Goal: Task Accomplishment & Management: Manage account settings

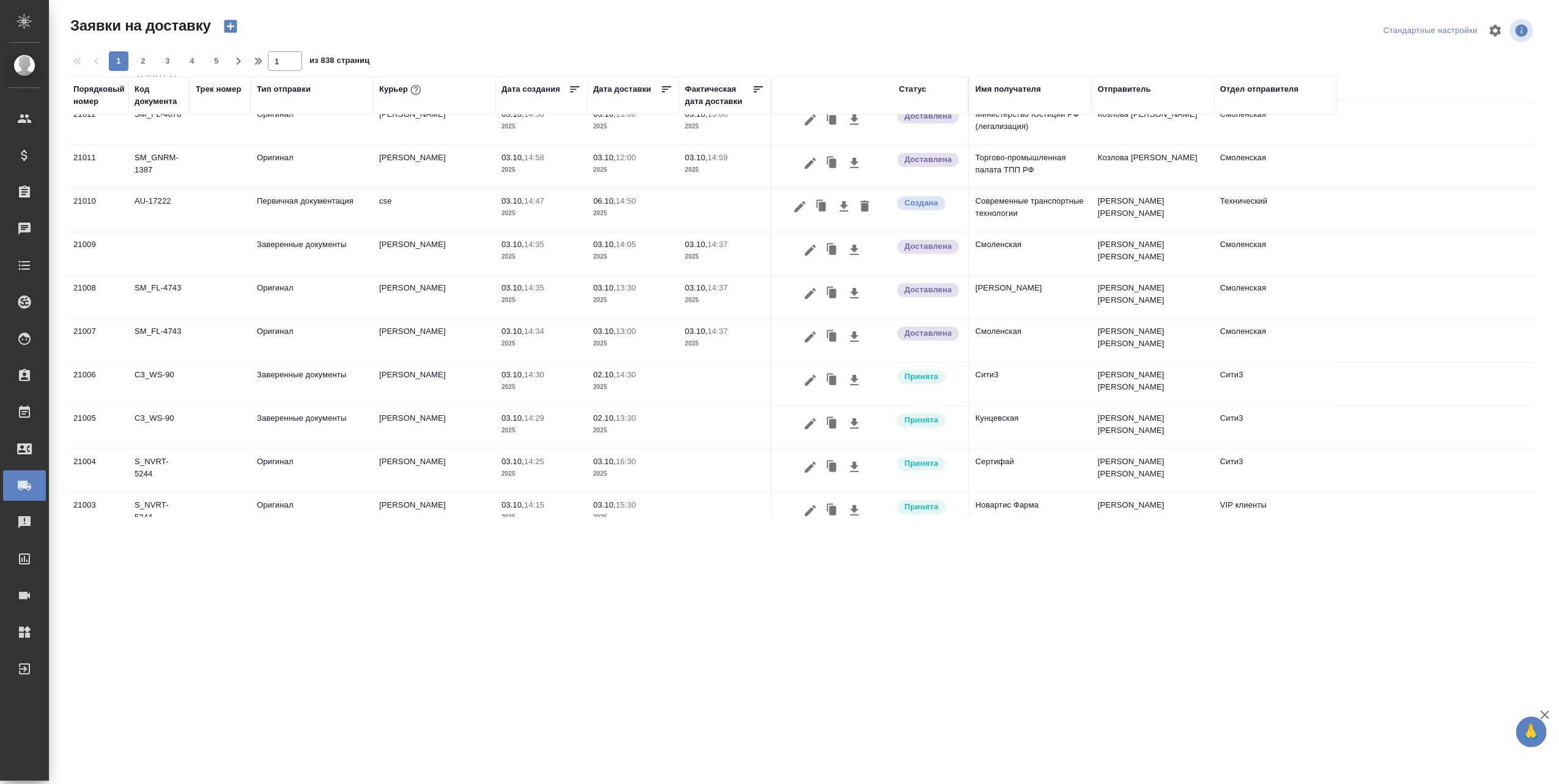
scroll to position [326, 0]
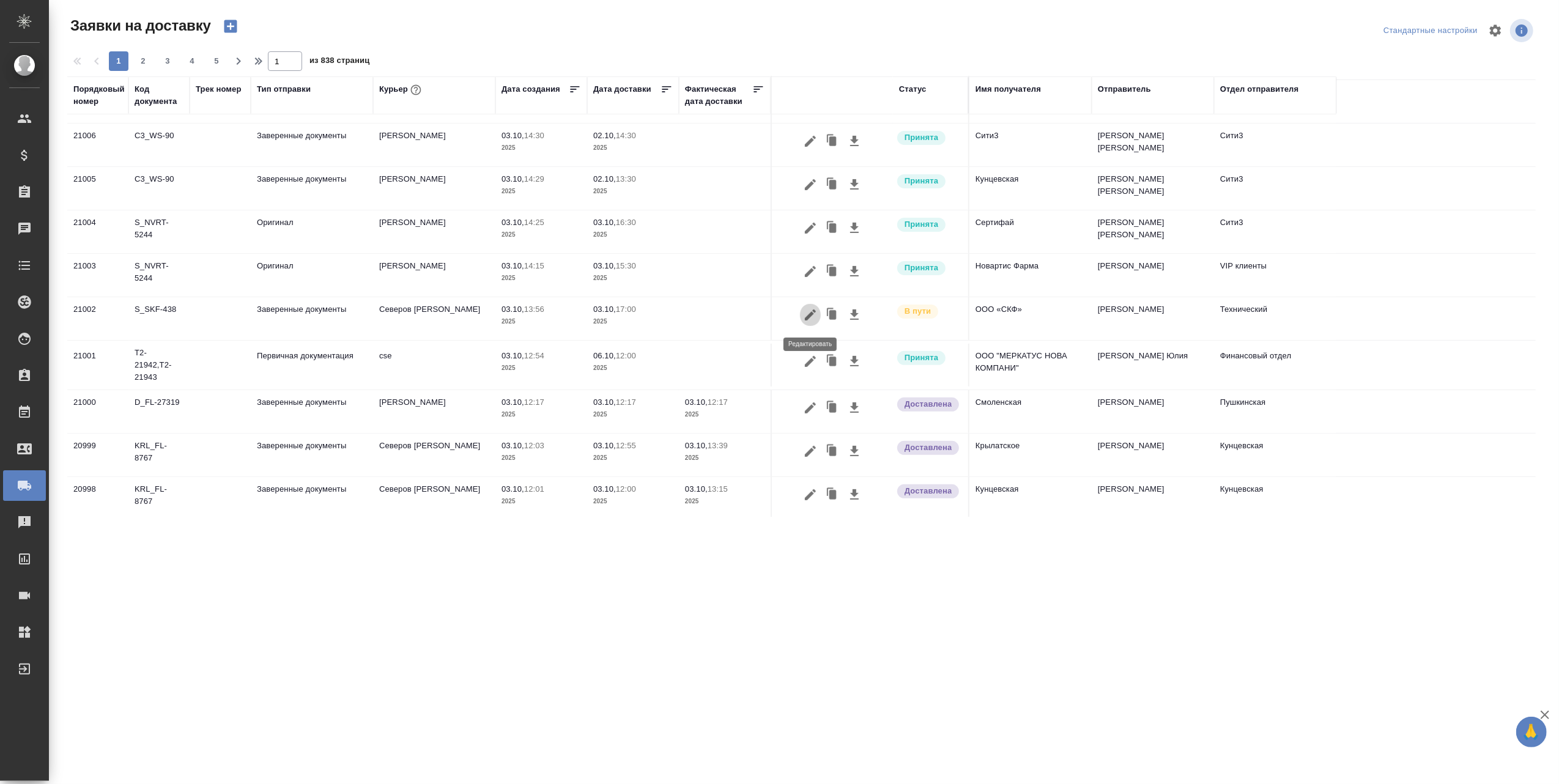
click at [808, 311] on icon "button" at bounding box center [810, 314] width 14 height 14
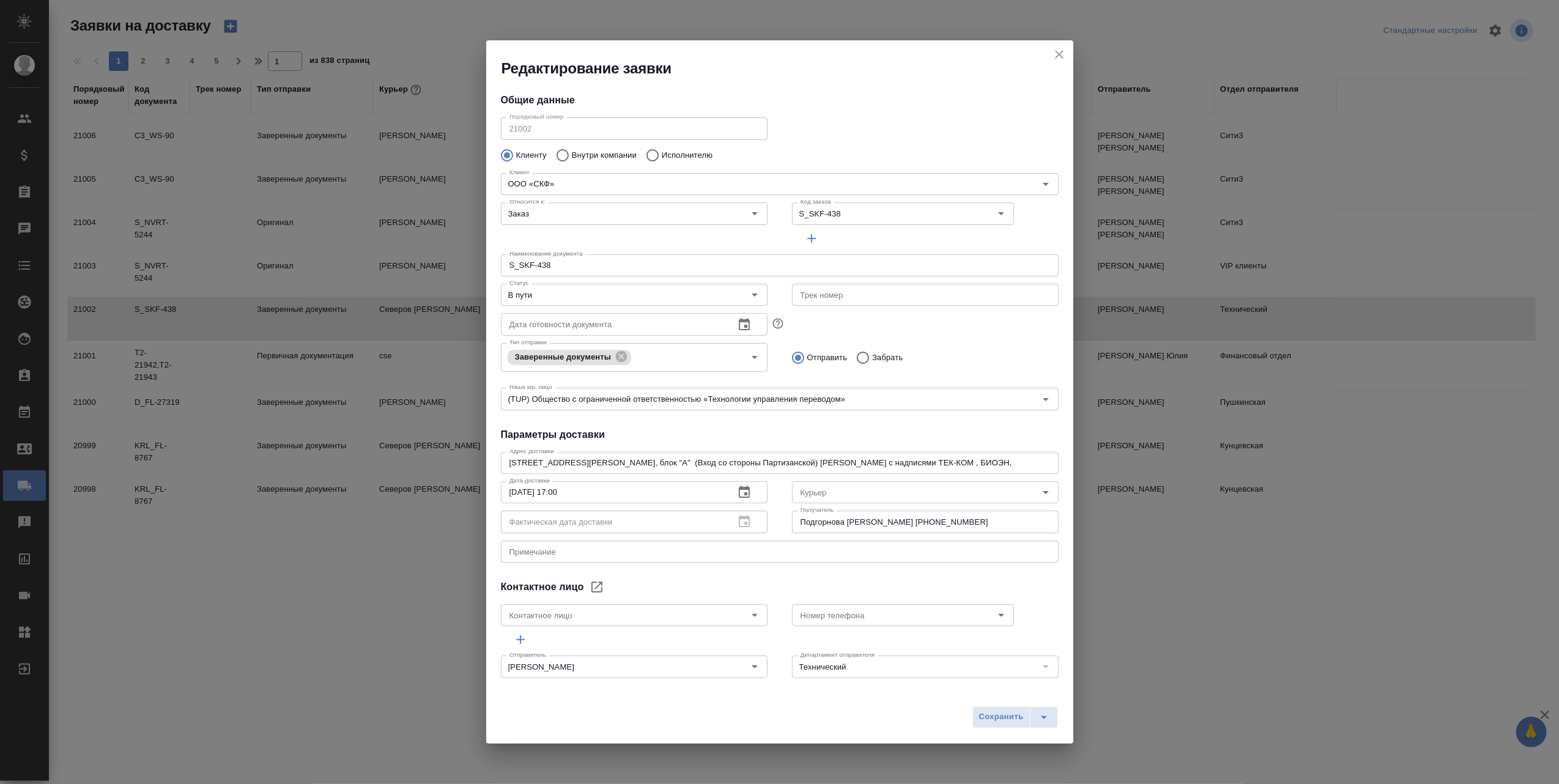
type input "Северов [PERSON_NAME]"
type input "Подгорнова [PERSON_NAME]"
type input "[PHONE_NUMBER]"
click at [747, 294] on icon "Open" at bounding box center [754, 294] width 14 height 14
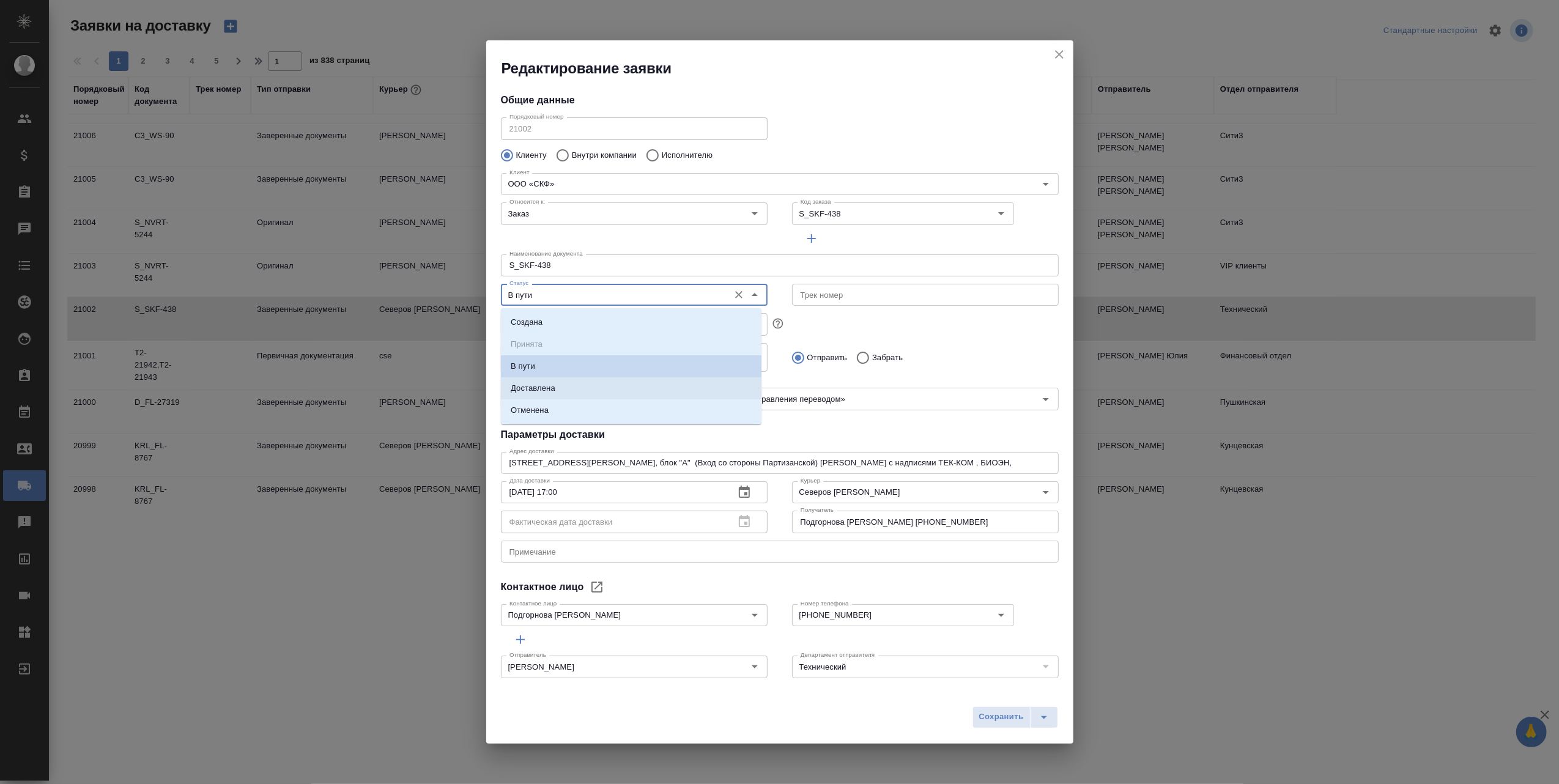
click at [632, 384] on li "Доставлена" at bounding box center [631, 388] width 261 height 22
type input "Доставлена"
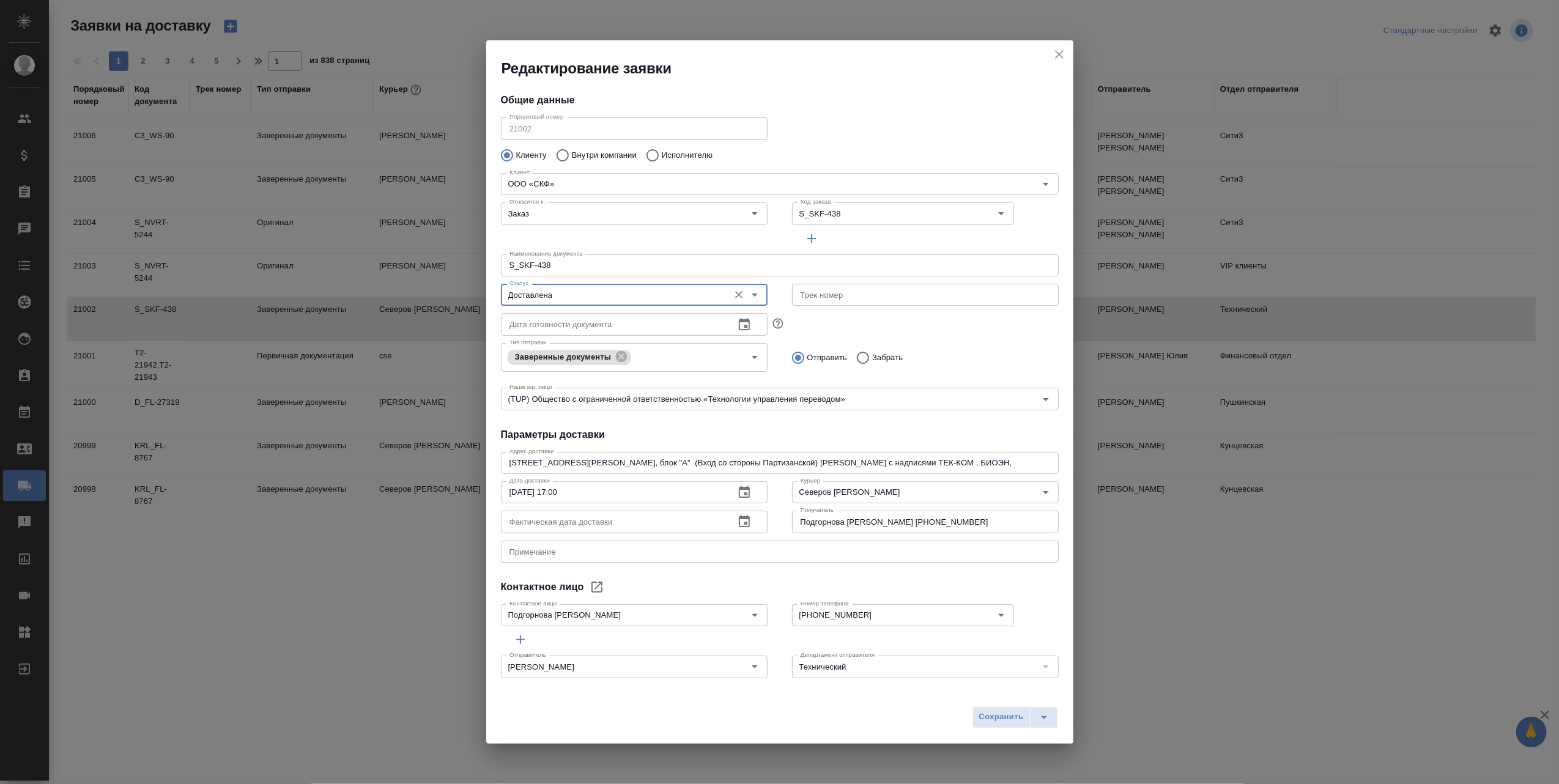
click at [737, 520] on icon "button" at bounding box center [744, 521] width 14 height 14
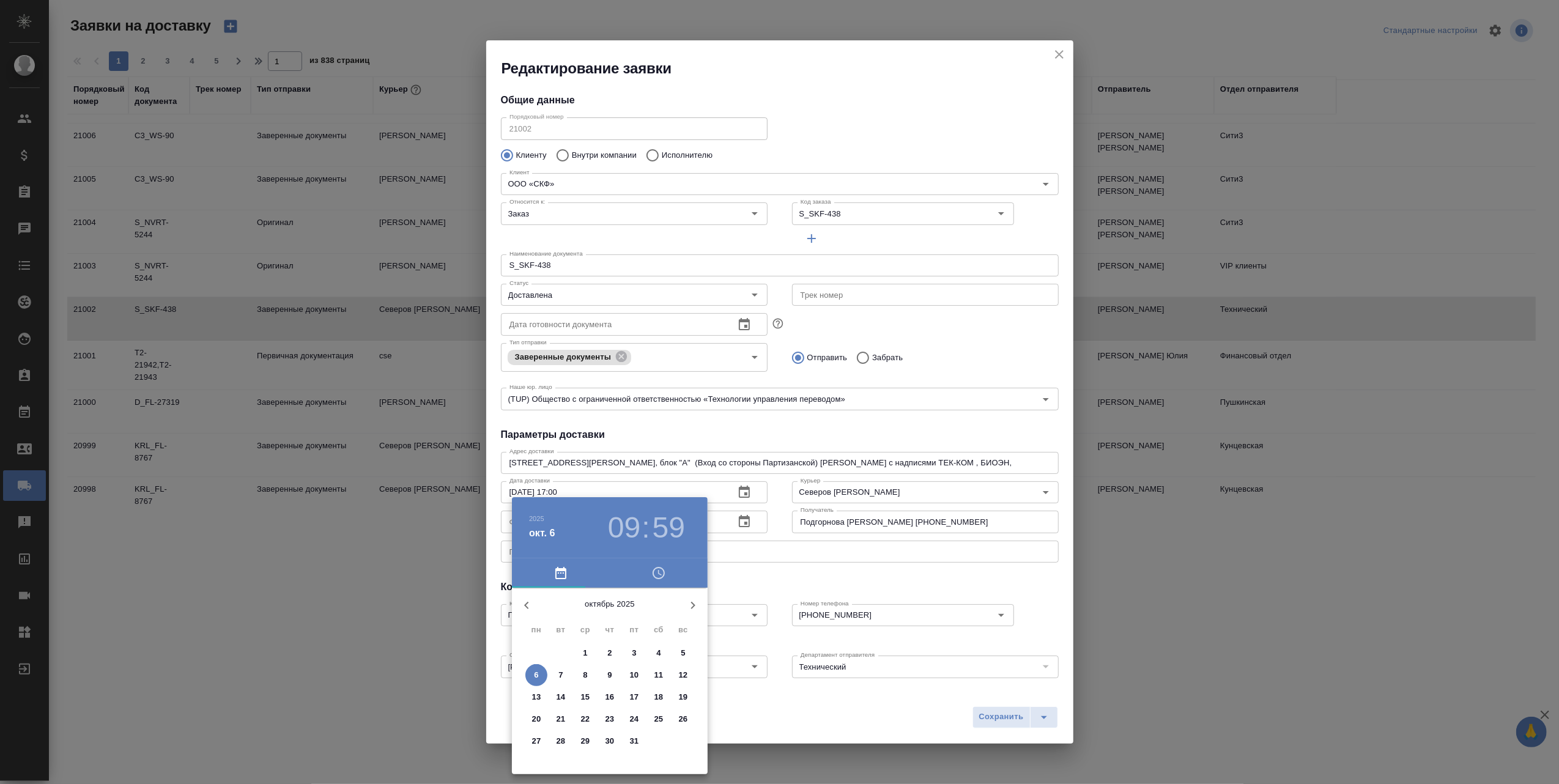
click at [633, 652] on p "3" at bounding box center [634, 653] width 5 height 12
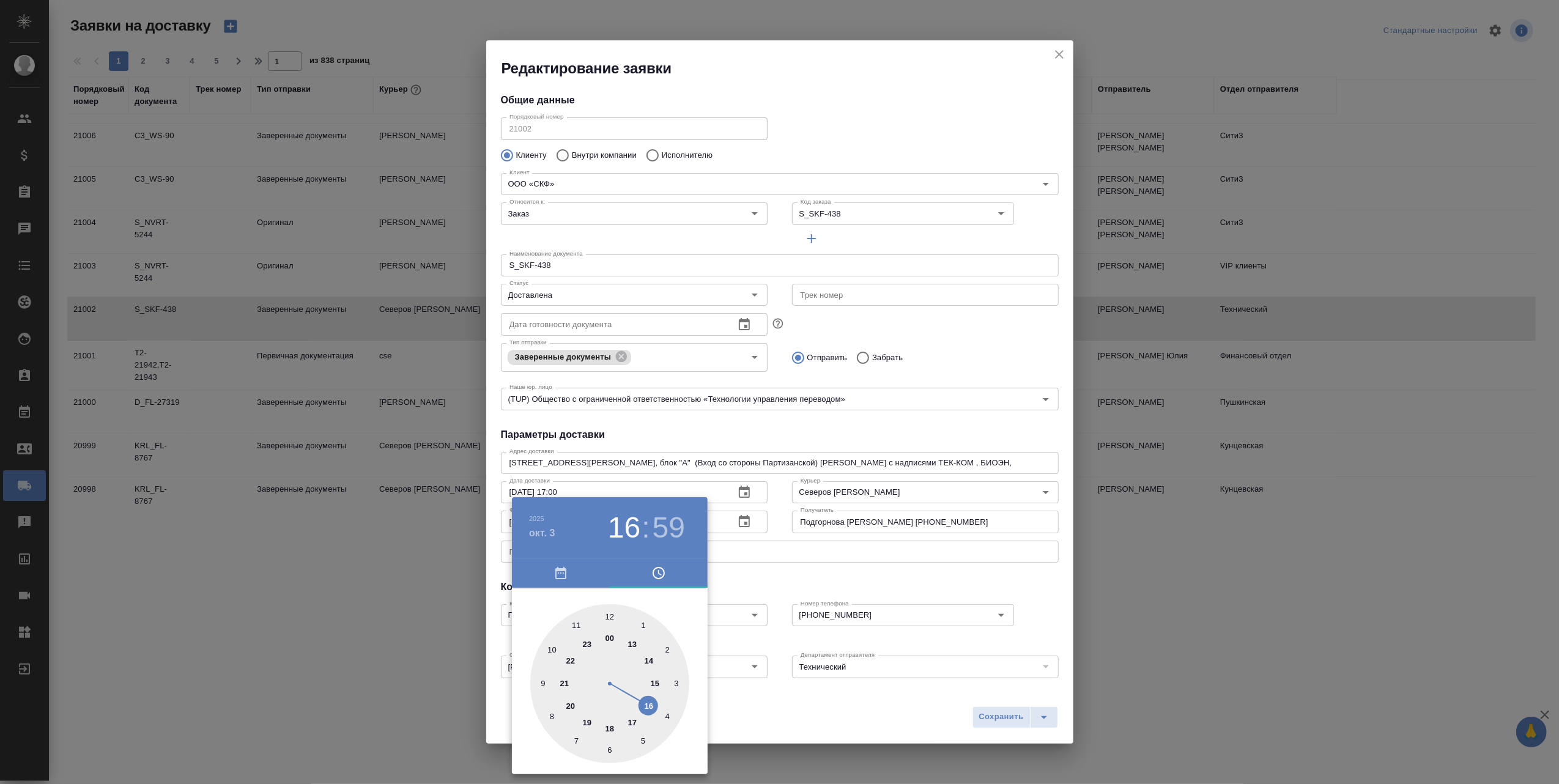
drag, startPoint x: 542, startPoint y: 683, endPoint x: 642, endPoint y: 702, distance: 101.8
click at [642, 702] on div at bounding box center [609, 684] width 159 height 159
drag, startPoint x: 598, startPoint y: 611, endPoint x: 617, endPoint y: 645, distance: 38.9
click at [608, 632] on div at bounding box center [609, 684] width 159 height 159
click at [806, 703] on div at bounding box center [780, 392] width 1559 height 784
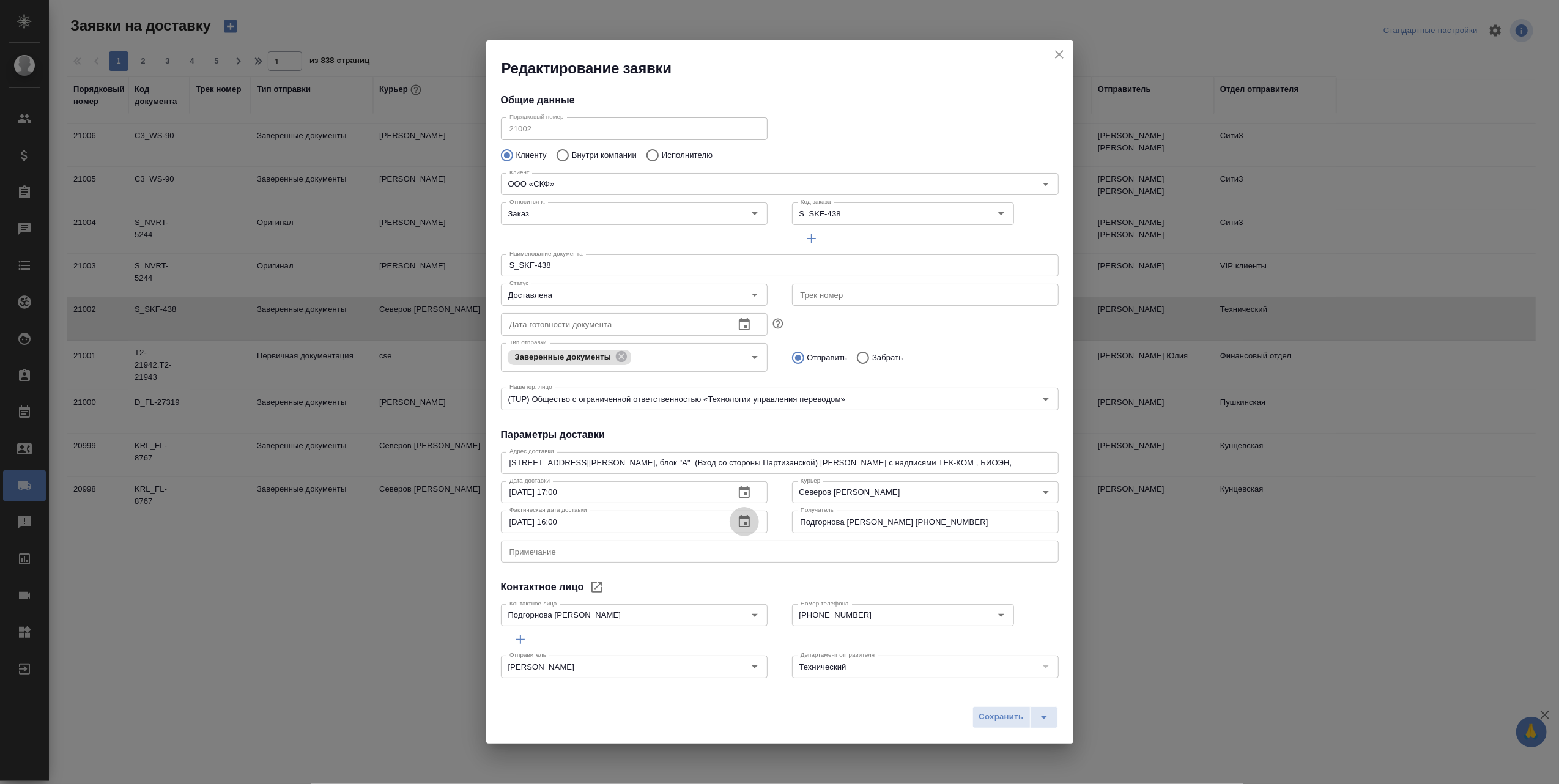
click at [737, 521] on icon "button" at bounding box center [744, 521] width 14 height 14
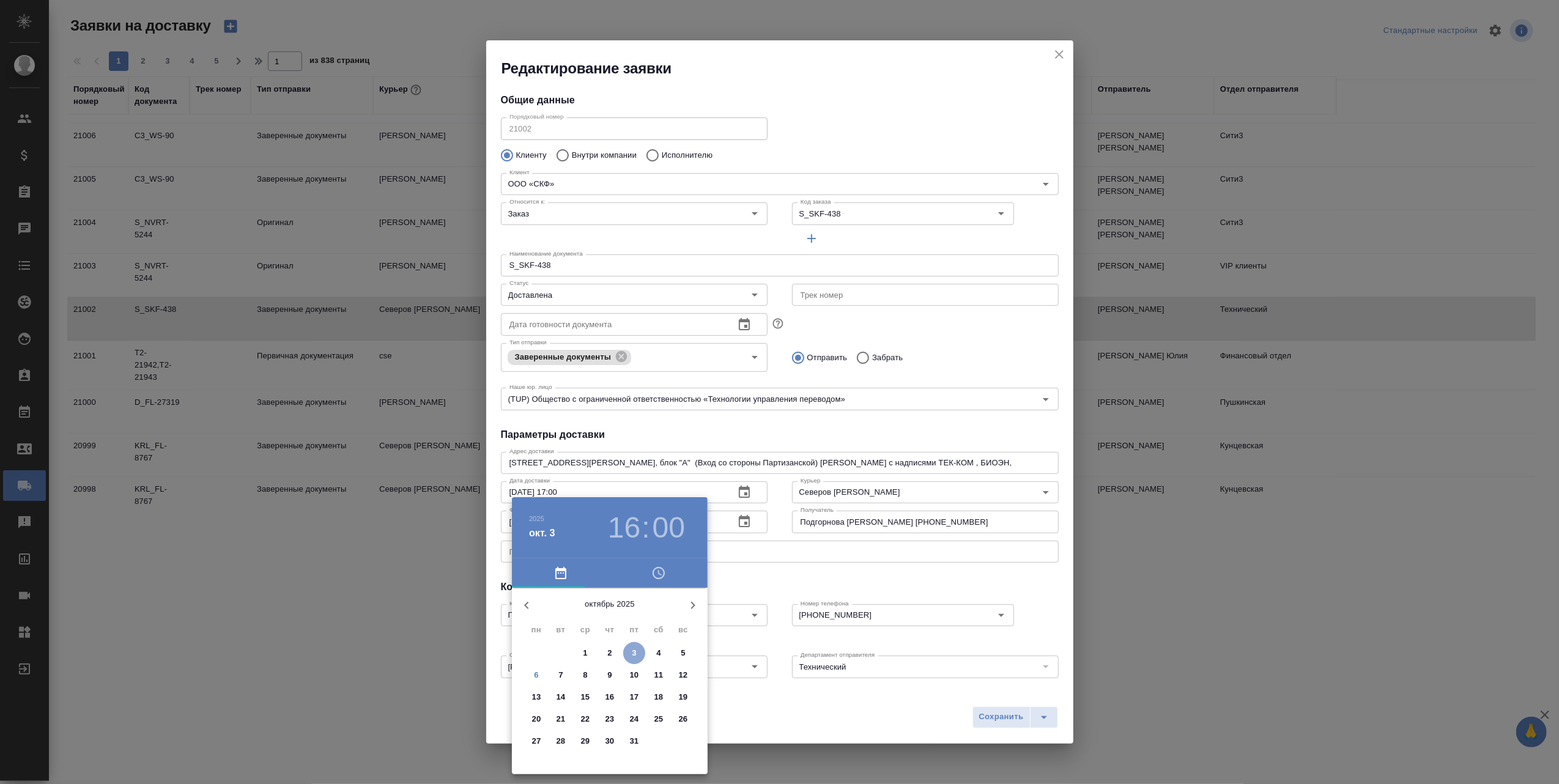
click at [634, 649] on p "3" at bounding box center [634, 653] width 5 height 12
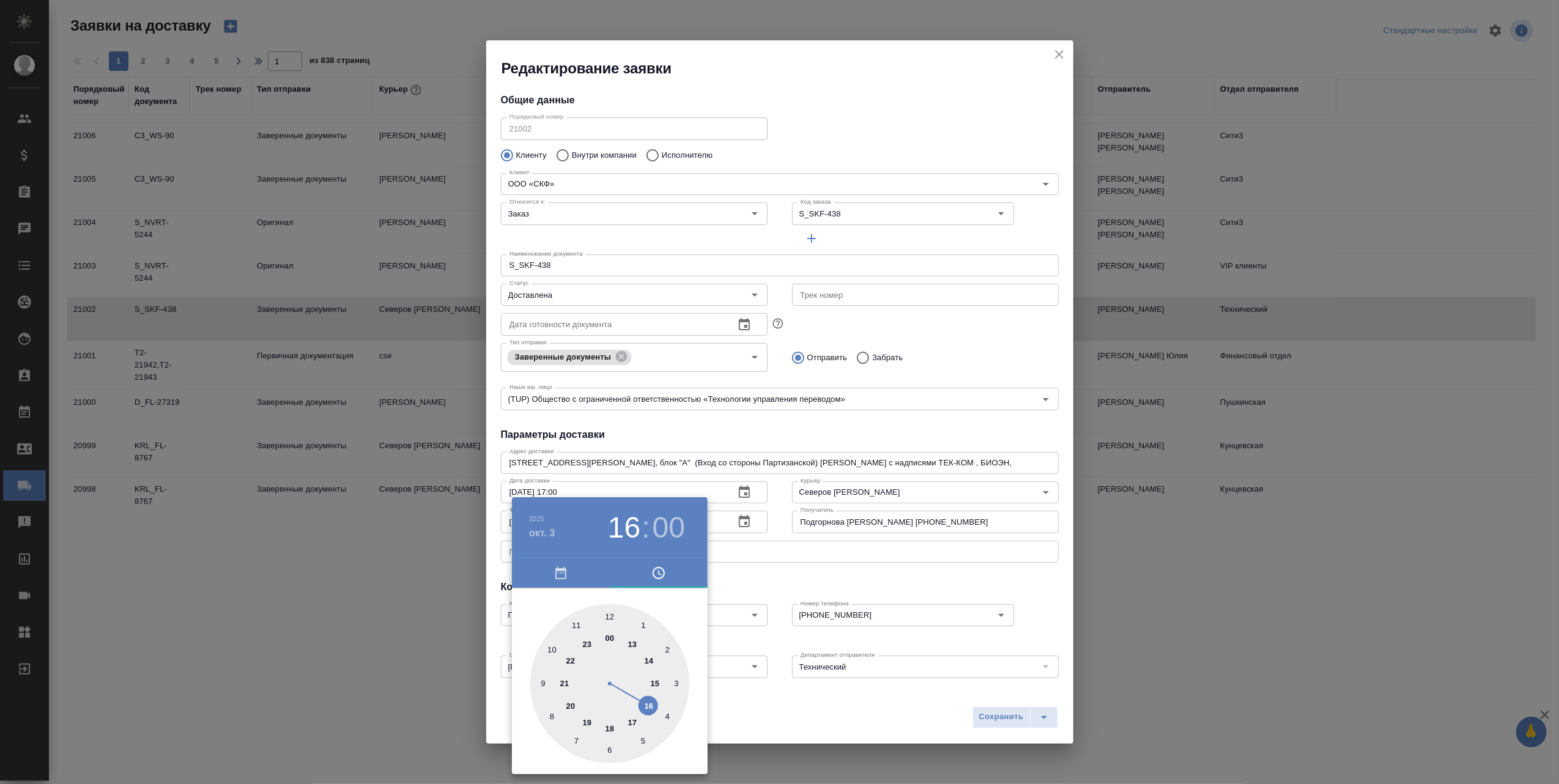
click at [658, 573] on icon "button" at bounding box center [660, 572] width 4 height 5
type input "[DATE] 17:00"
drag, startPoint x: 654, startPoint y: 705, endPoint x: 631, endPoint y: 718, distance: 26.4
click at [631, 718] on div at bounding box center [609, 684] width 159 height 159
click at [757, 727] on div at bounding box center [780, 392] width 1559 height 784
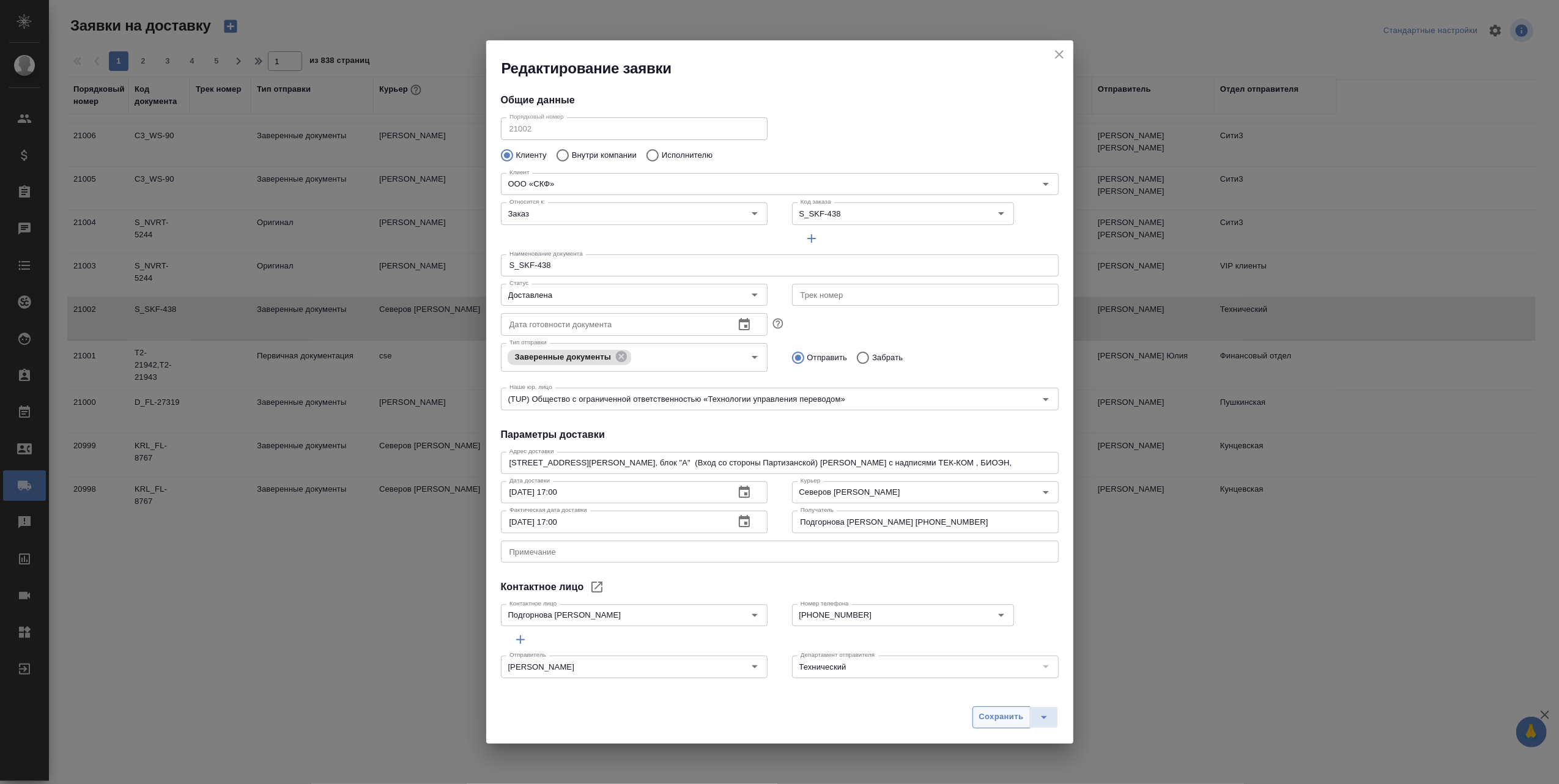
click at [994, 719] on span "Сохранить" at bounding box center [1001, 717] width 44 height 14
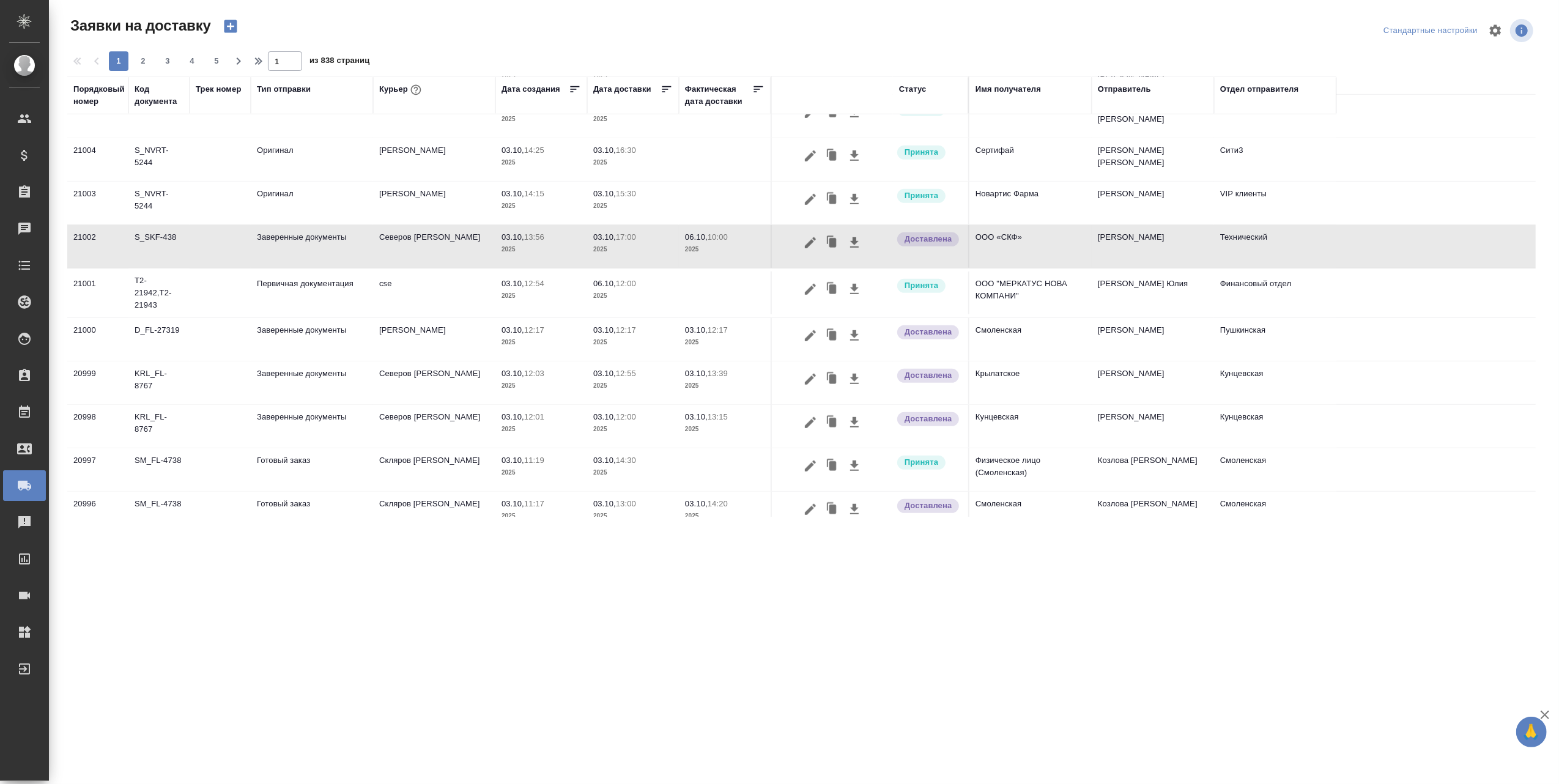
scroll to position [725, 0]
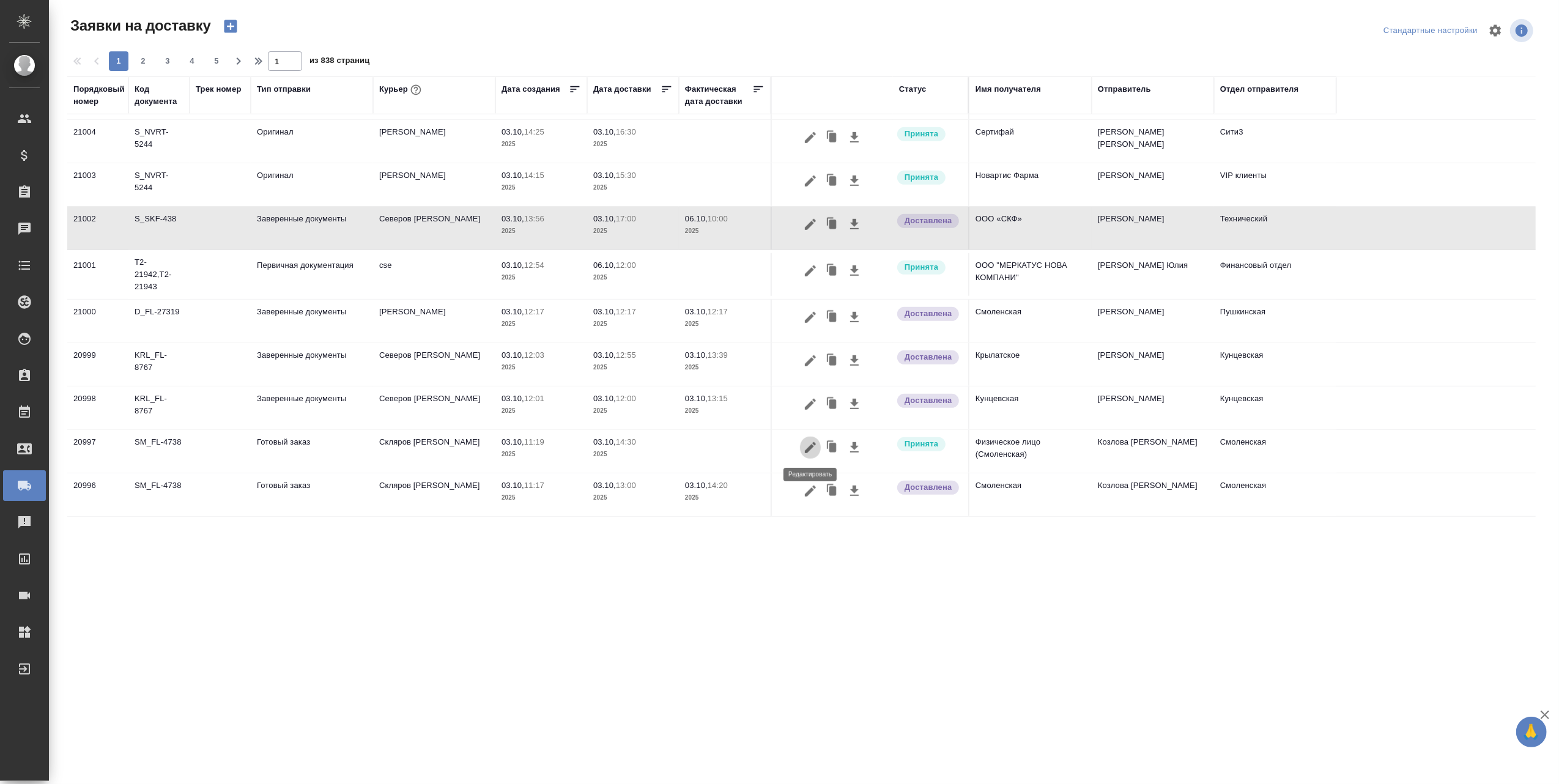
click at [807, 448] on icon "button" at bounding box center [810, 447] width 14 height 14
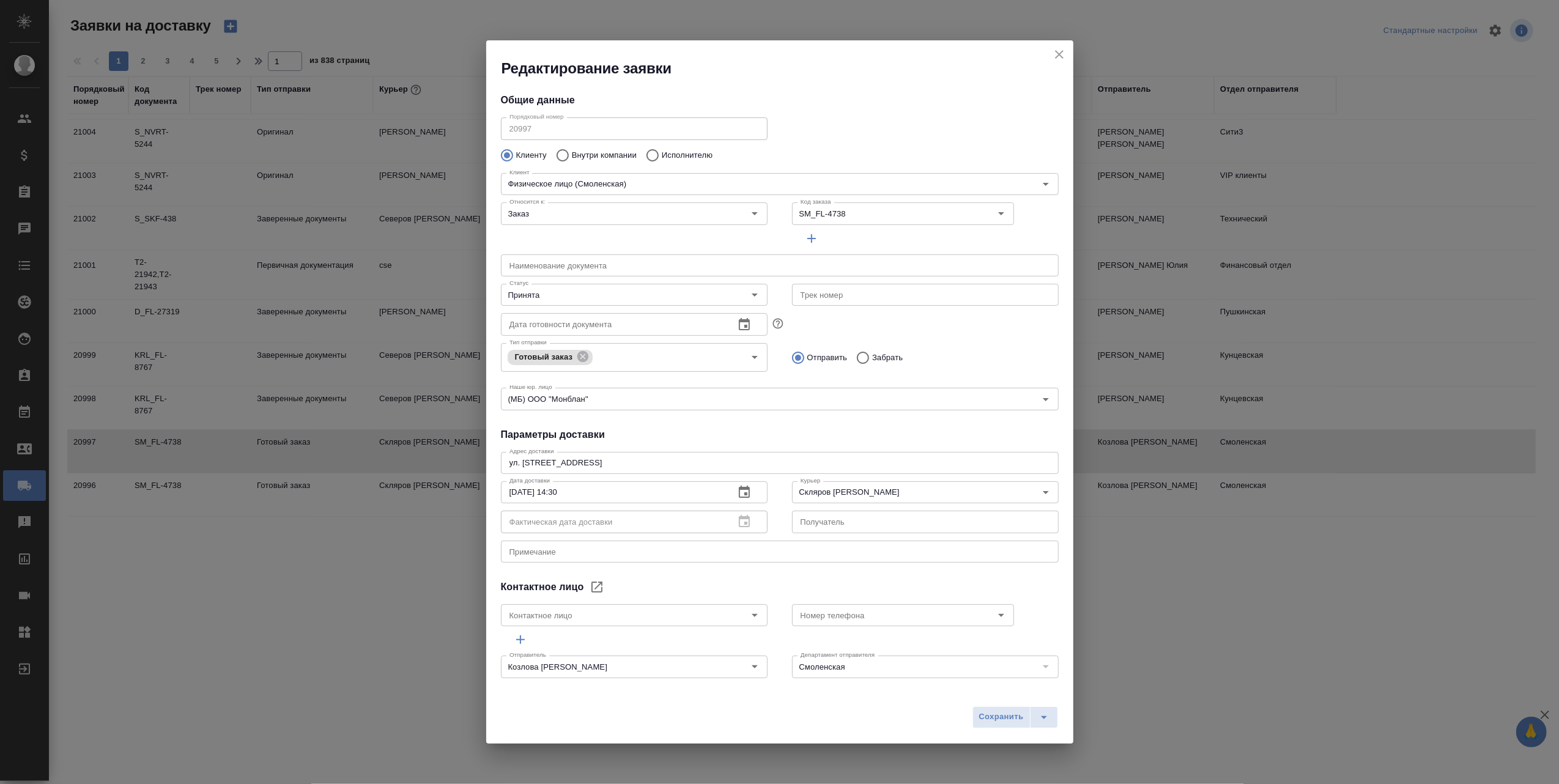
type input "- -"
drag, startPoint x: 599, startPoint y: 465, endPoint x: 504, endPoint y: 466, distance: 95.0
click at [504, 466] on div "ул. Воротынская д6 к1 x Адрес доставки" at bounding box center [780, 463] width 558 height 22
drag, startPoint x: 536, startPoint y: 461, endPoint x: 423, endPoint y: 578, distance: 162.7
click at [423, 578] on div "Редактирование заявки Общие данные Порядковый номер 20997 Порядковый номер Клие…" at bounding box center [780, 392] width 1559 height 784
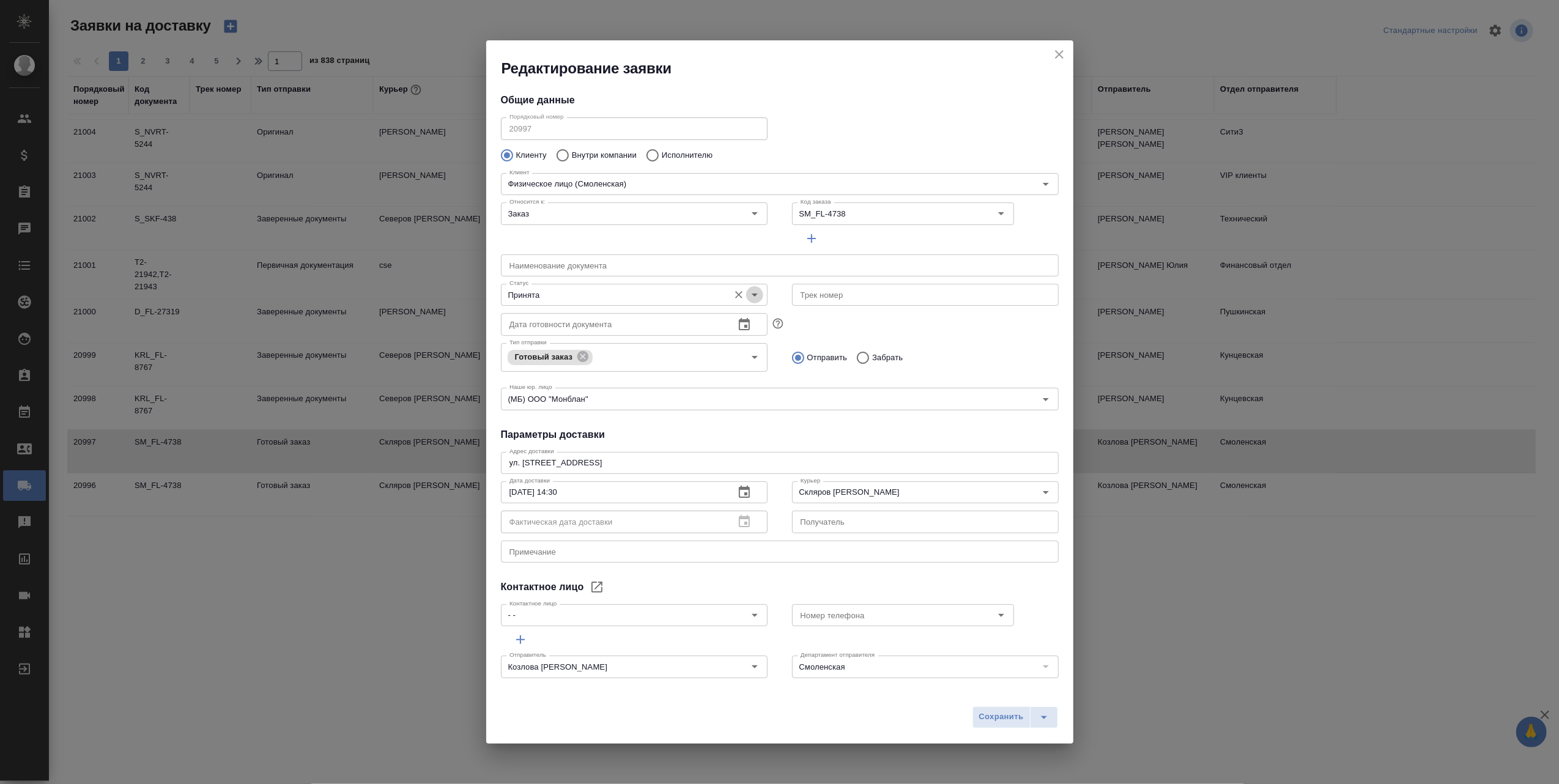
click at [752, 295] on icon "Open" at bounding box center [754, 294] width 14 height 14
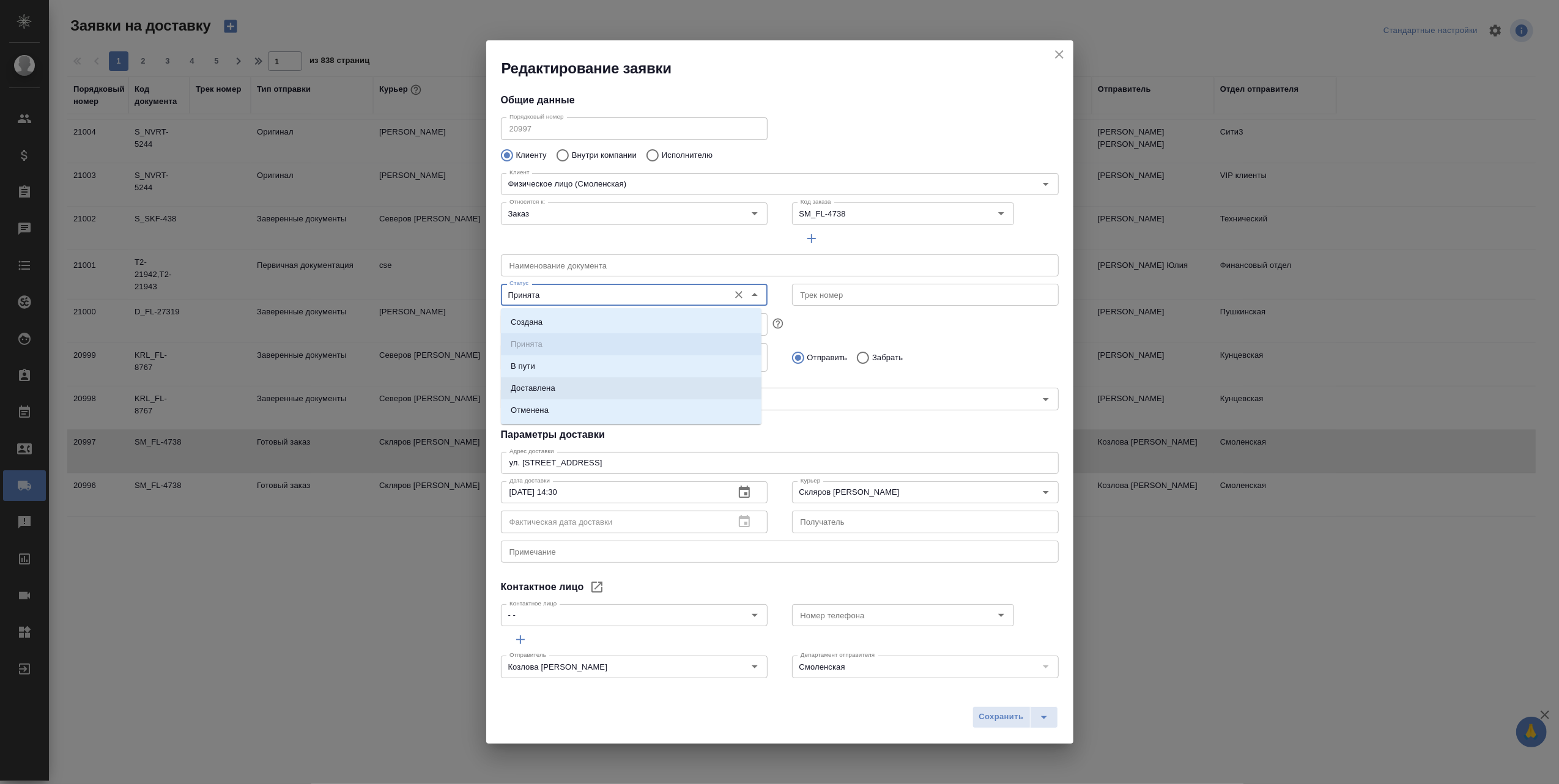
click at [582, 387] on li "Доставлена" at bounding box center [631, 388] width 261 height 22
type input "Доставлена"
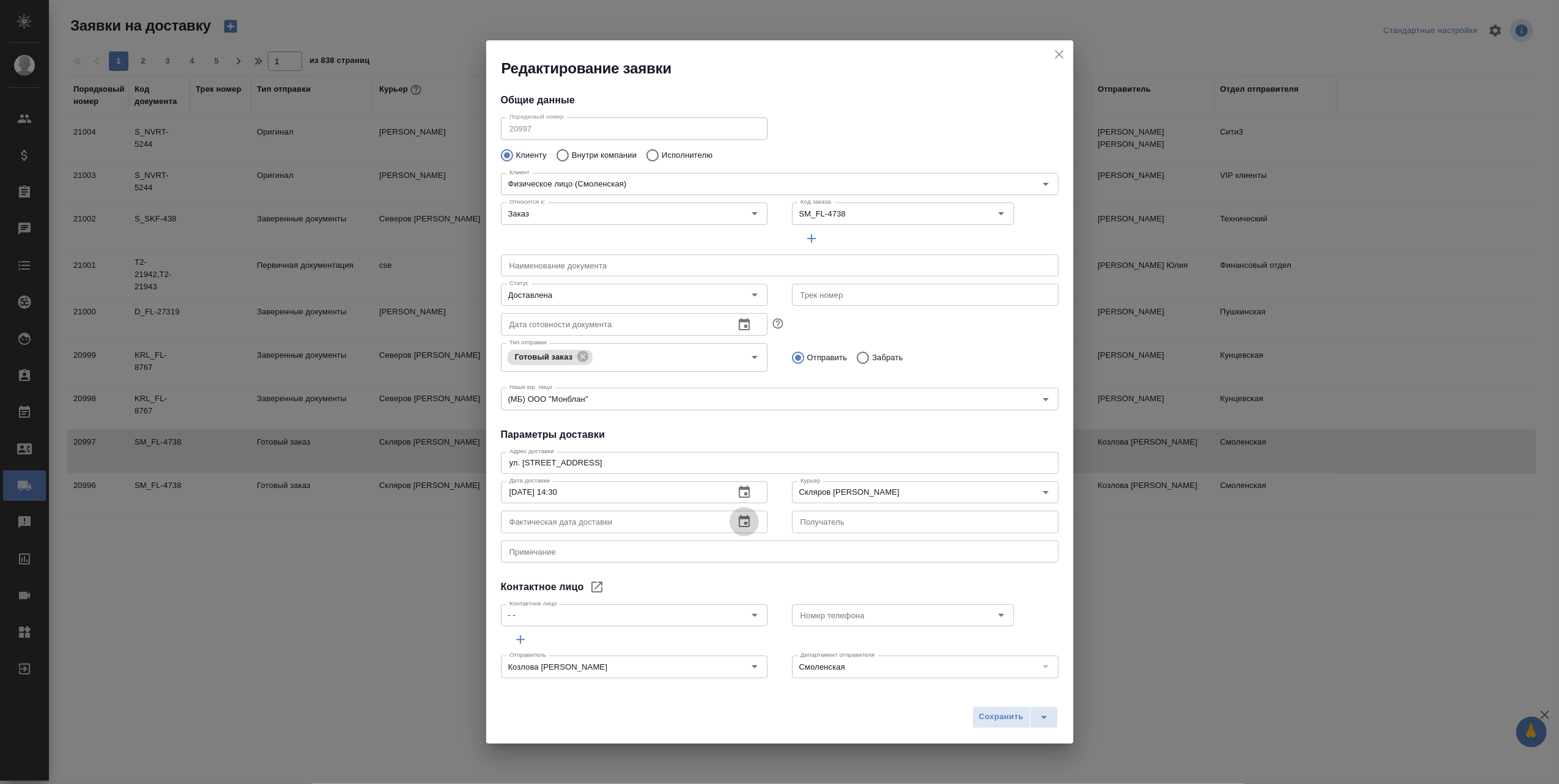
click at [740, 525] on icon "button" at bounding box center [744, 521] width 14 height 14
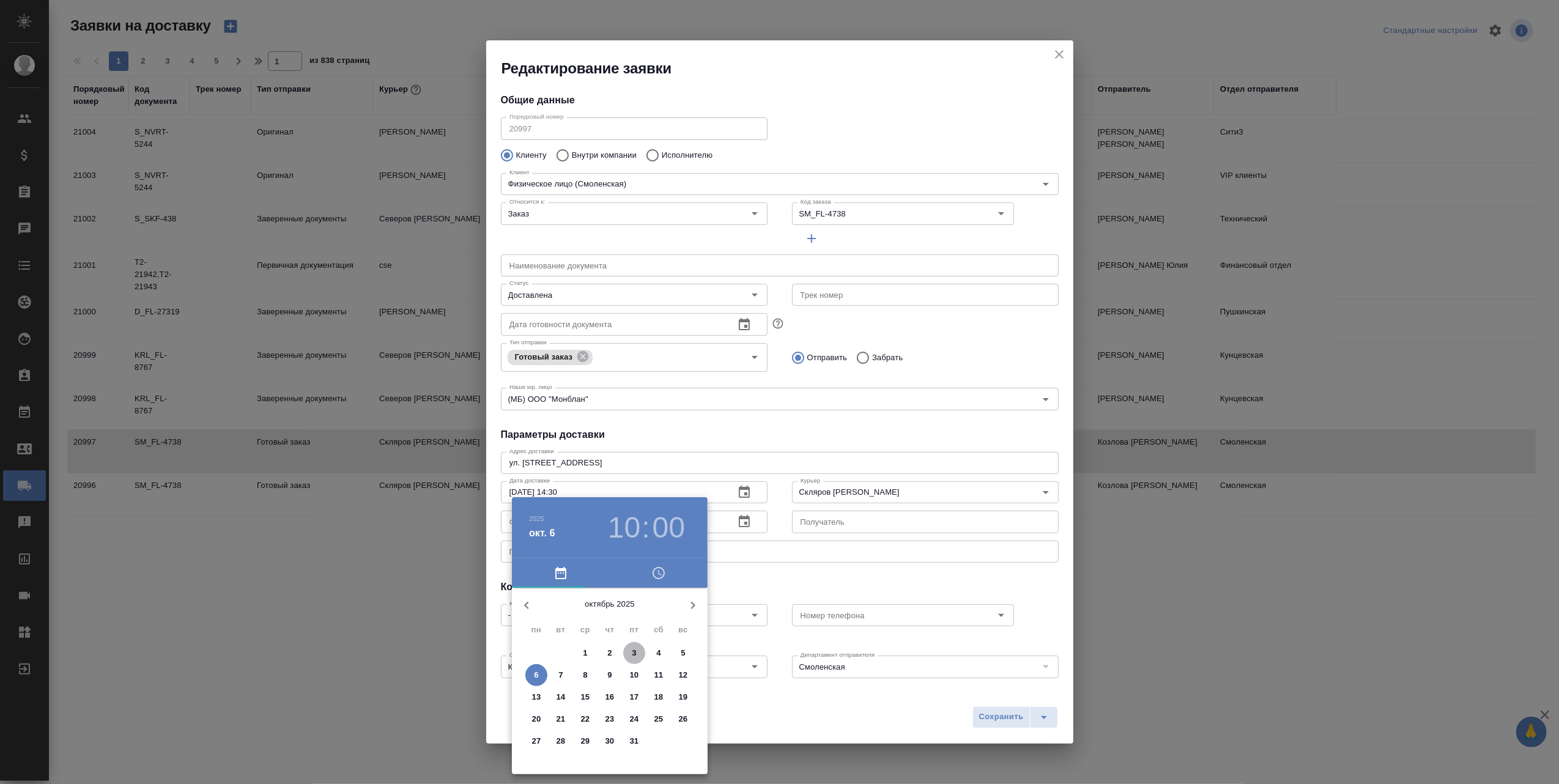
click at [632, 654] on p "3" at bounding box center [634, 653] width 5 height 12
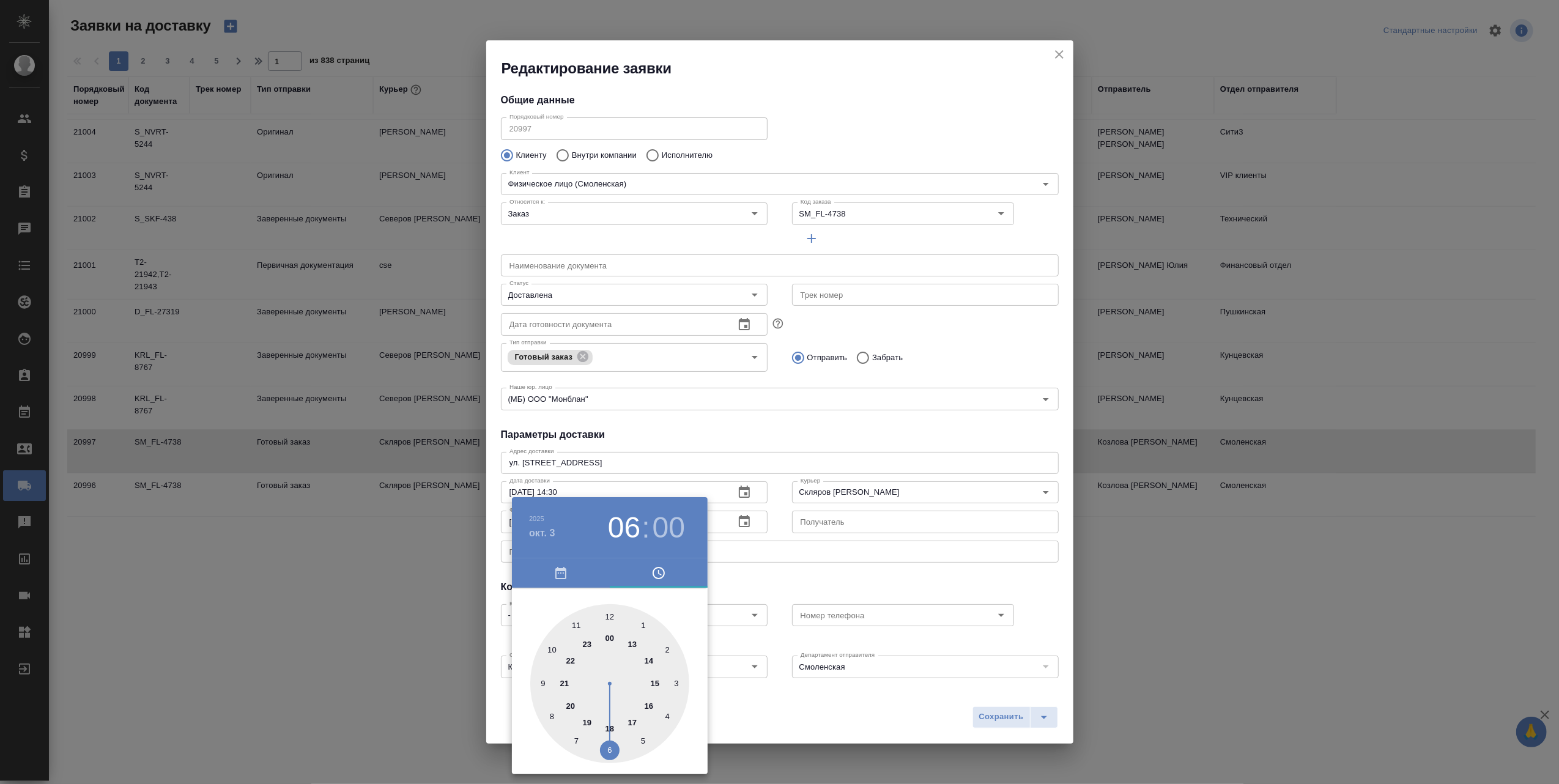
type input "[DATE] 18:00"
drag, startPoint x: 556, startPoint y: 654, endPoint x: 600, endPoint y: 732, distance: 89.6
click at [600, 732] on div at bounding box center [609, 684] width 159 height 159
click at [783, 711] on div at bounding box center [780, 392] width 1559 height 784
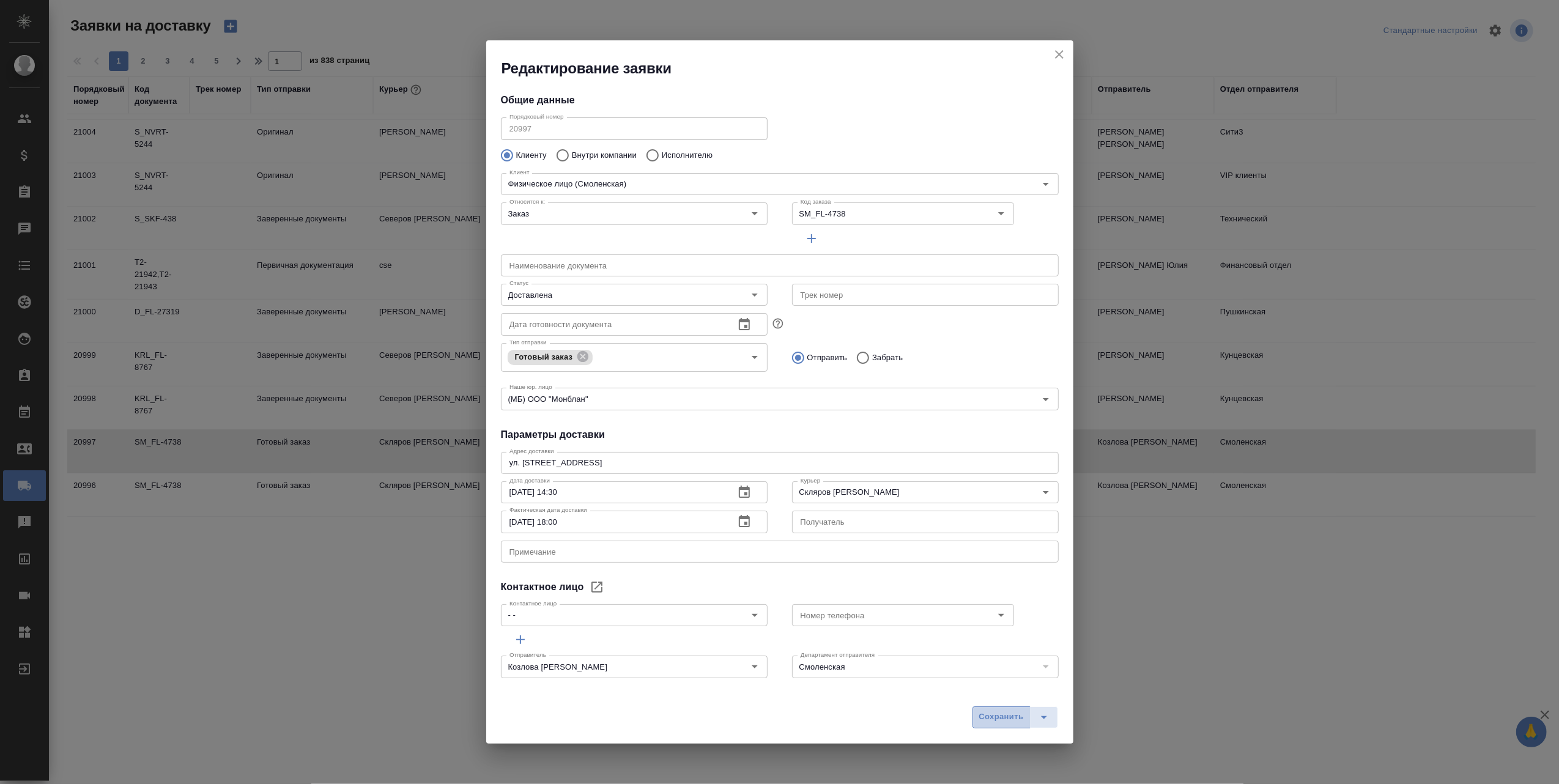
click at [994, 721] on span "Сохранить" at bounding box center [1001, 717] width 44 height 14
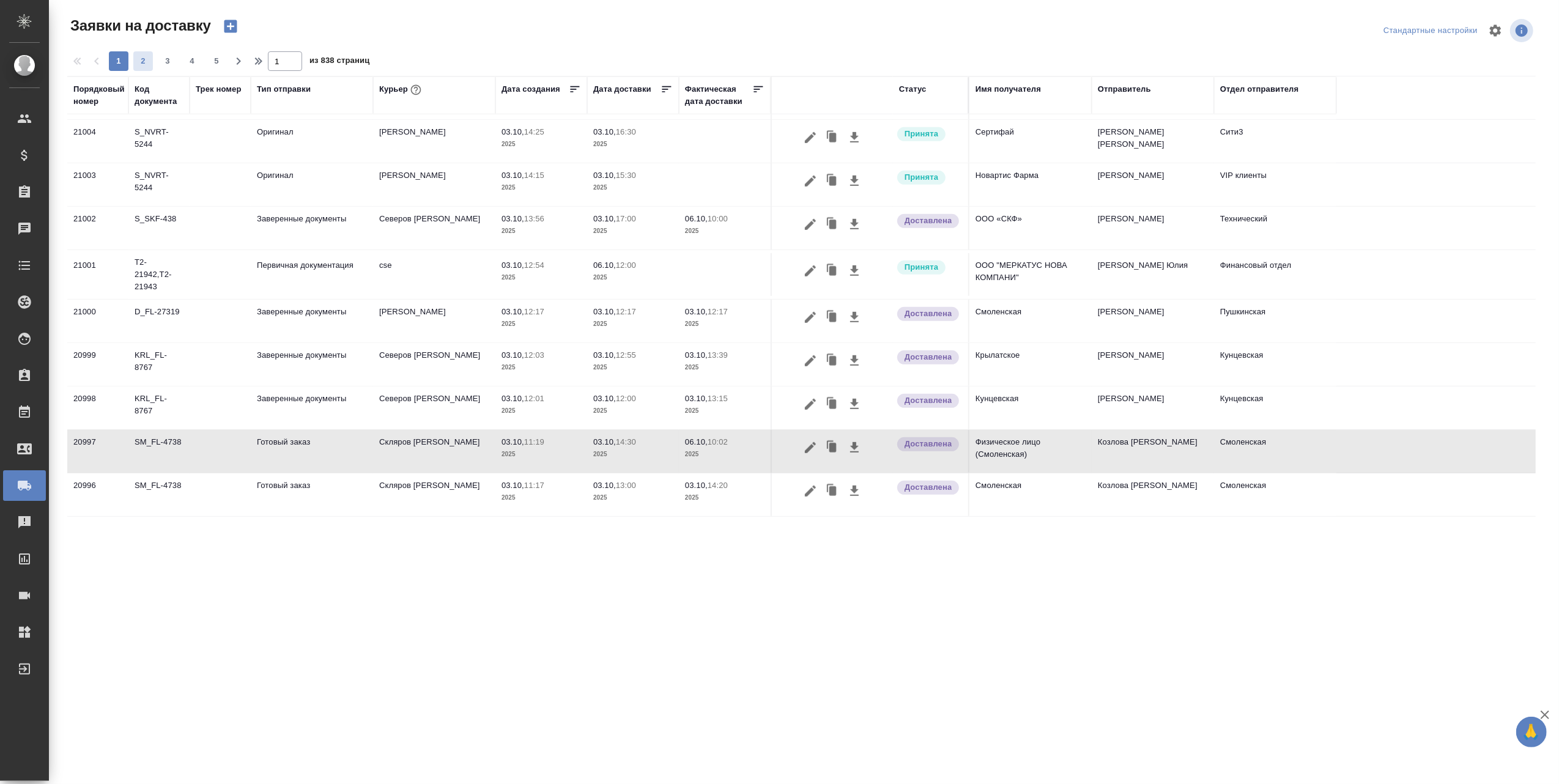
click at [143, 63] on span "2" at bounding box center [143, 61] width 20 height 12
type input "2"
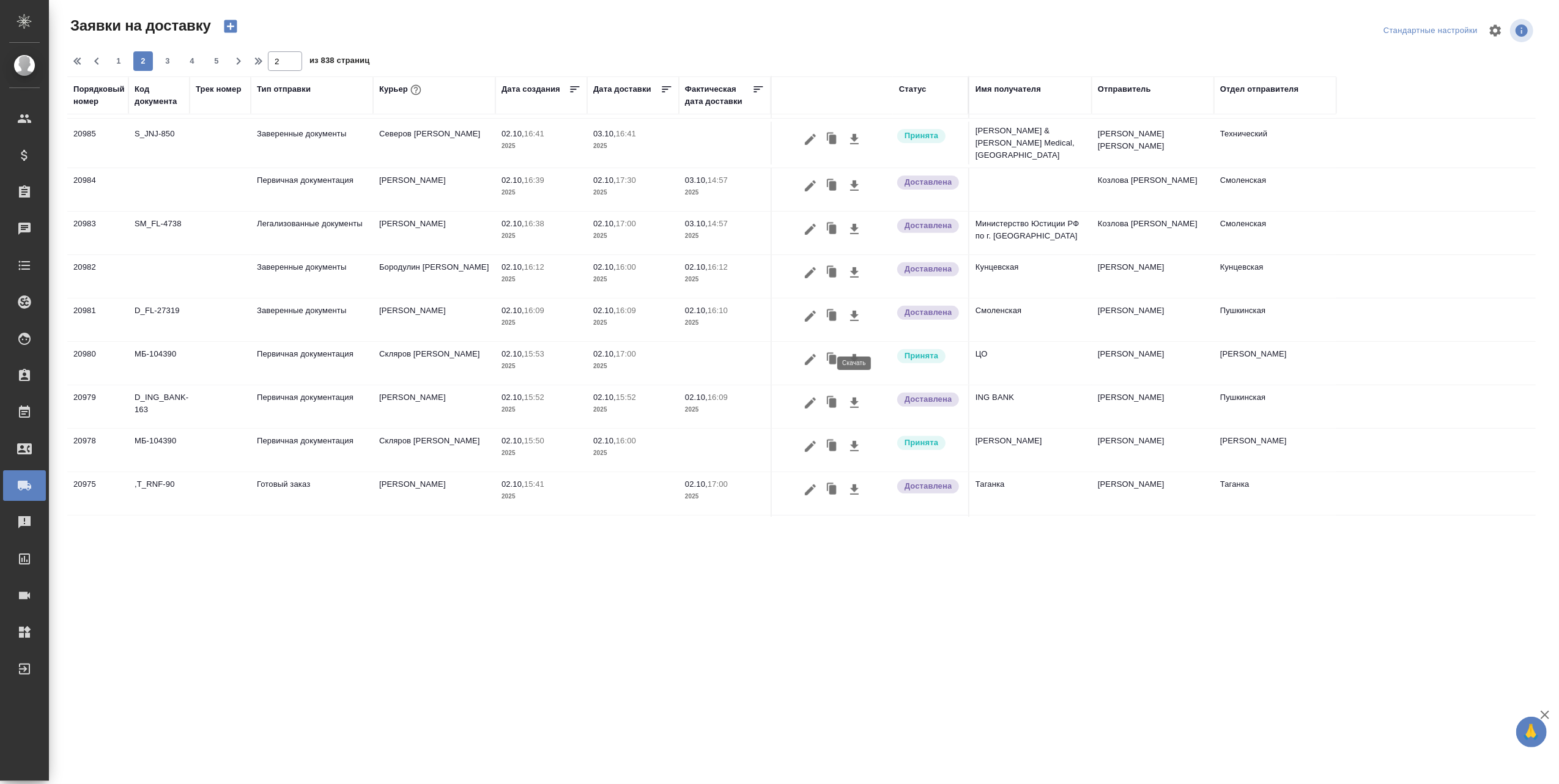
scroll to position [470, 0]
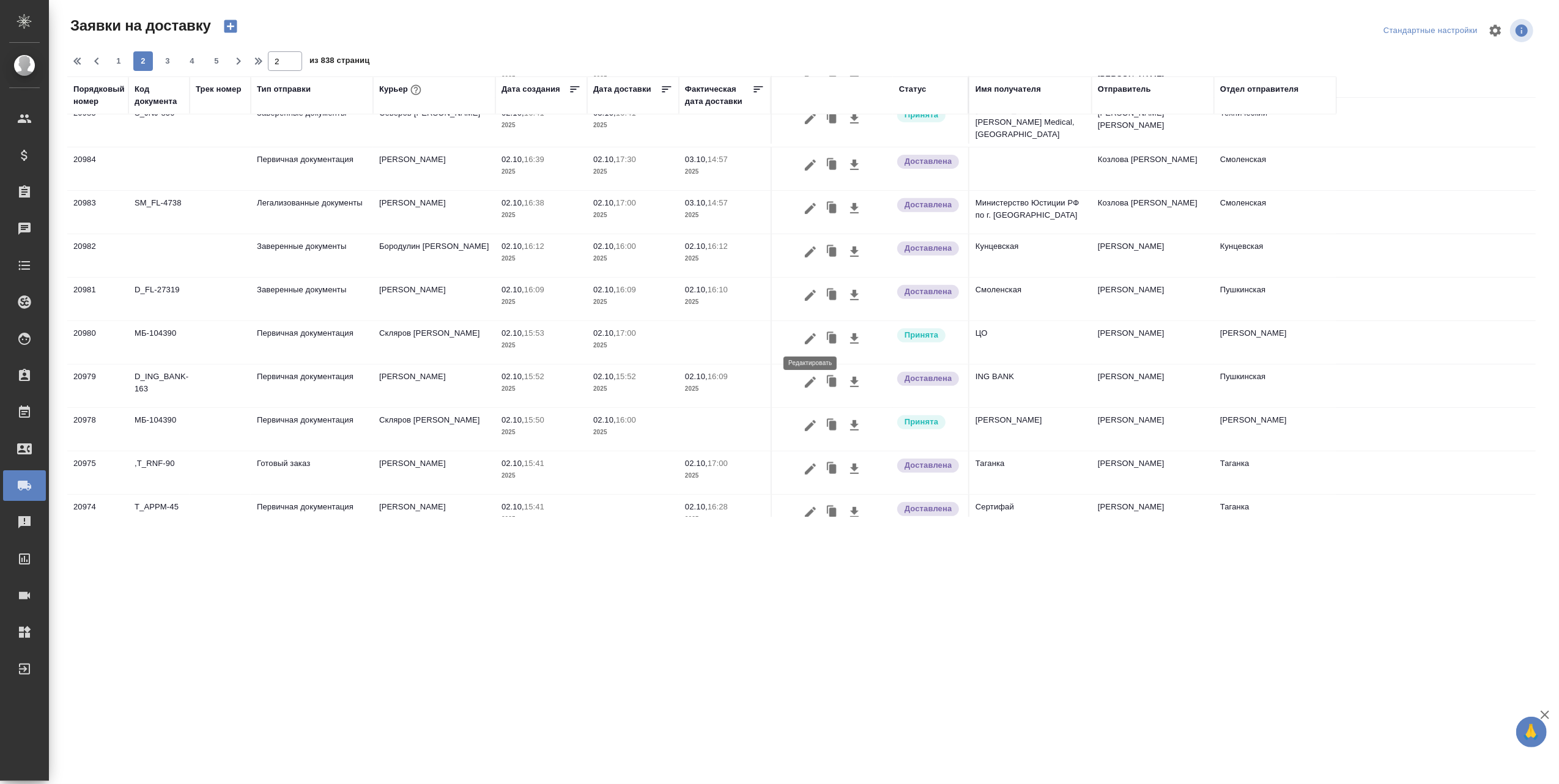
click at [810, 335] on icon "button" at bounding box center [810, 338] width 11 height 11
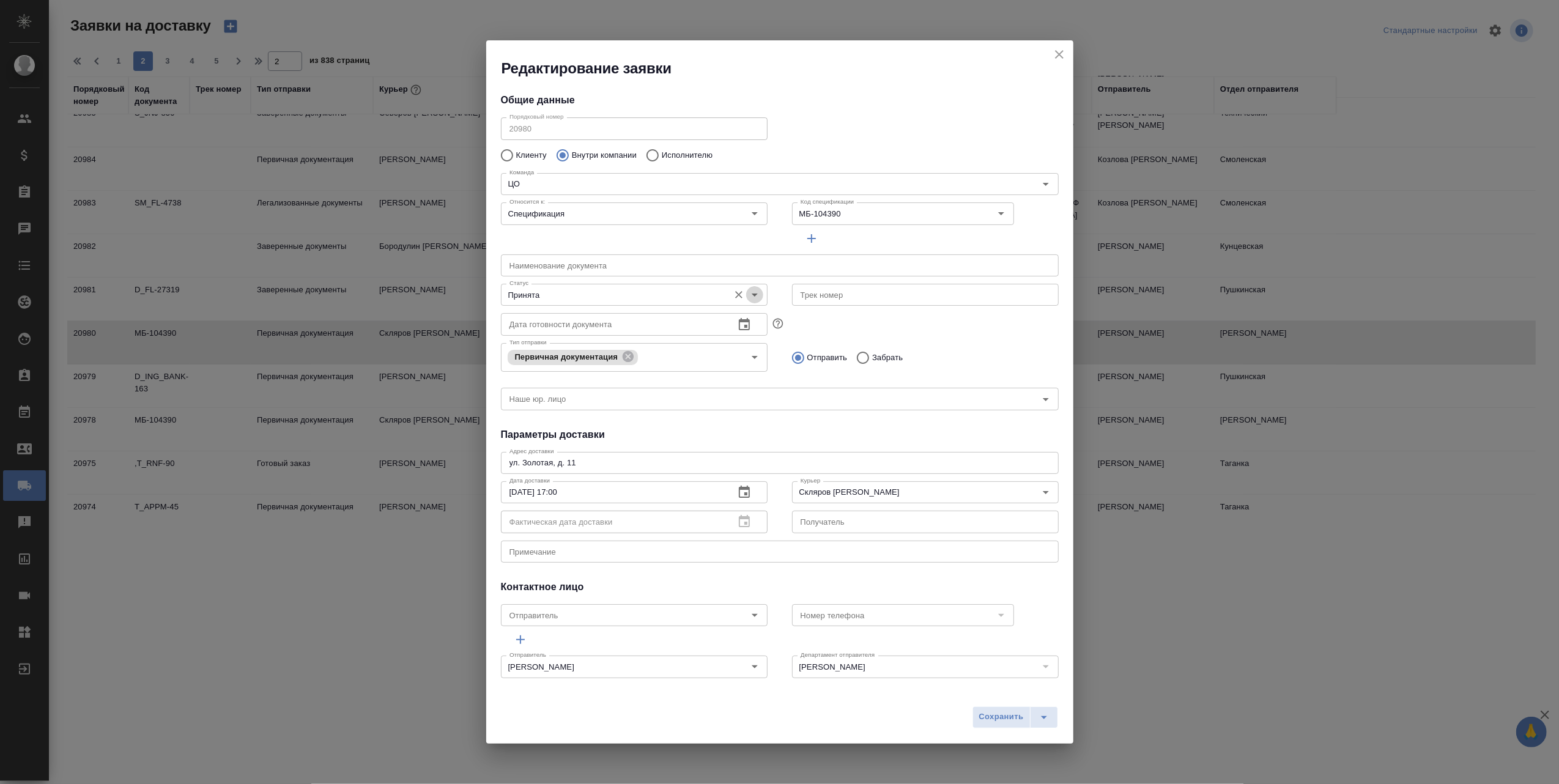
click at [747, 292] on icon "Open" at bounding box center [754, 294] width 14 height 14
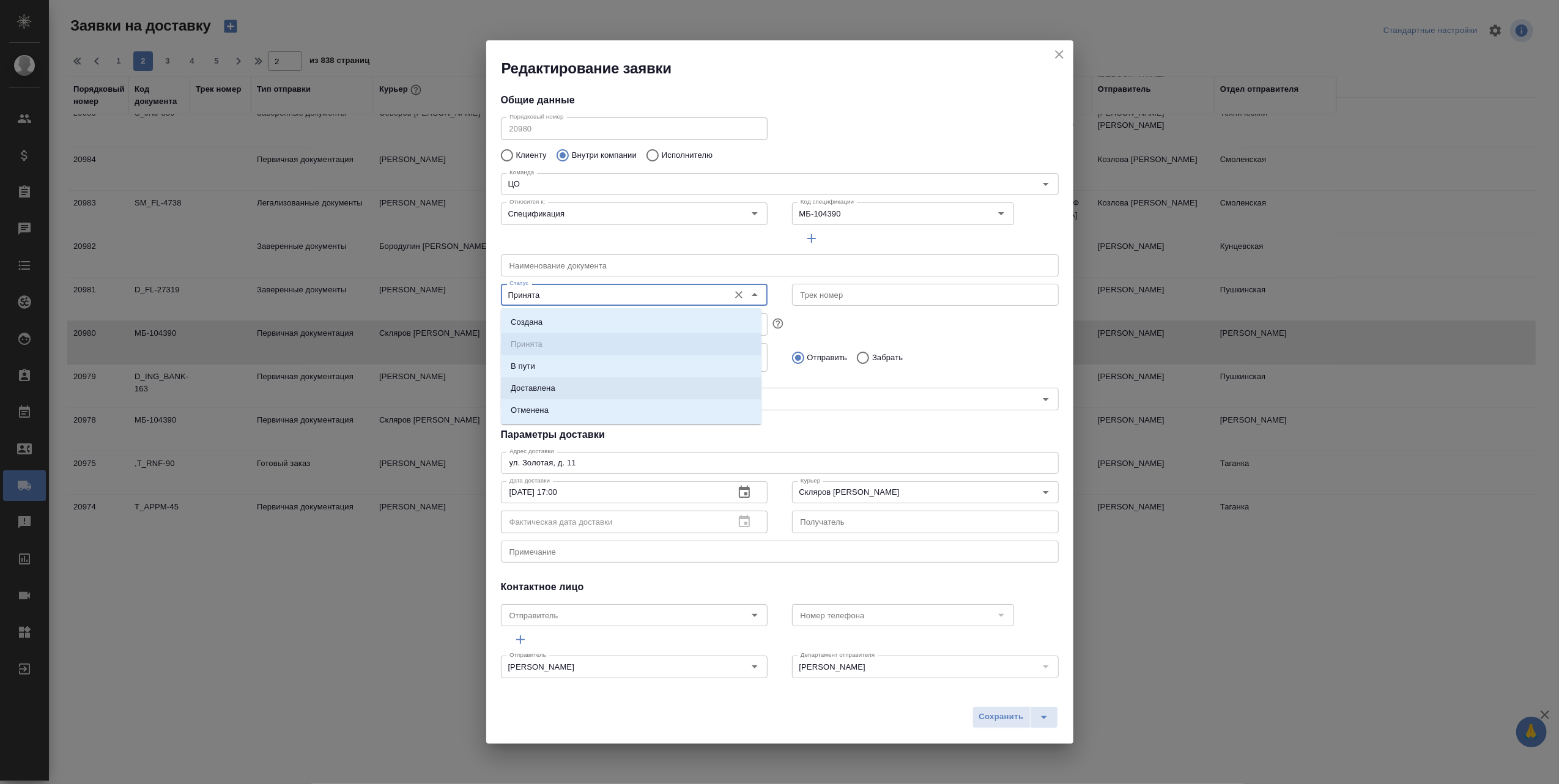
click at [559, 384] on li "Доставлена" at bounding box center [631, 388] width 261 height 22
type input "Доставлена"
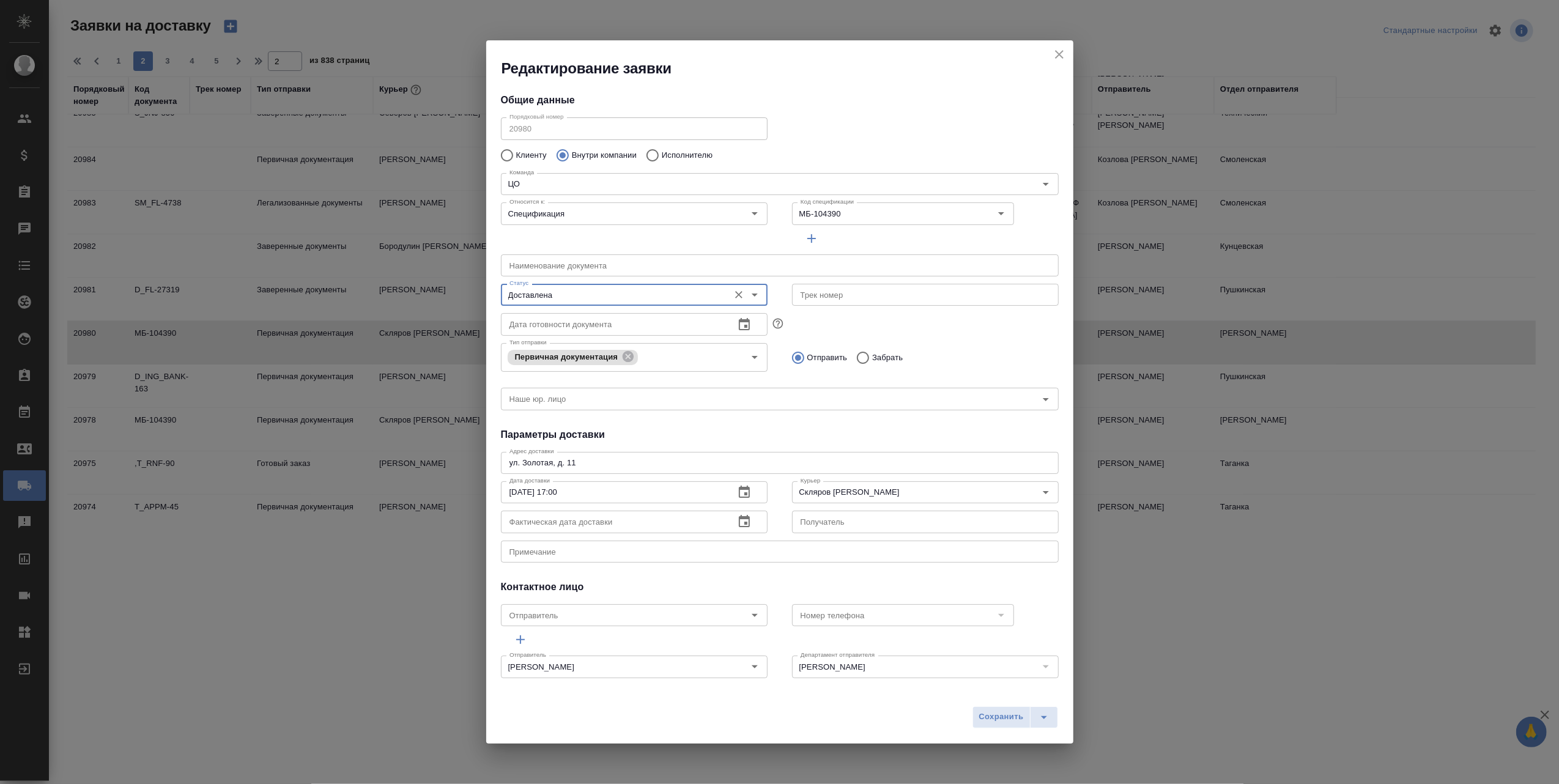
click at [739, 522] on icon "button" at bounding box center [744, 521] width 11 height 12
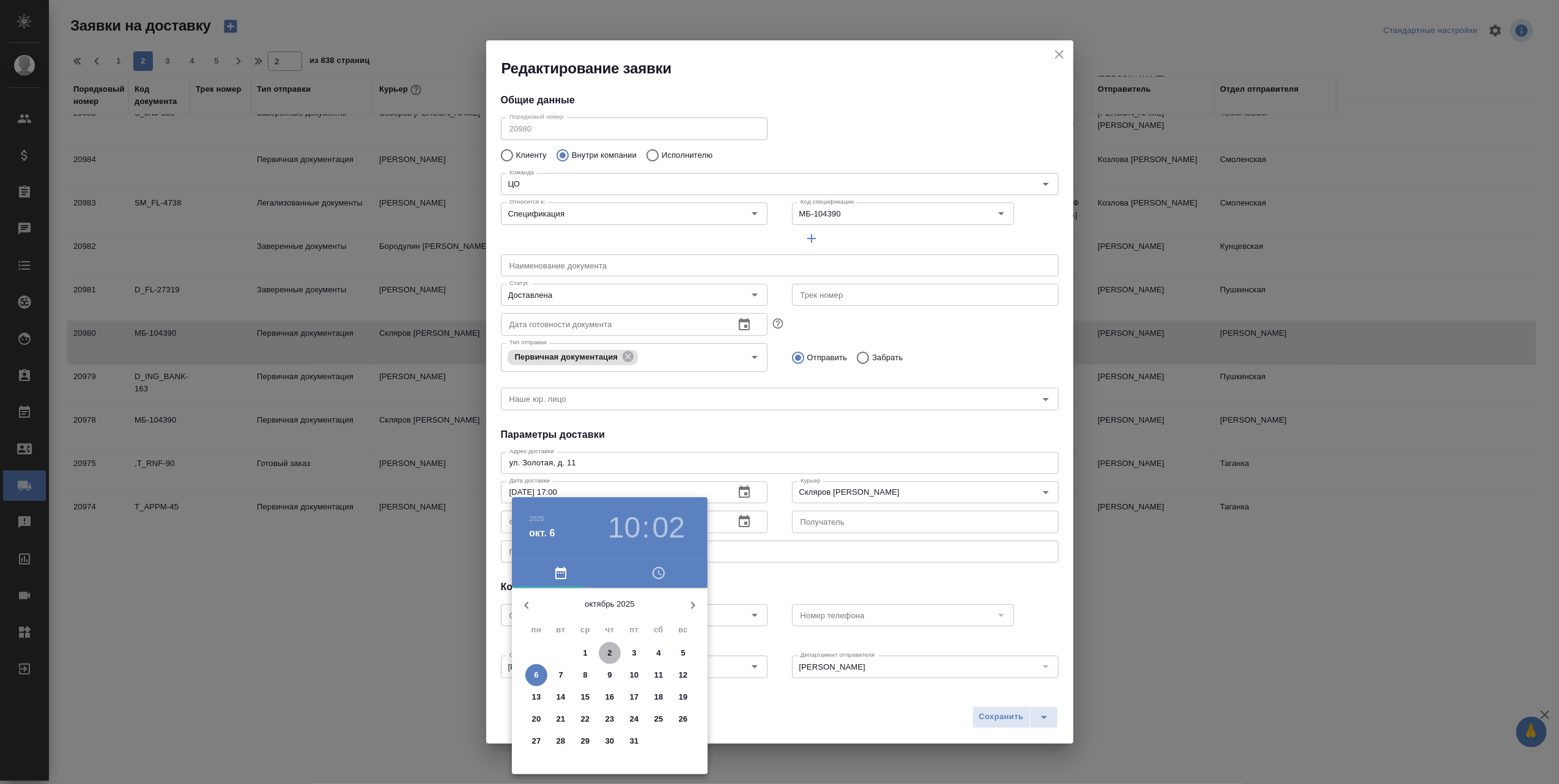
click at [610, 651] on p "2" at bounding box center [610, 653] width 5 height 12
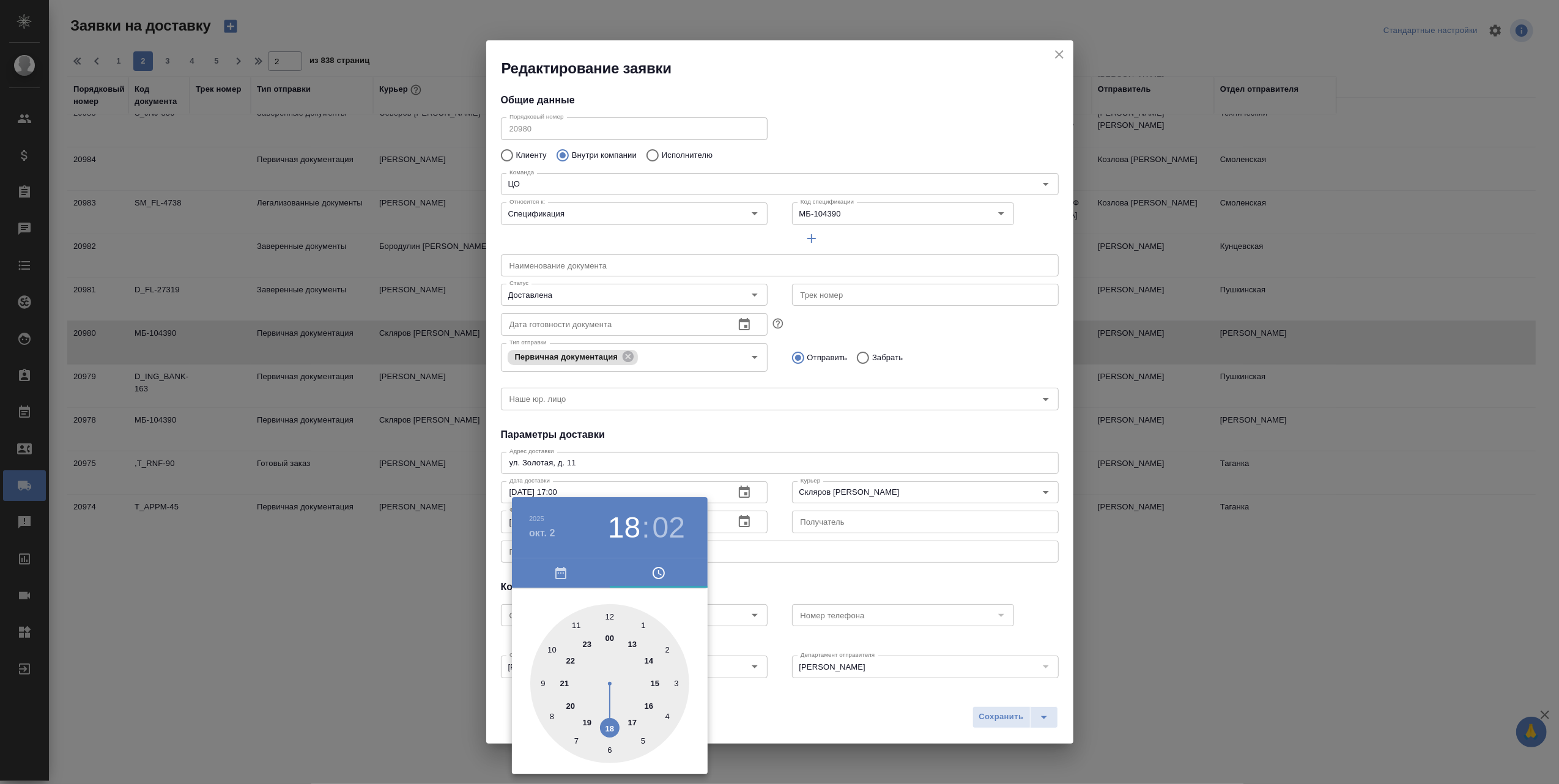
type input "[DATE] 17:02"
drag, startPoint x: 550, startPoint y: 646, endPoint x: 623, endPoint y: 715, distance: 100.4
click at [623, 715] on div at bounding box center [609, 684] width 159 height 159
click at [1000, 718] on div at bounding box center [780, 392] width 1559 height 784
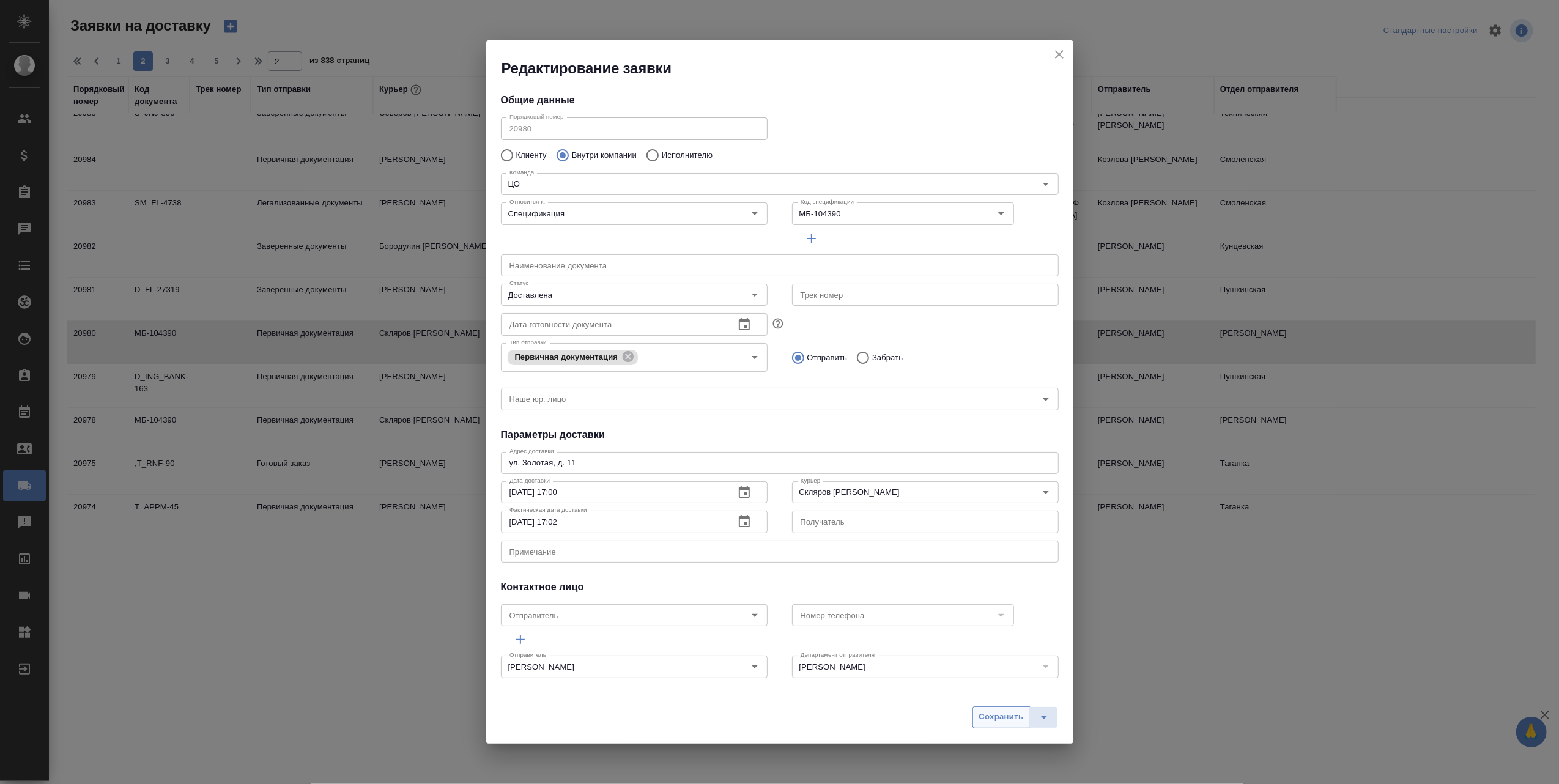
click at [988, 713] on span "Сохранить" at bounding box center [1001, 717] width 44 height 14
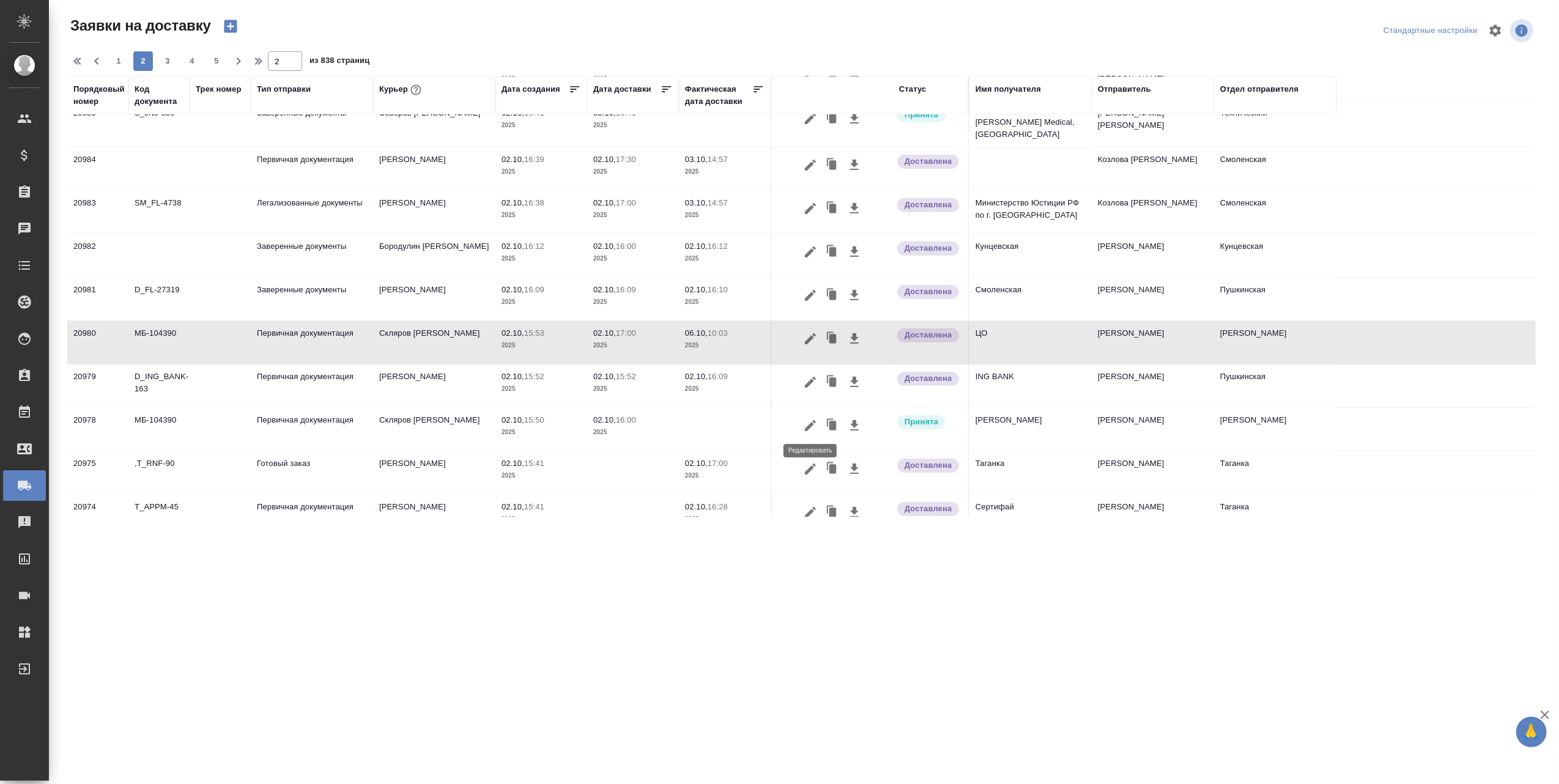
click at [807, 418] on icon "button" at bounding box center [810, 425] width 14 height 14
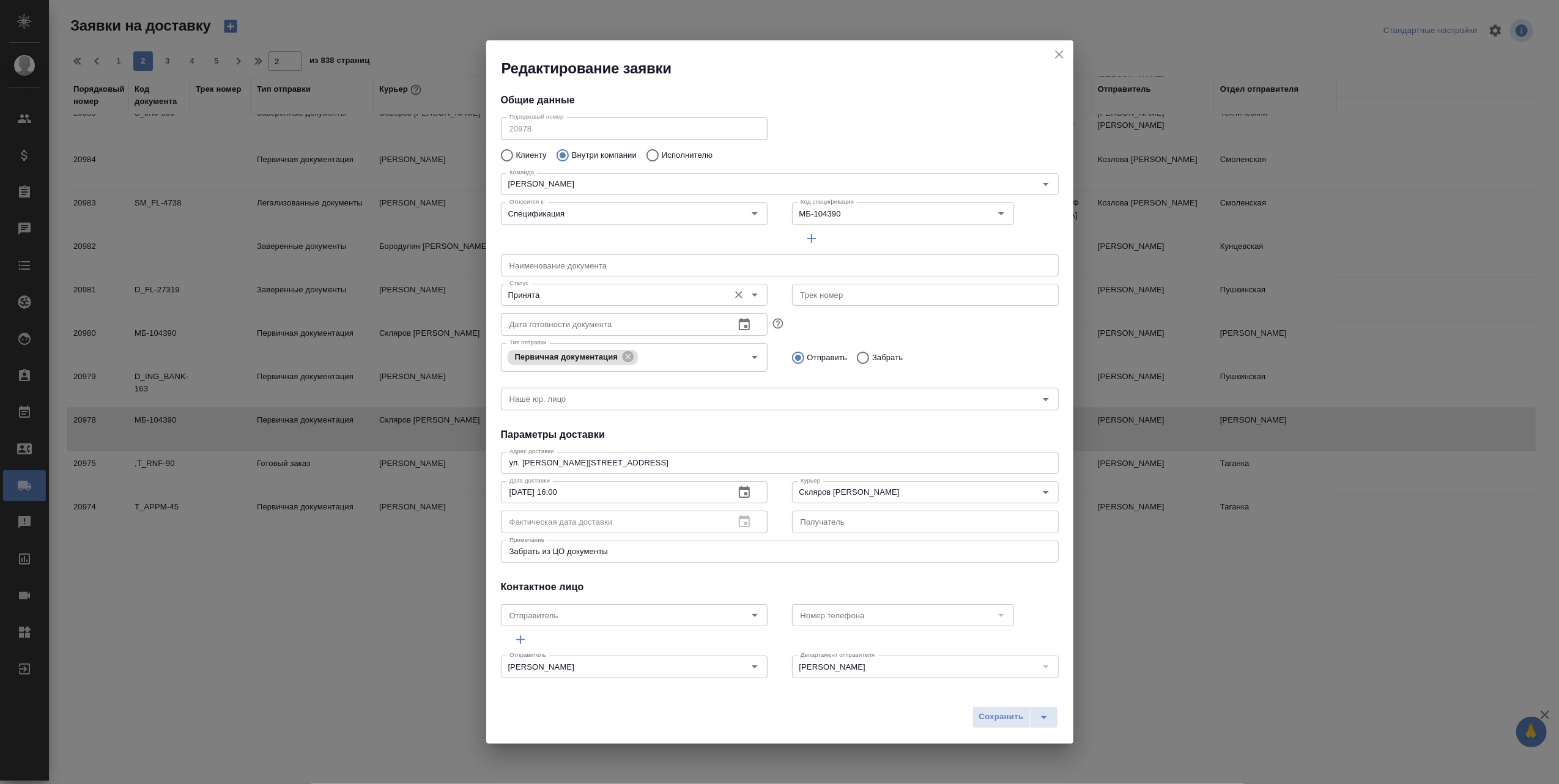
click at [747, 293] on icon "Open" at bounding box center [754, 294] width 14 height 14
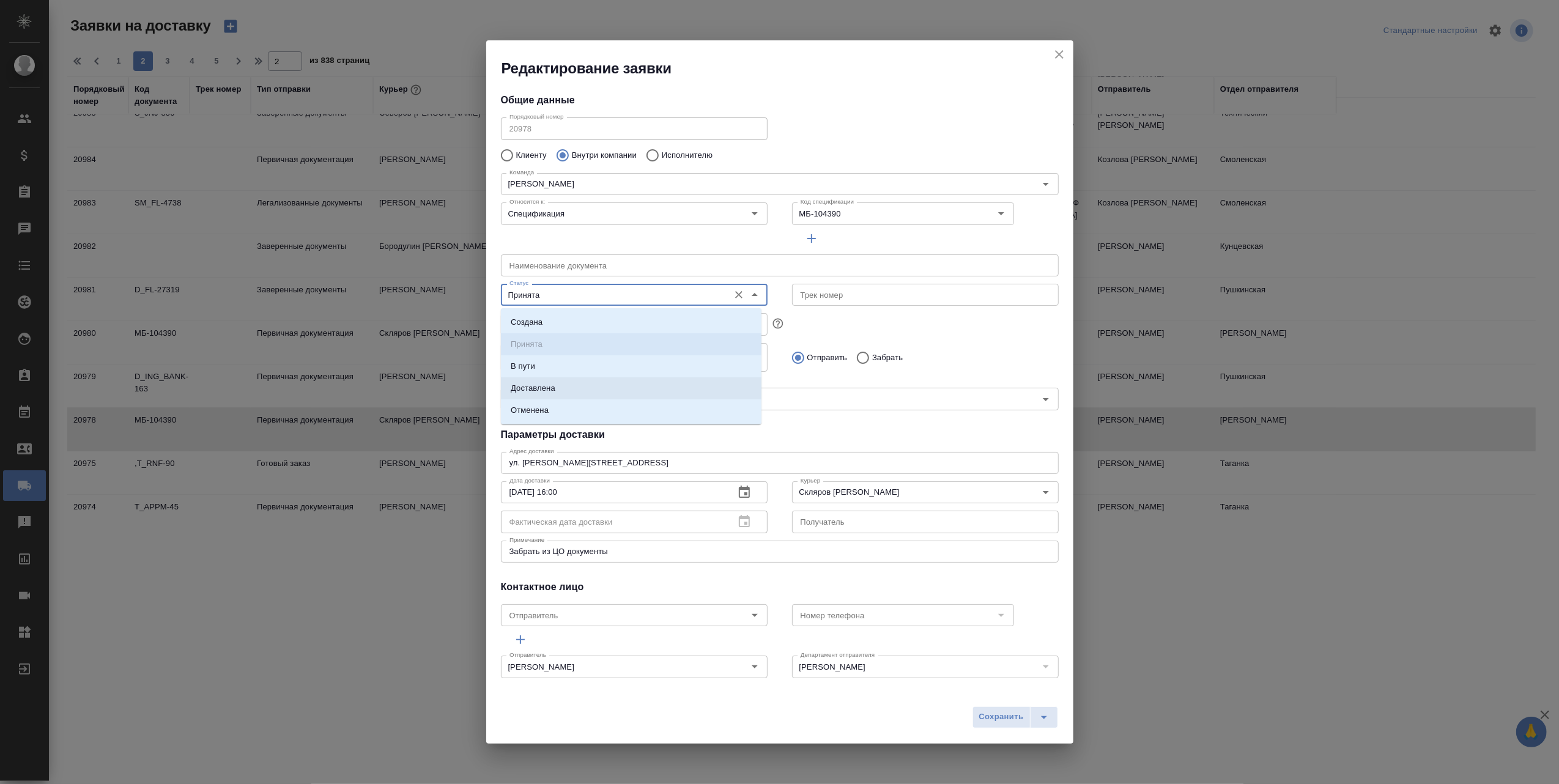
click at [551, 385] on p "Доставлена" at bounding box center [532, 388] width 44 height 12
type input "Доставлена"
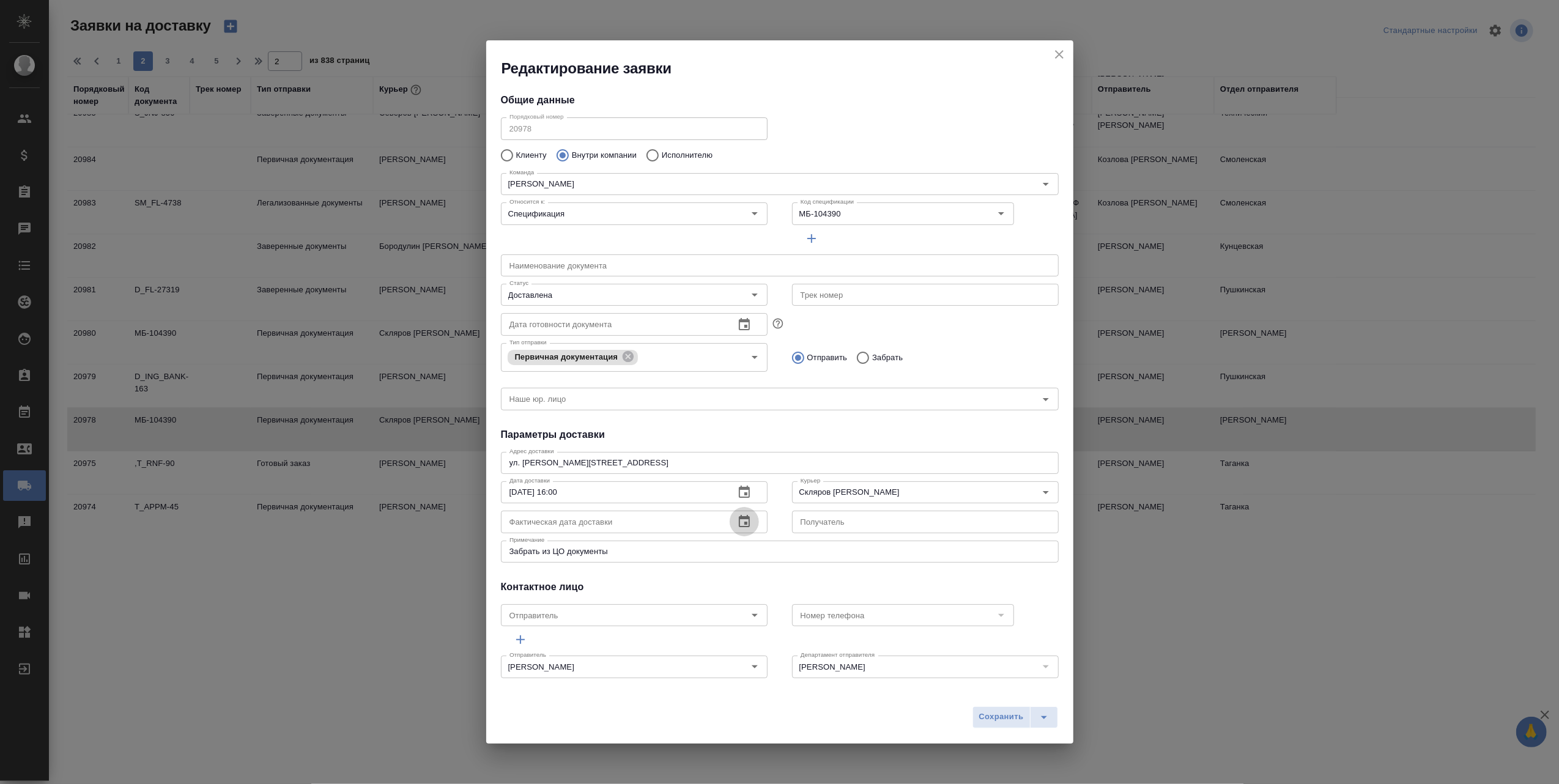
click at [737, 523] on icon "button" at bounding box center [744, 521] width 14 height 14
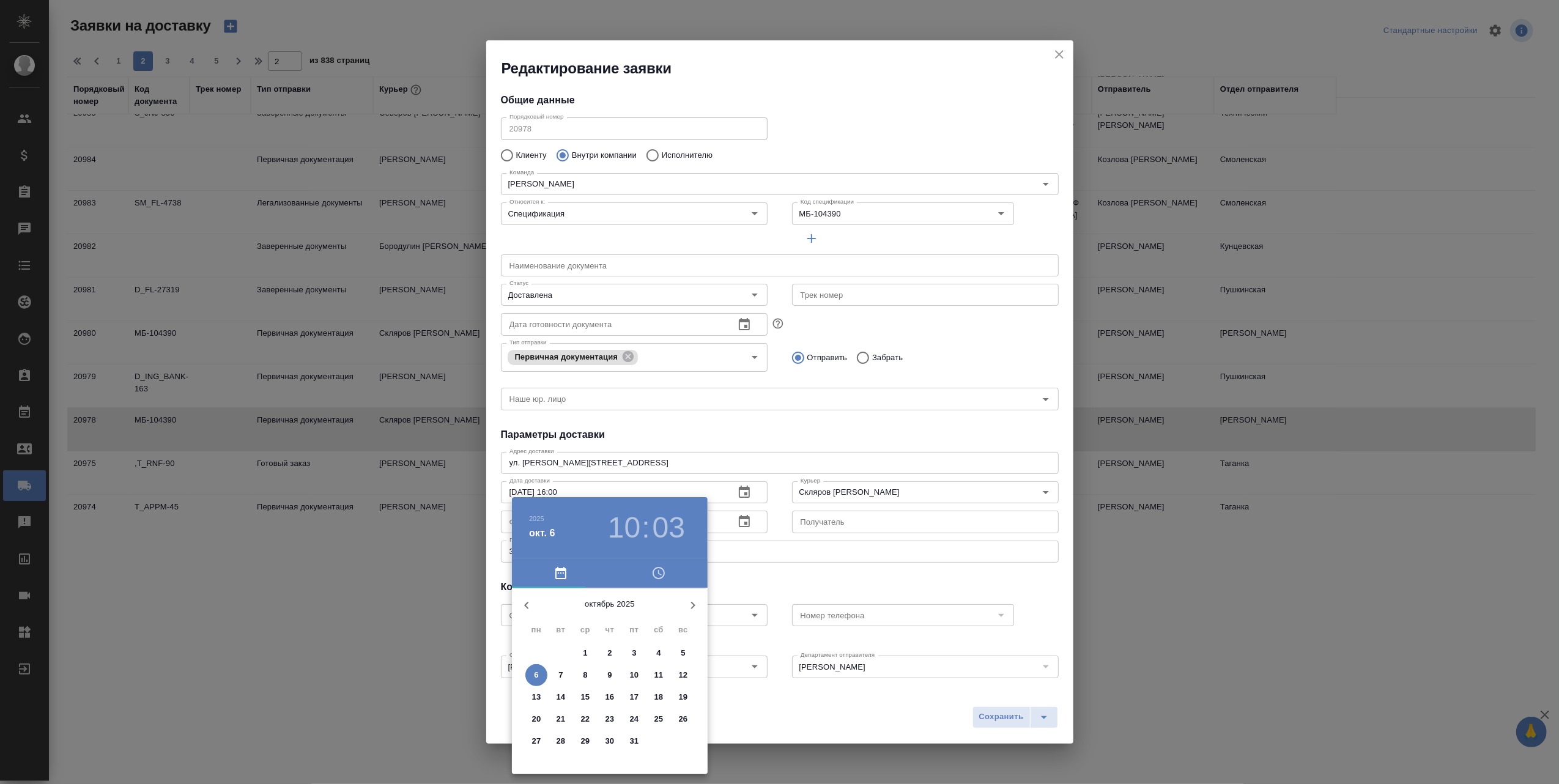
click at [610, 651] on p "2" at bounding box center [610, 653] width 5 height 12
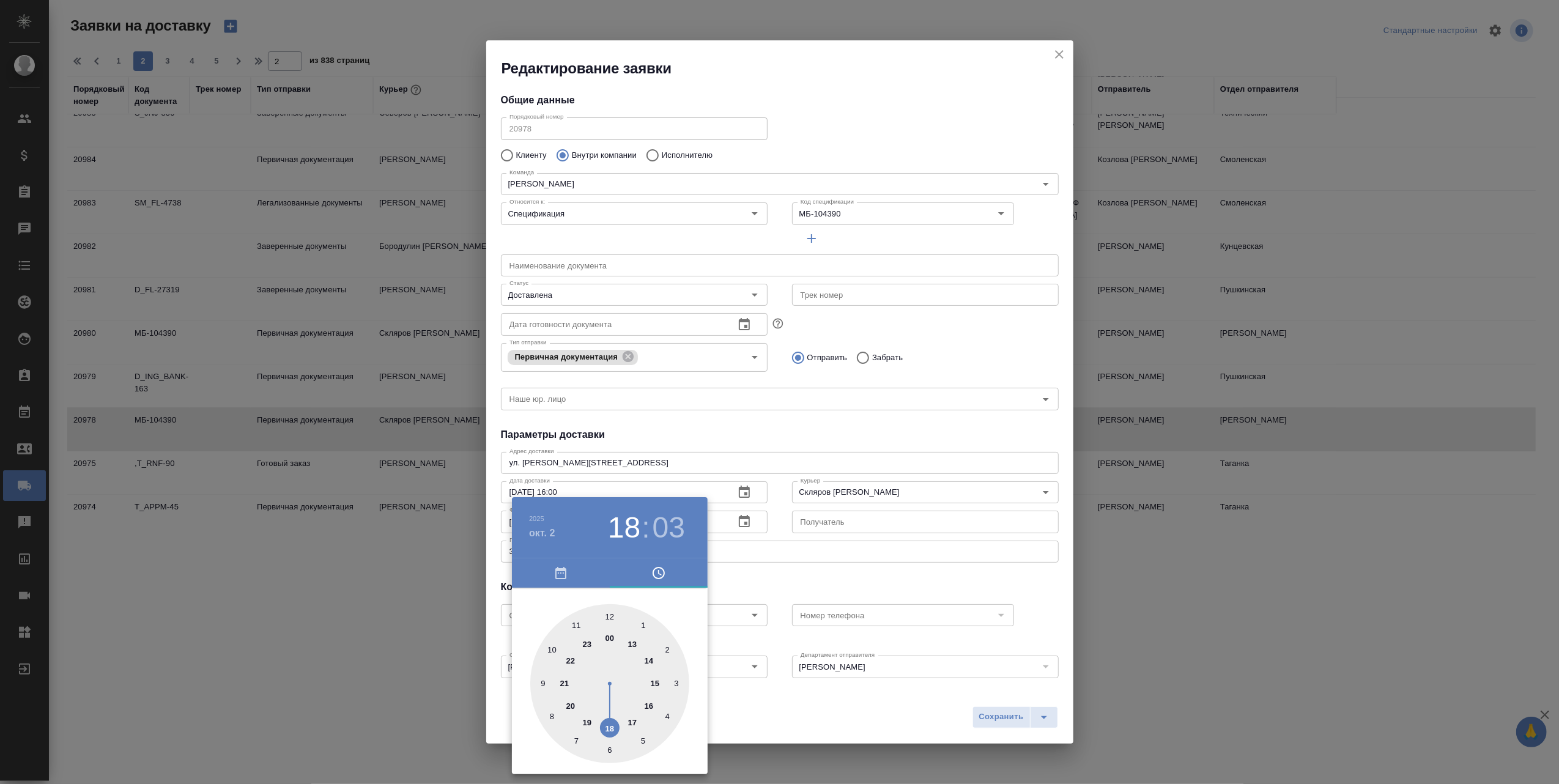
type input "[DATE] 17:03"
drag, startPoint x: 553, startPoint y: 644, endPoint x: 634, endPoint y: 722, distance: 112.4
click at [634, 722] on div at bounding box center [609, 684] width 159 height 159
click at [994, 712] on div at bounding box center [780, 392] width 1559 height 784
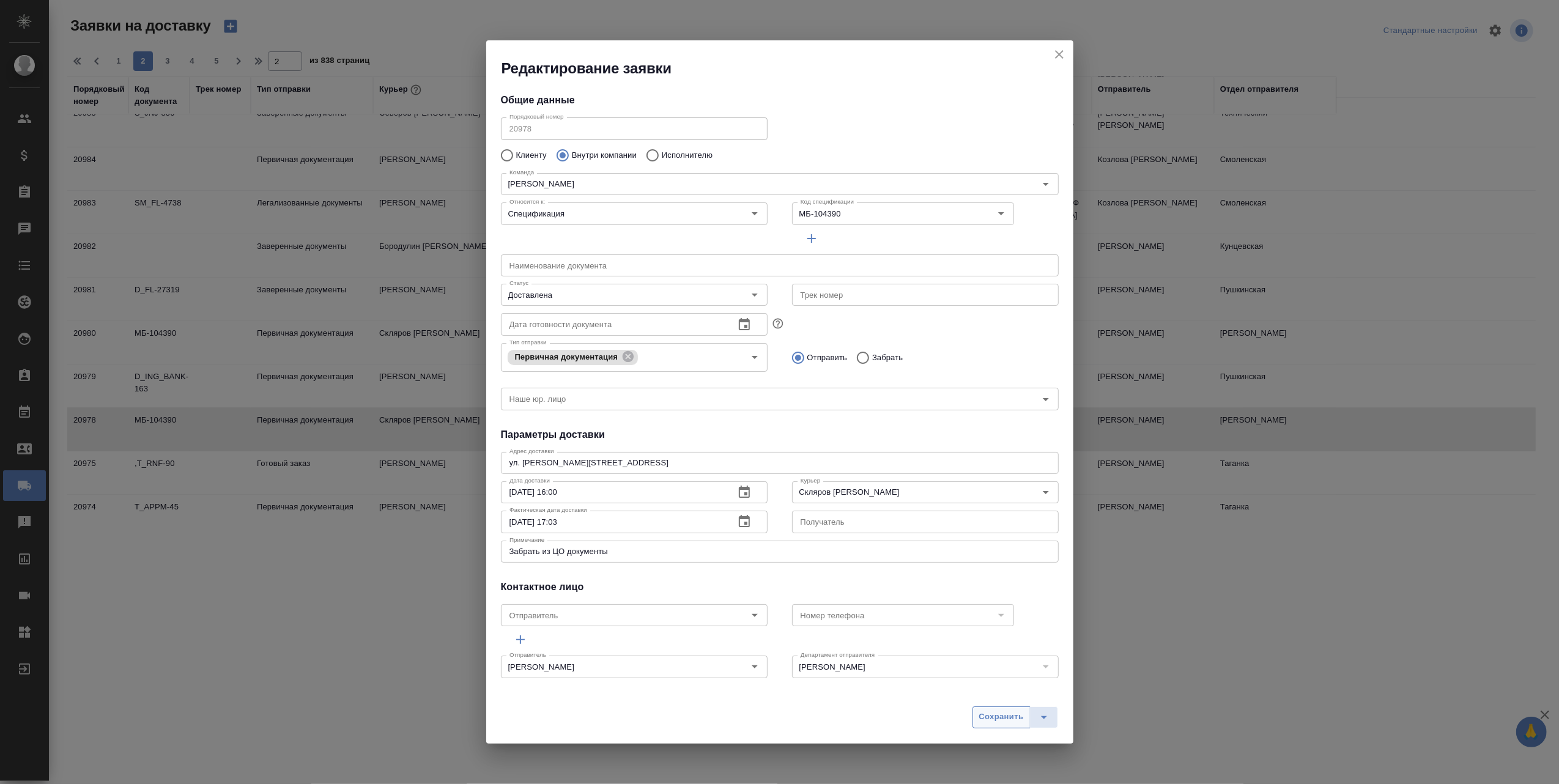
click at [996, 718] on span "Сохранить" at bounding box center [1001, 717] width 44 height 14
type input "Принята"
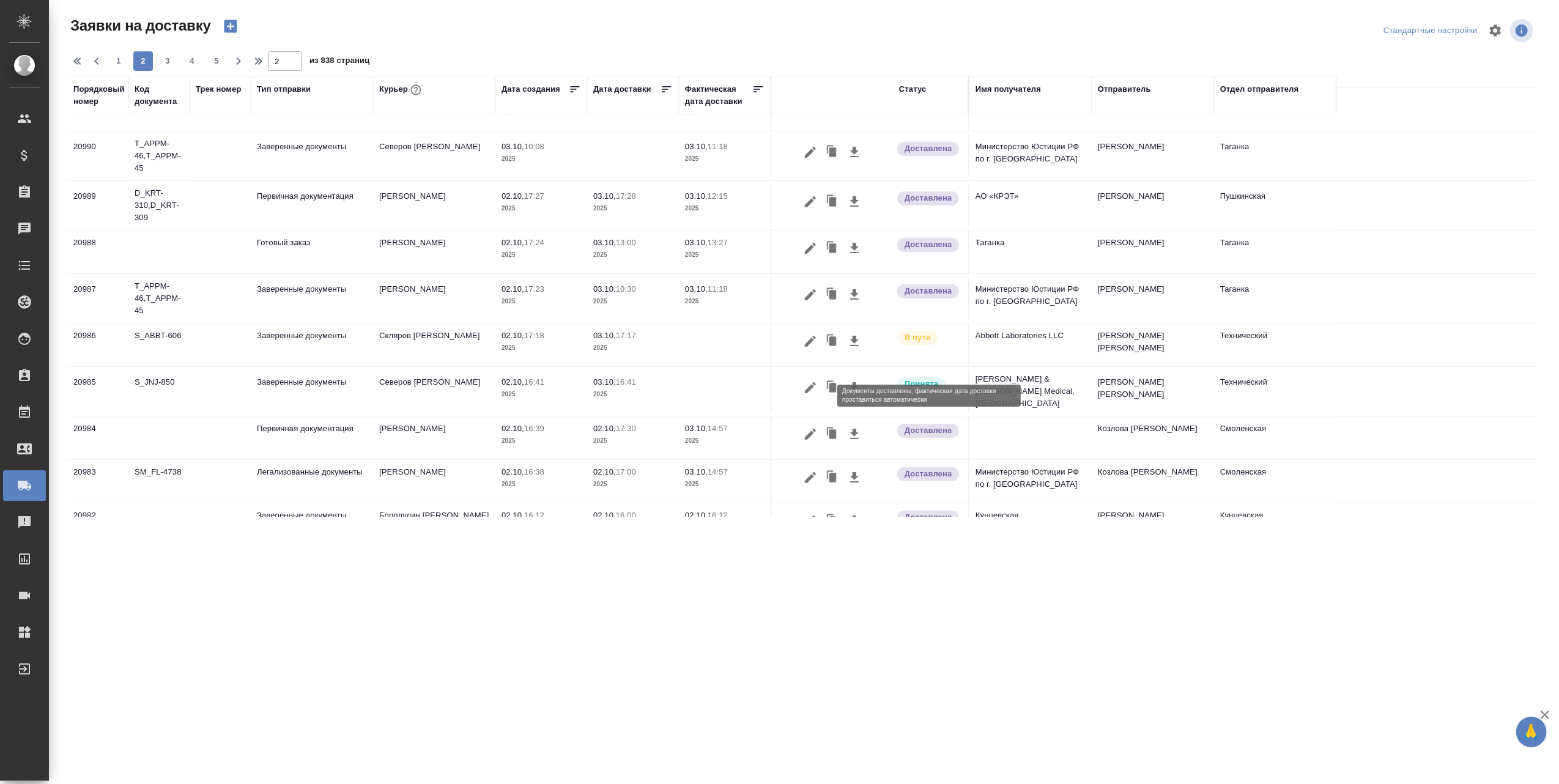
scroll to position [142, 0]
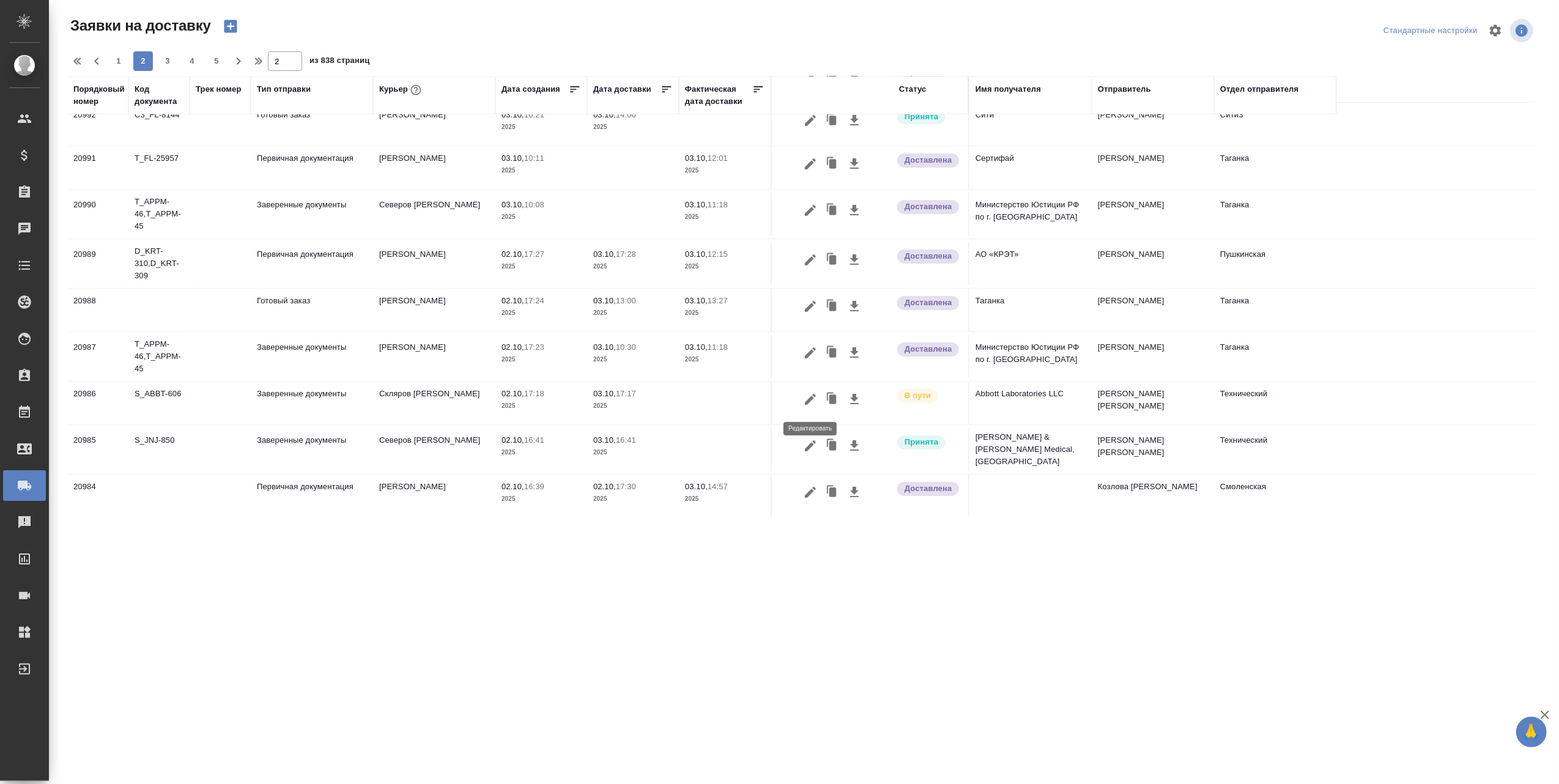
click at [808, 400] on icon "button" at bounding box center [810, 399] width 14 height 14
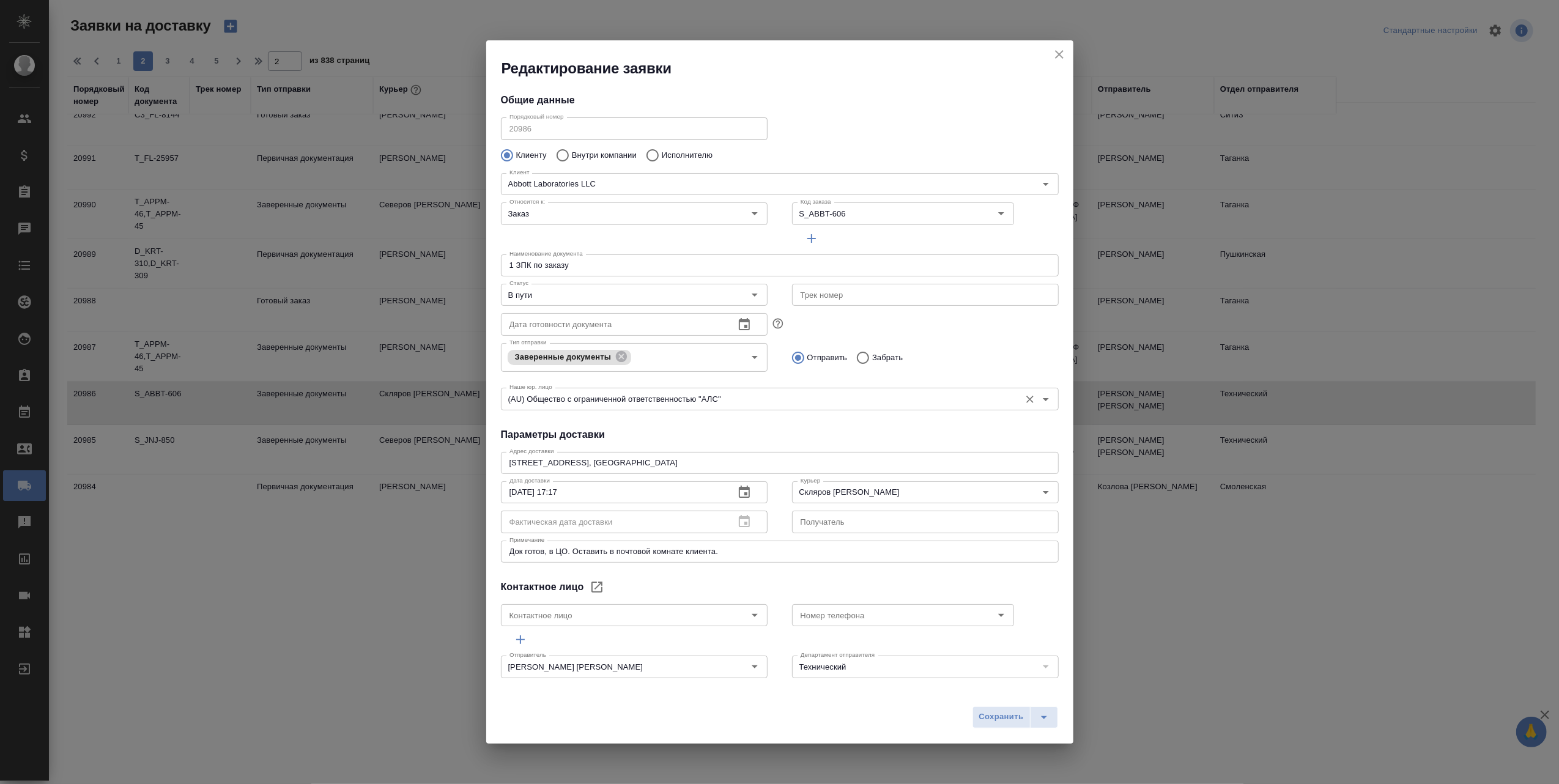
type input "Горожанина Настасья"
type input "[PHONE_NUMBER]"
click at [751, 294] on icon "Open" at bounding box center [754, 294] width 14 height 14
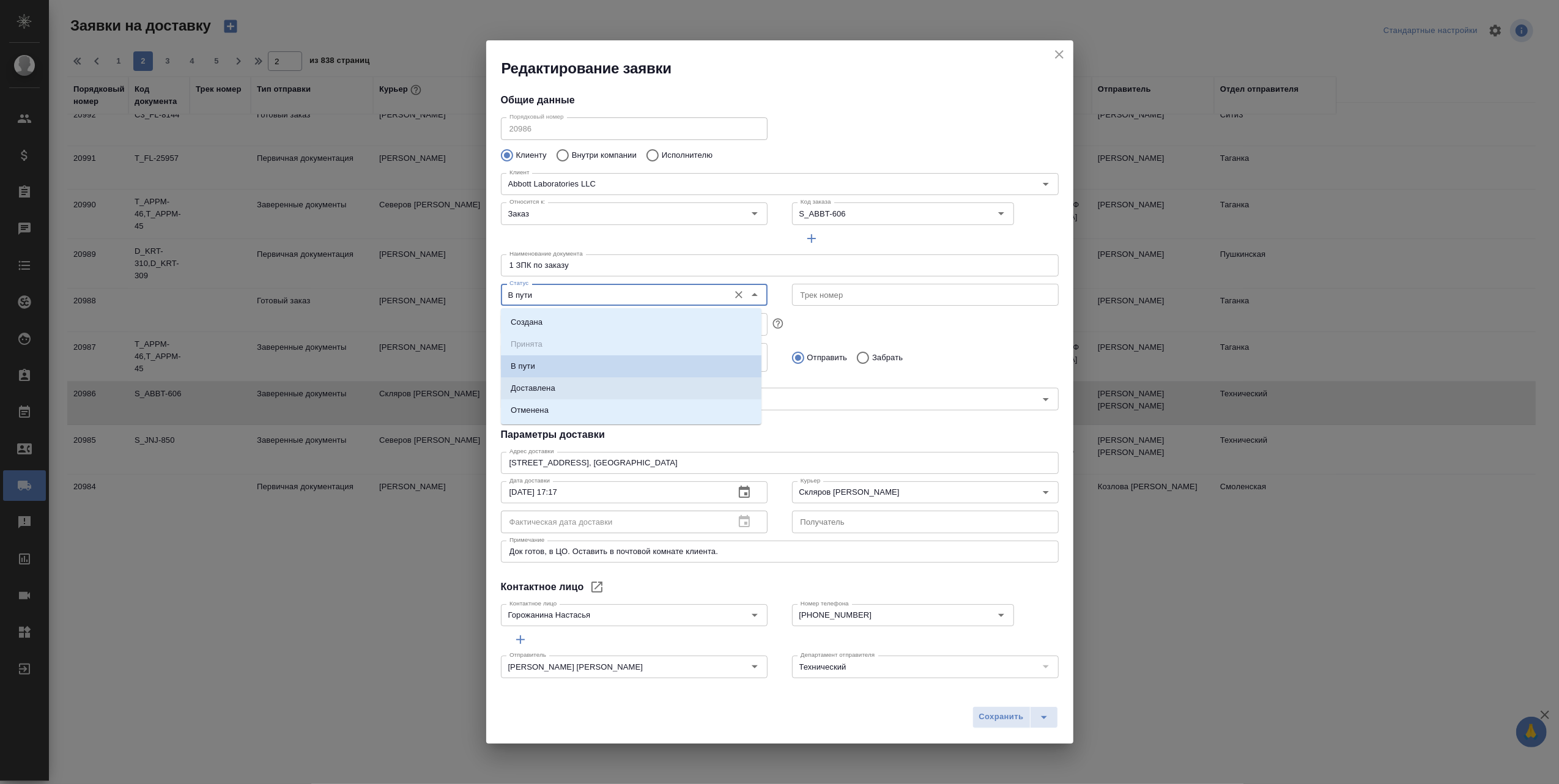
click at [597, 390] on li "Доставлена" at bounding box center [631, 388] width 261 height 22
type input "Доставлена"
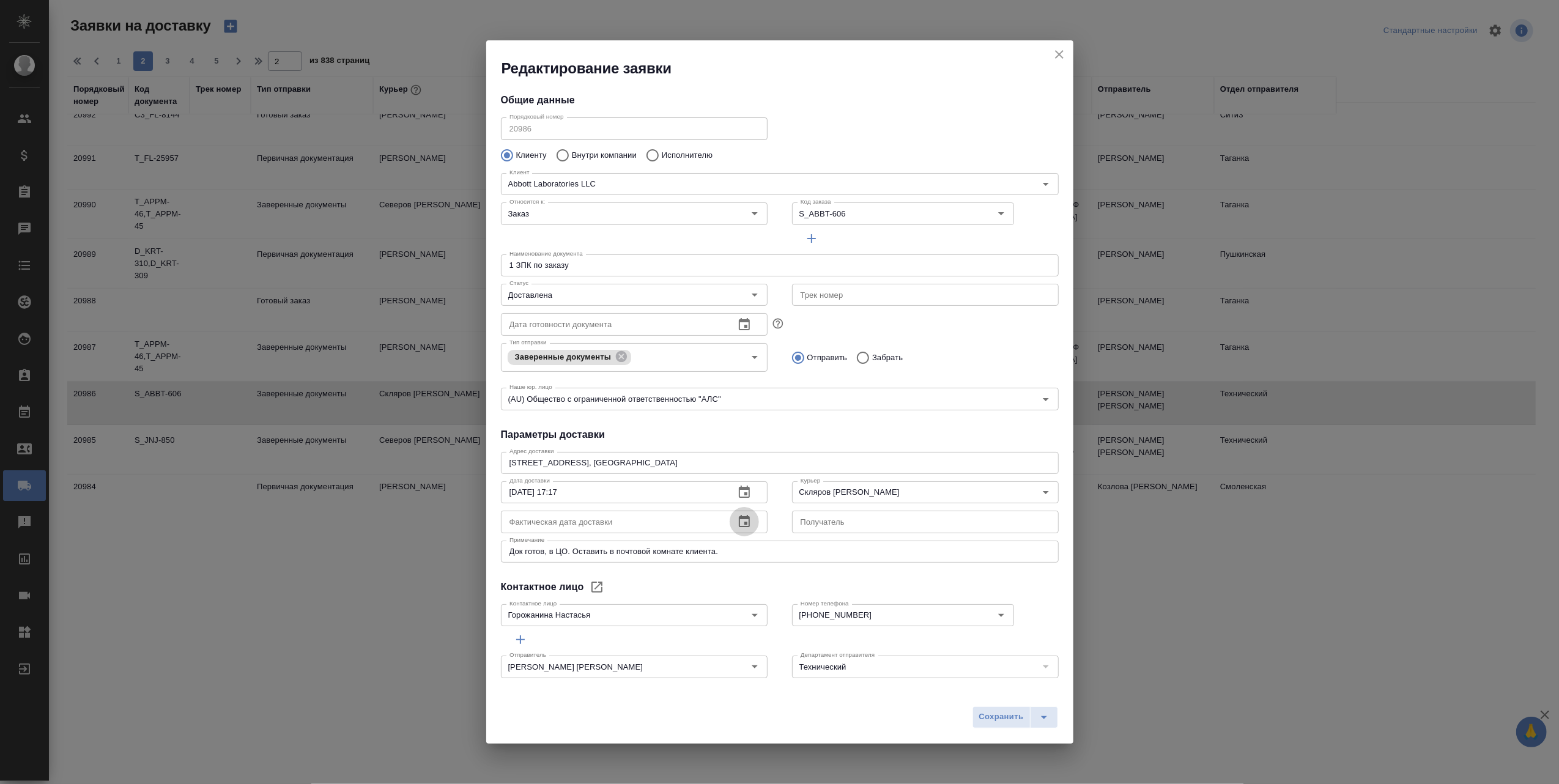
click at [737, 522] on icon "button" at bounding box center [744, 521] width 14 height 14
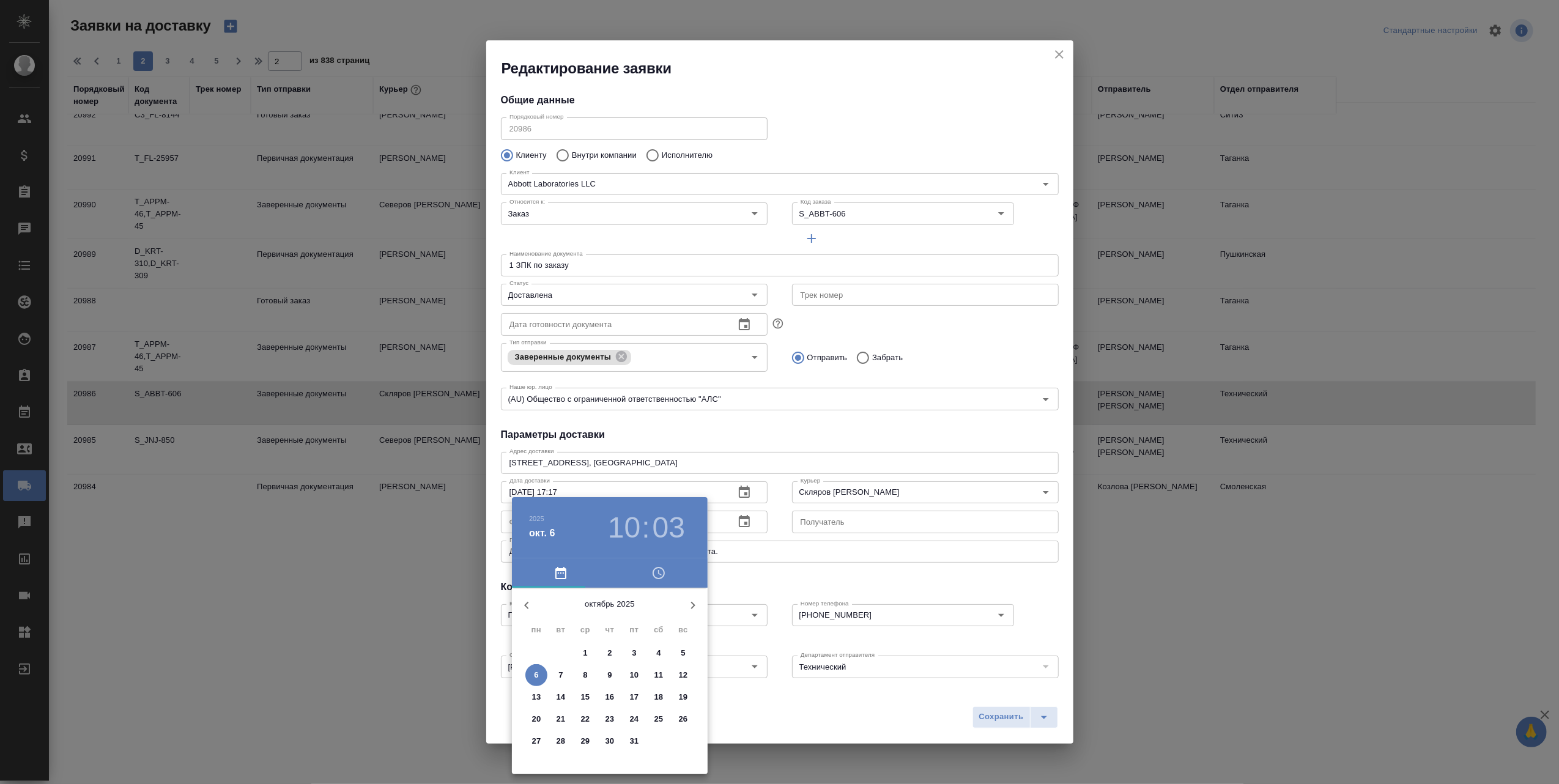
click at [632, 647] on p "3" at bounding box center [634, 653] width 5 height 12
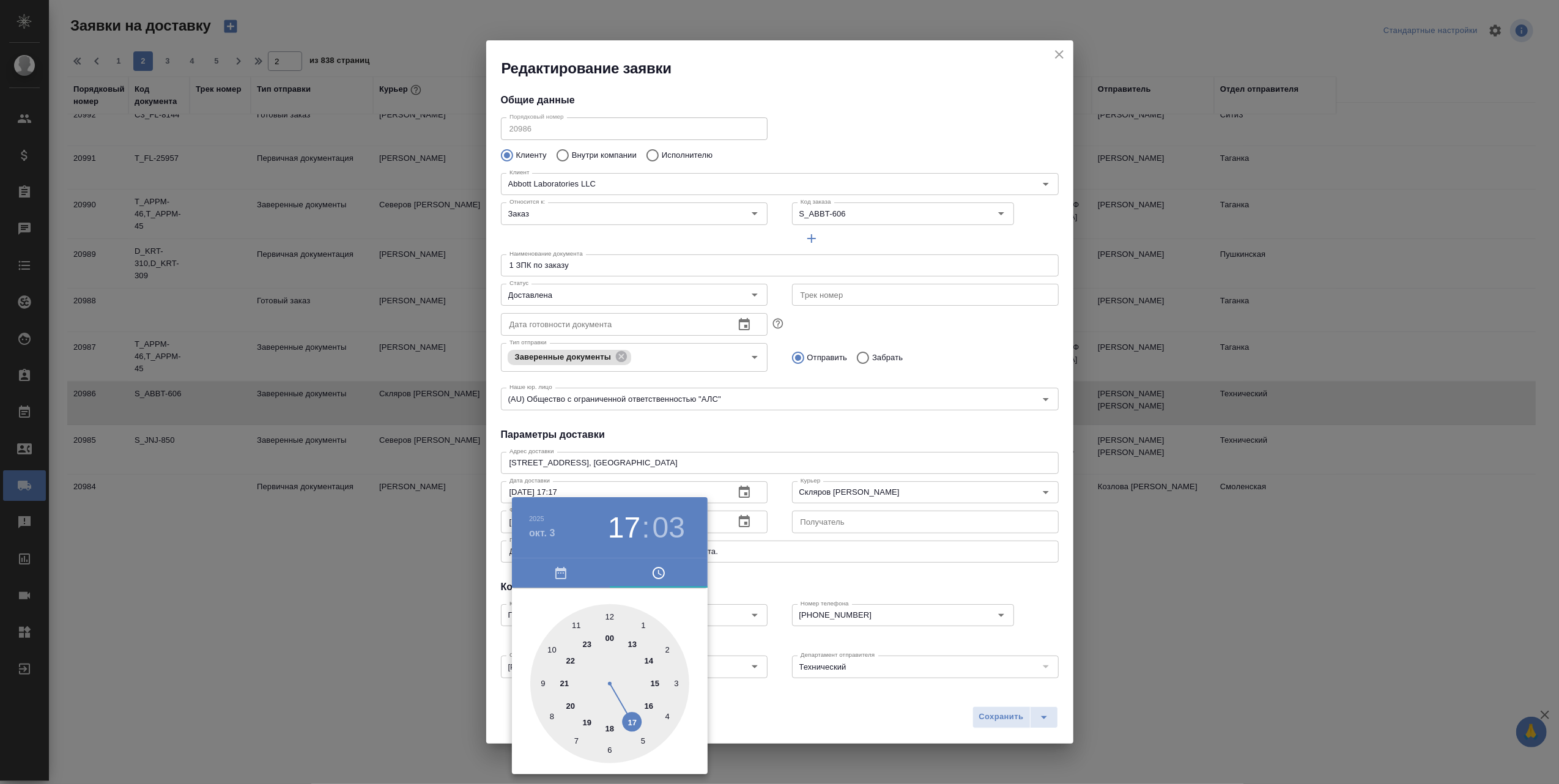
drag, startPoint x: 546, startPoint y: 651, endPoint x: 642, endPoint y: 720, distance: 118.2
click at [642, 720] on div at bounding box center [609, 684] width 159 height 159
drag, startPoint x: 637, startPoint y: 620, endPoint x: 656, endPoint y: 705, distance: 87.1
click at [642, 646] on div at bounding box center [609, 684] width 159 height 159
click at [651, 649] on div at bounding box center [609, 684] width 159 height 159
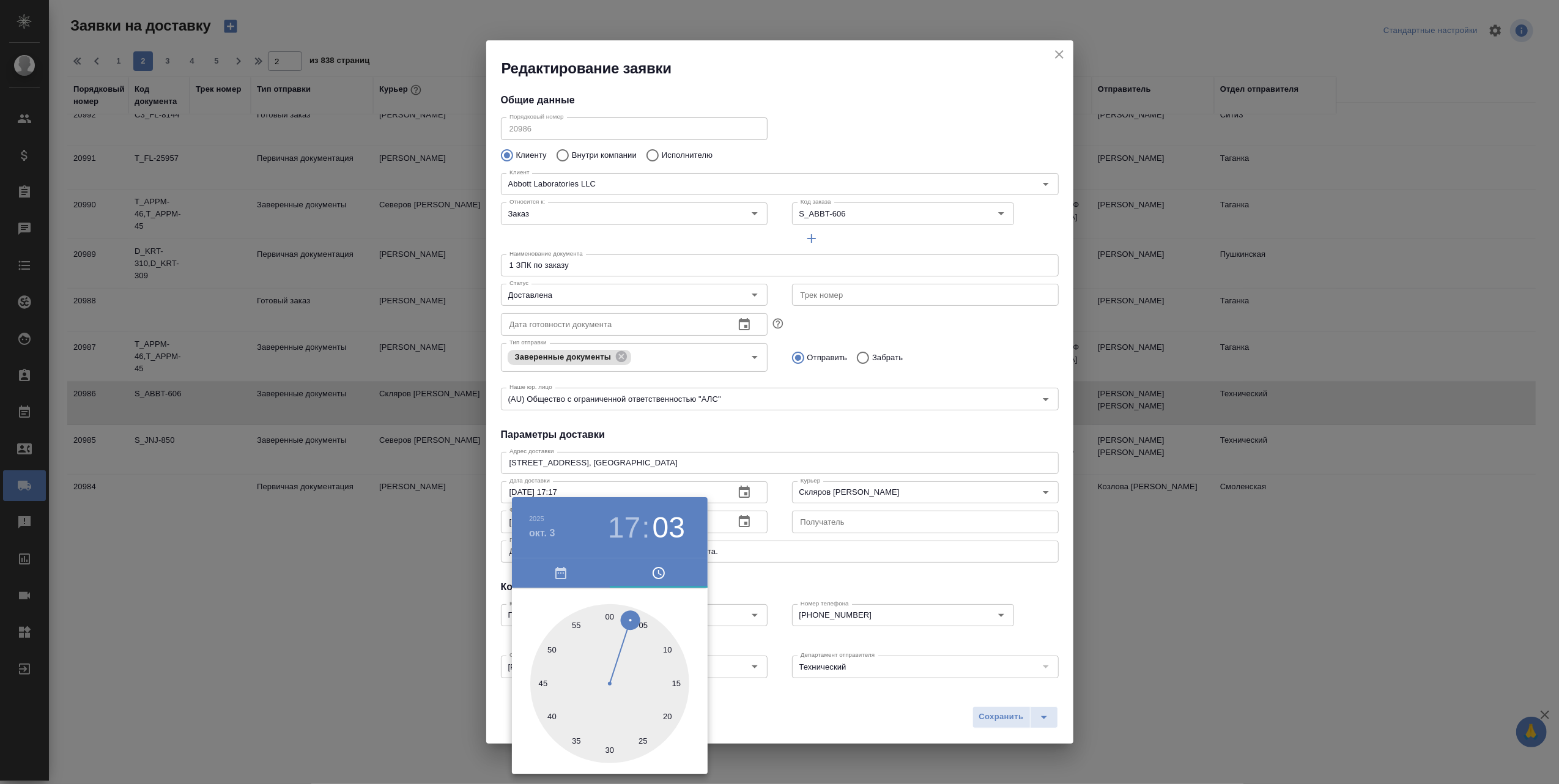
click at [643, 640] on div at bounding box center [609, 684] width 159 height 159
click at [661, 713] on div at bounding box center [609, 684] width 159 height 159
type input "[DATE] 17:20"
drag, startPoint x: 656, startPoint y: 705, endPoint x: 662, endPoint y: 712, distance: 9.2
click at [660, 715] on div at bounding box center [609, 684] width 159 height 159
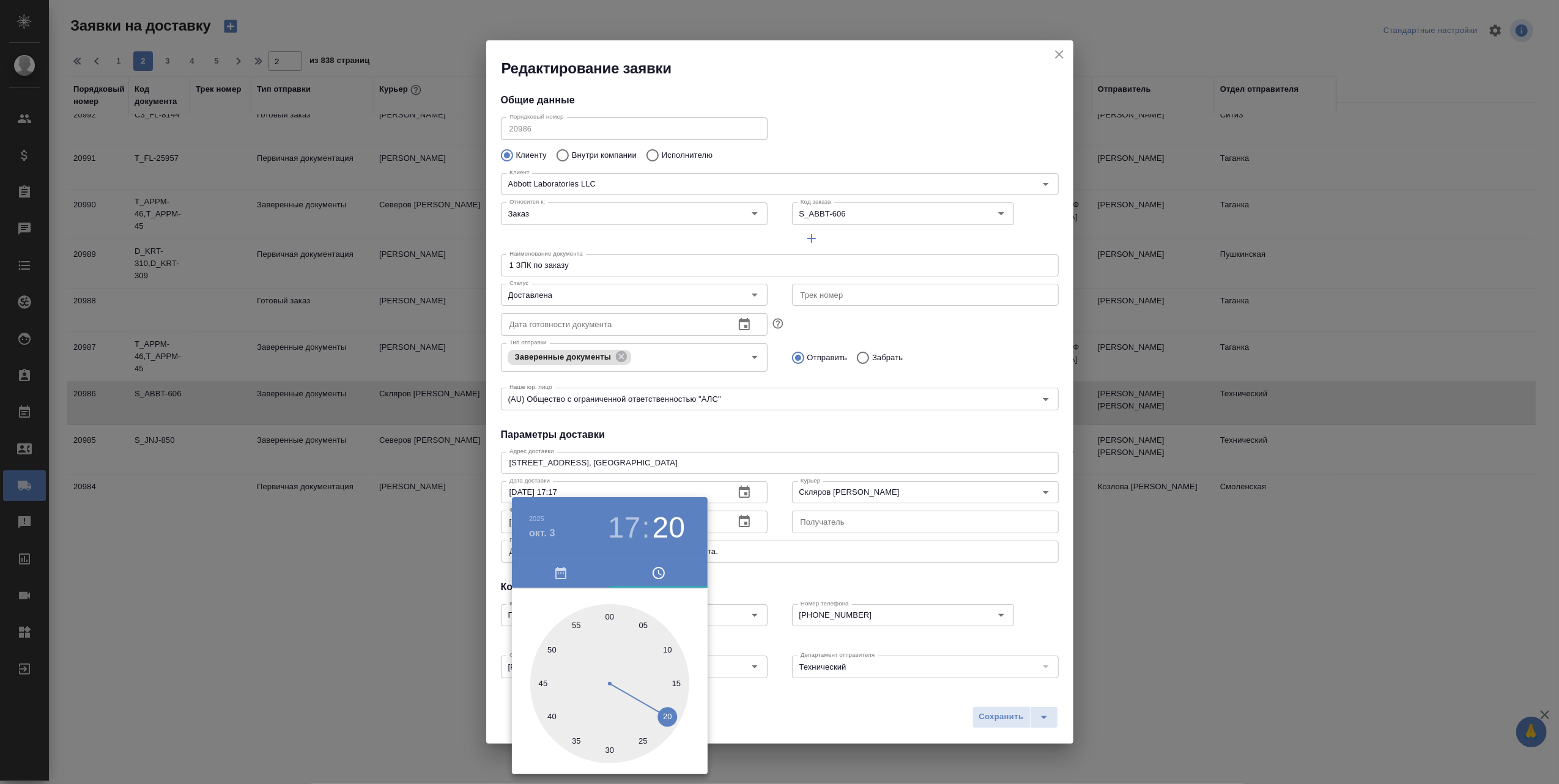
click at [989, 709] on div at bounding box center [780, 392] width 1559 height 784
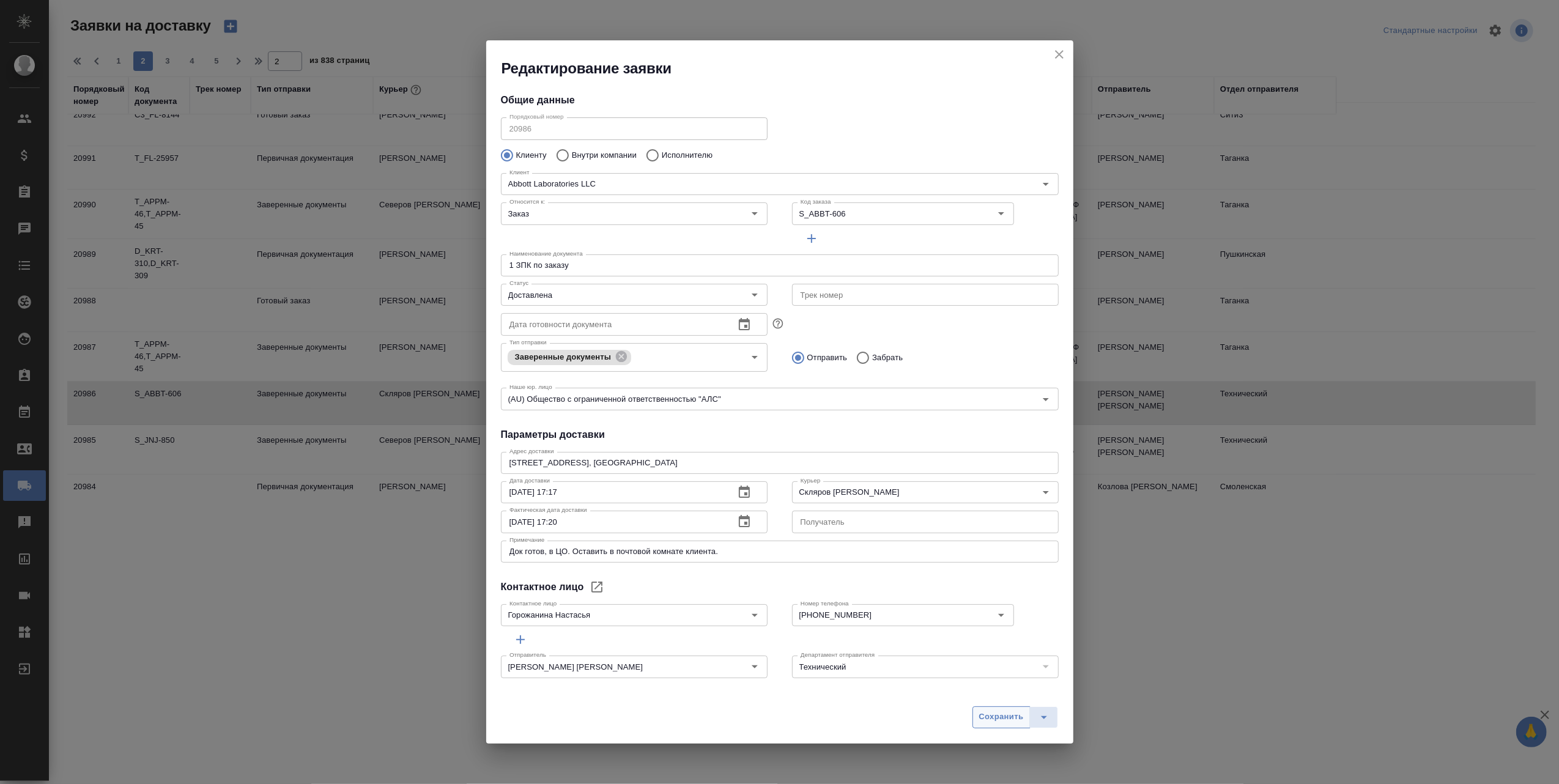
click at [991, 717] on span "Сохранить" at bounding box center [1001, 717] width 44 height 14
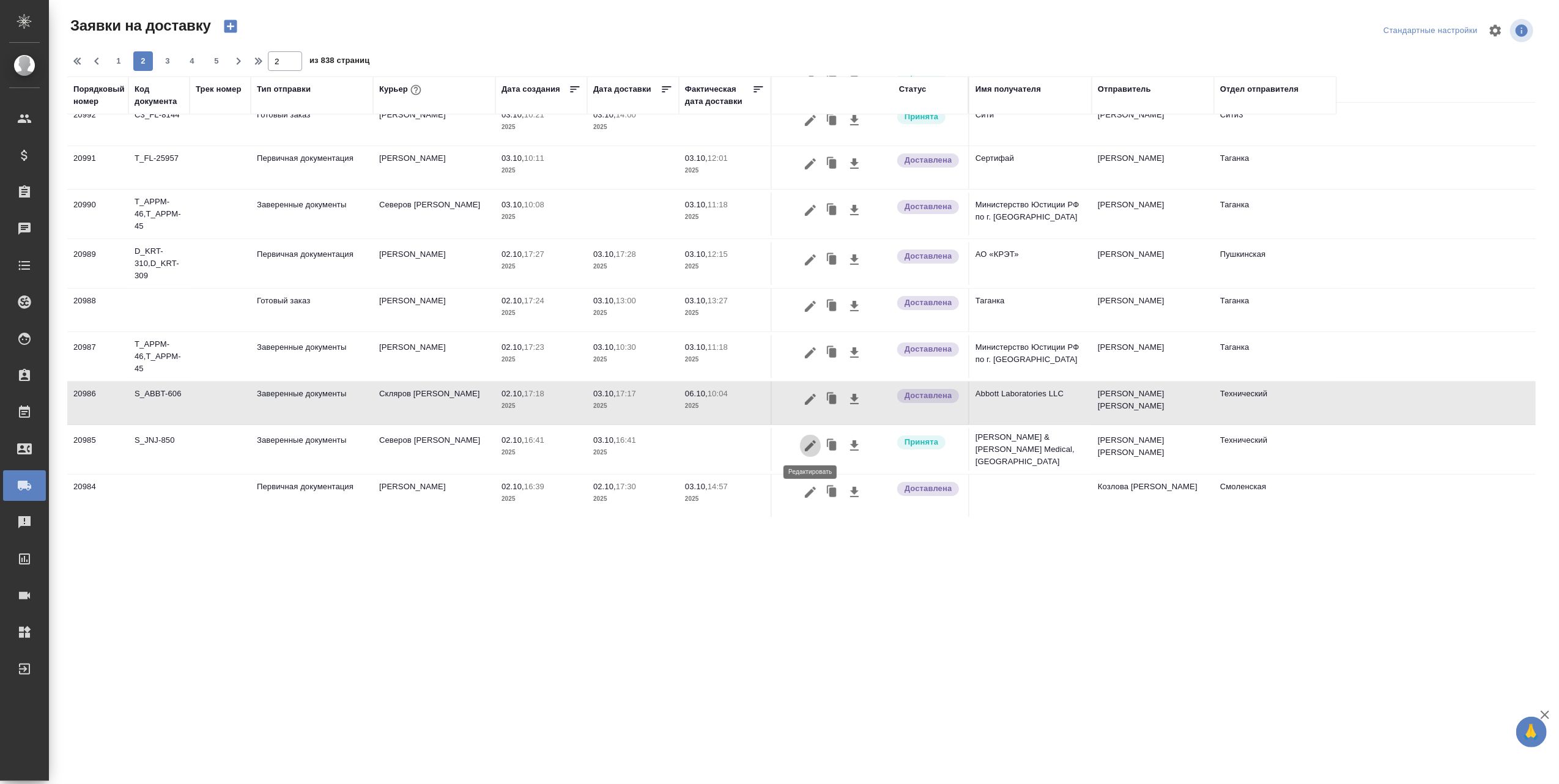
click at [813, 440] on icon "button" at bounding box center [810, 446] width 11 height 11
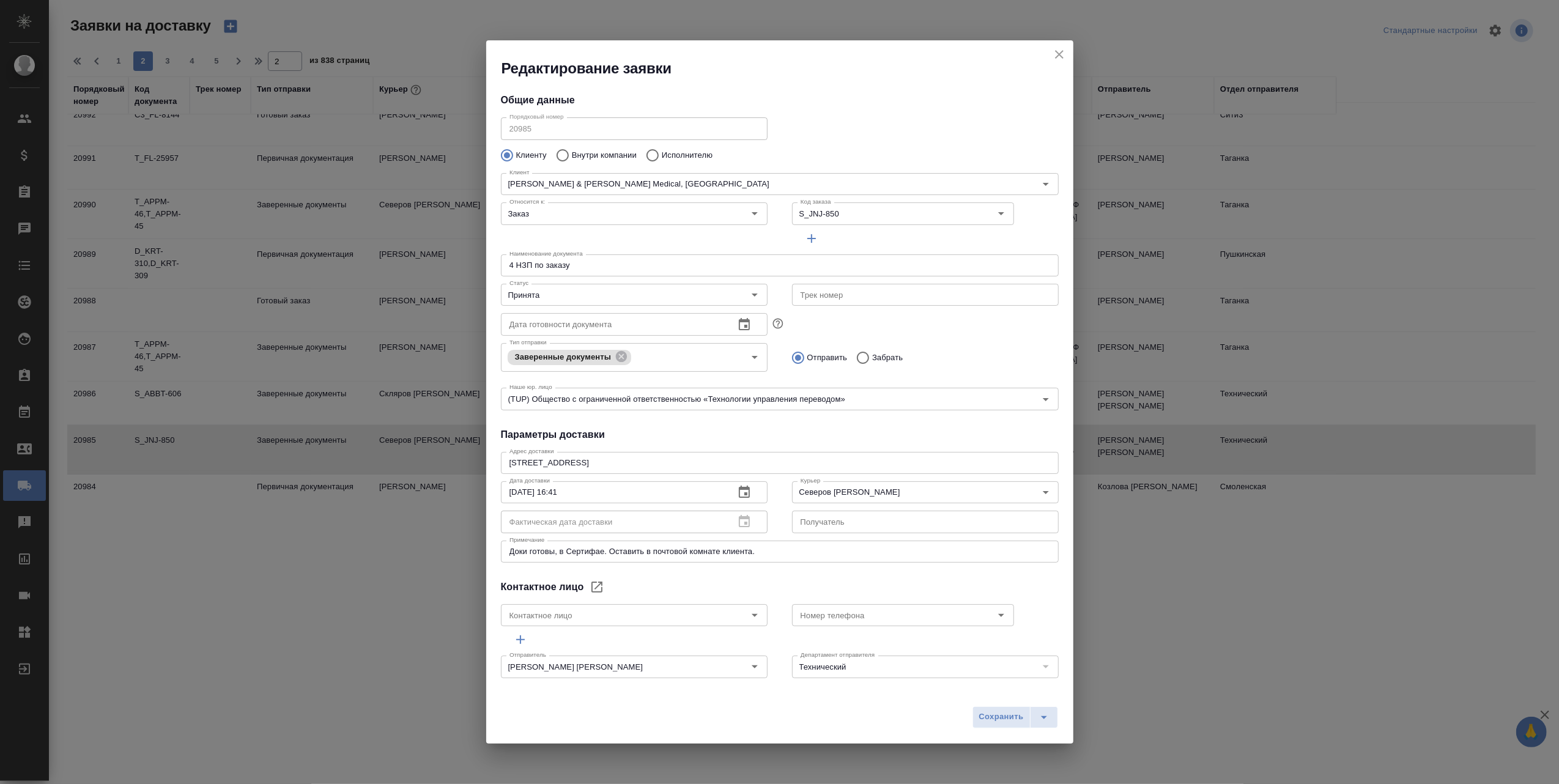
type input "[PERSON_NAME] [PERSON_NAME]"
type input "[PHONE_NUMBER]"
click at [752, 294] on icon "Open" at bounding box center [754, 294] width 14 height 14
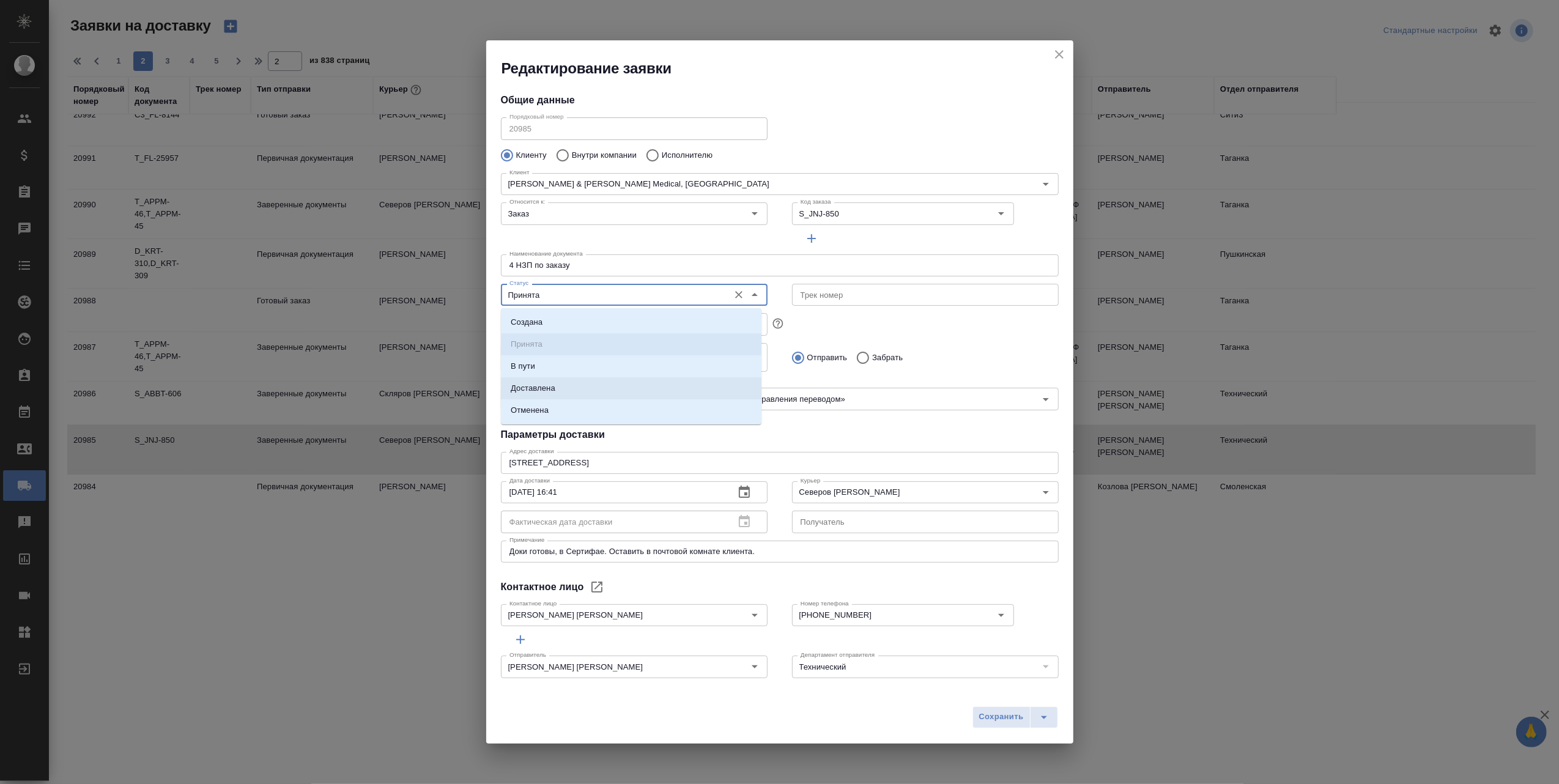
click at [574, 384] on li "Доставлена" at bounding box center [631, 388] width 261 height 22
type input "Доставлена"
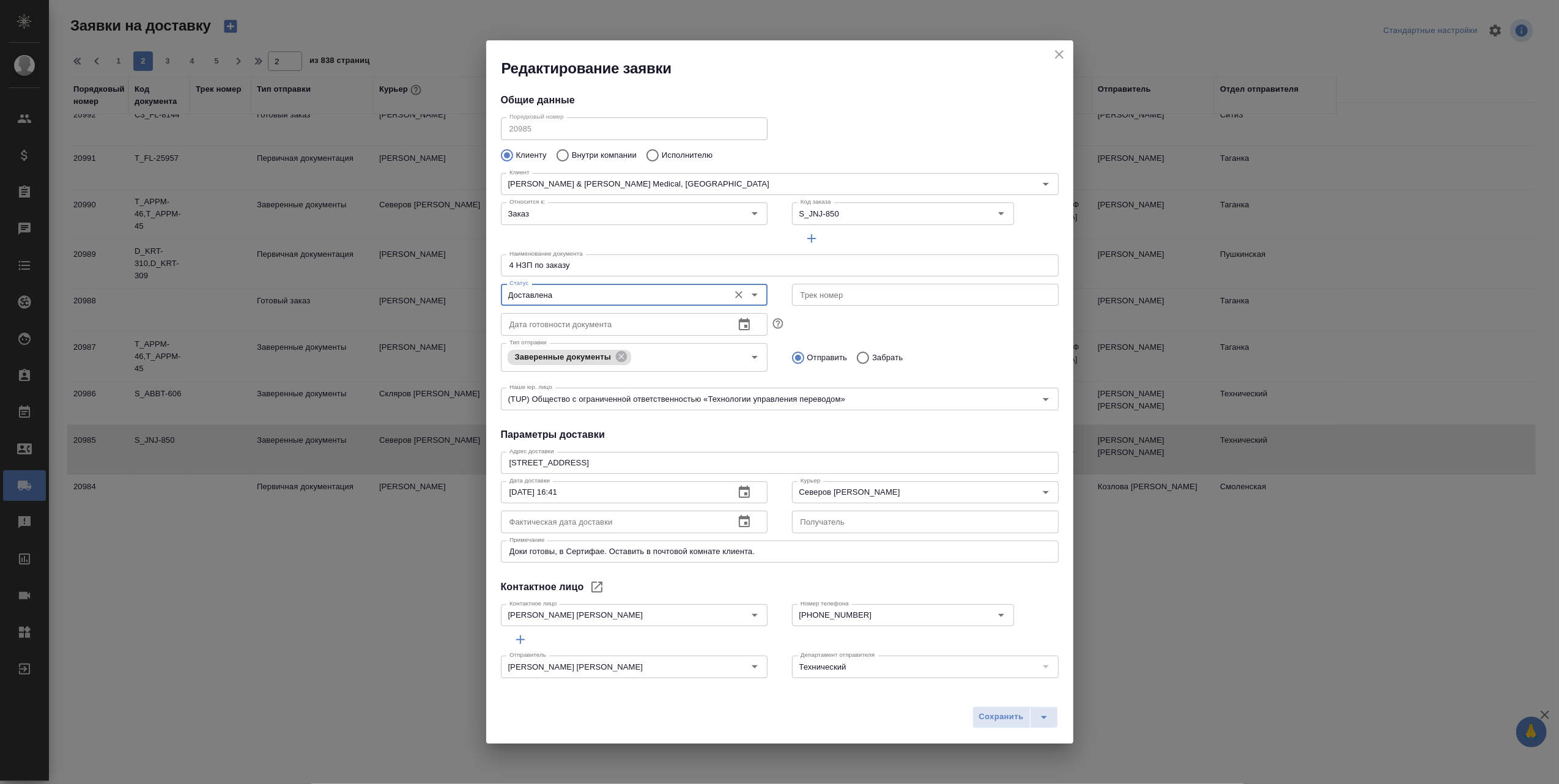
click at [742, 521] on icon "button" at bounding box center [744, 521] width 14 height 14
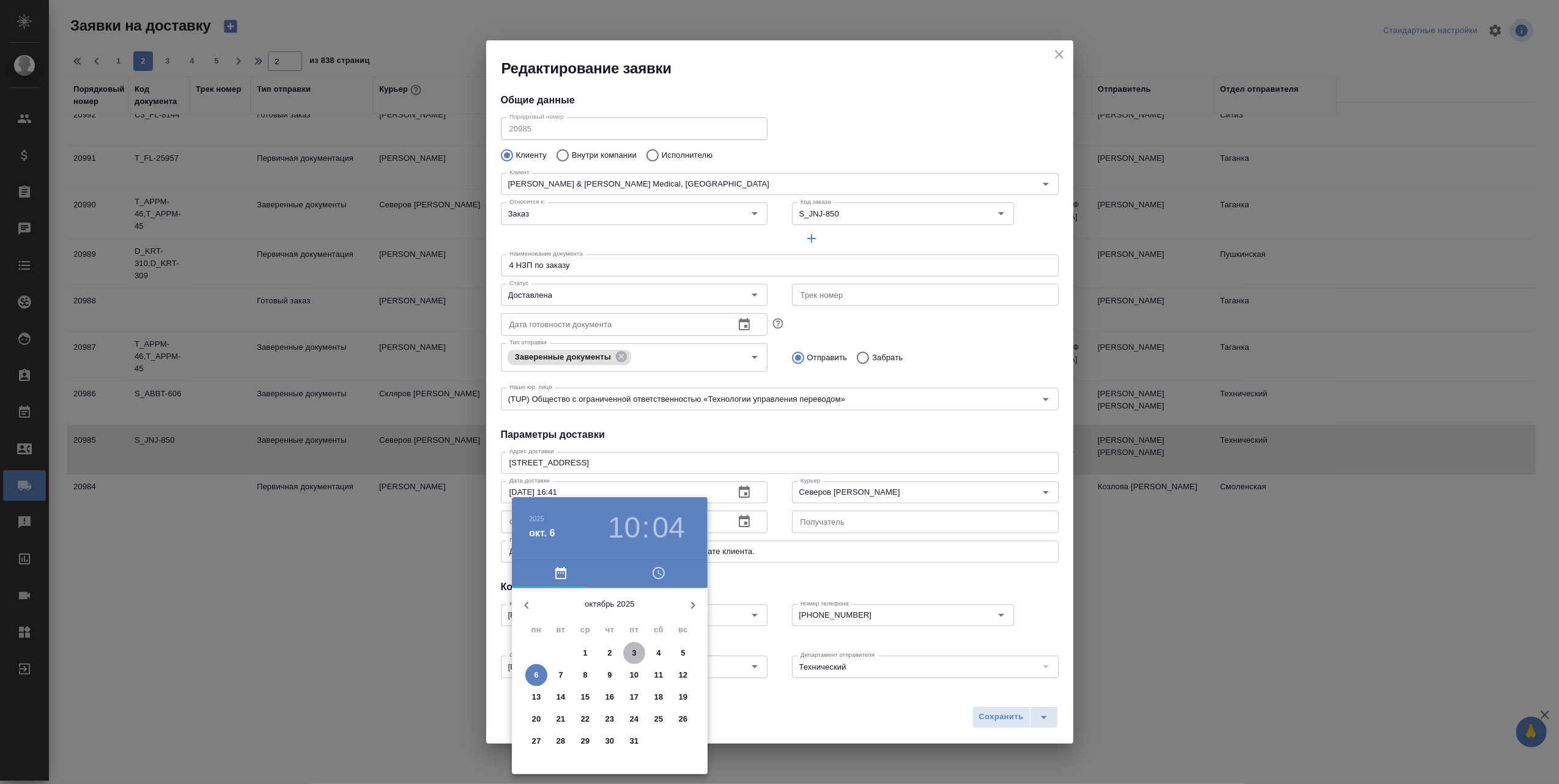
click at [635, 651] on p "3" at bounding box center [634, 653] width 5 height 12
type input "[DATE] 11:04"
drag, startPoint x: 550, startPoint y: 647, endPoint x: 570, endPoint y: 620, distance: 33.6
click at [570, 620] on div at bounding box center [609, 684] width 159 height 159
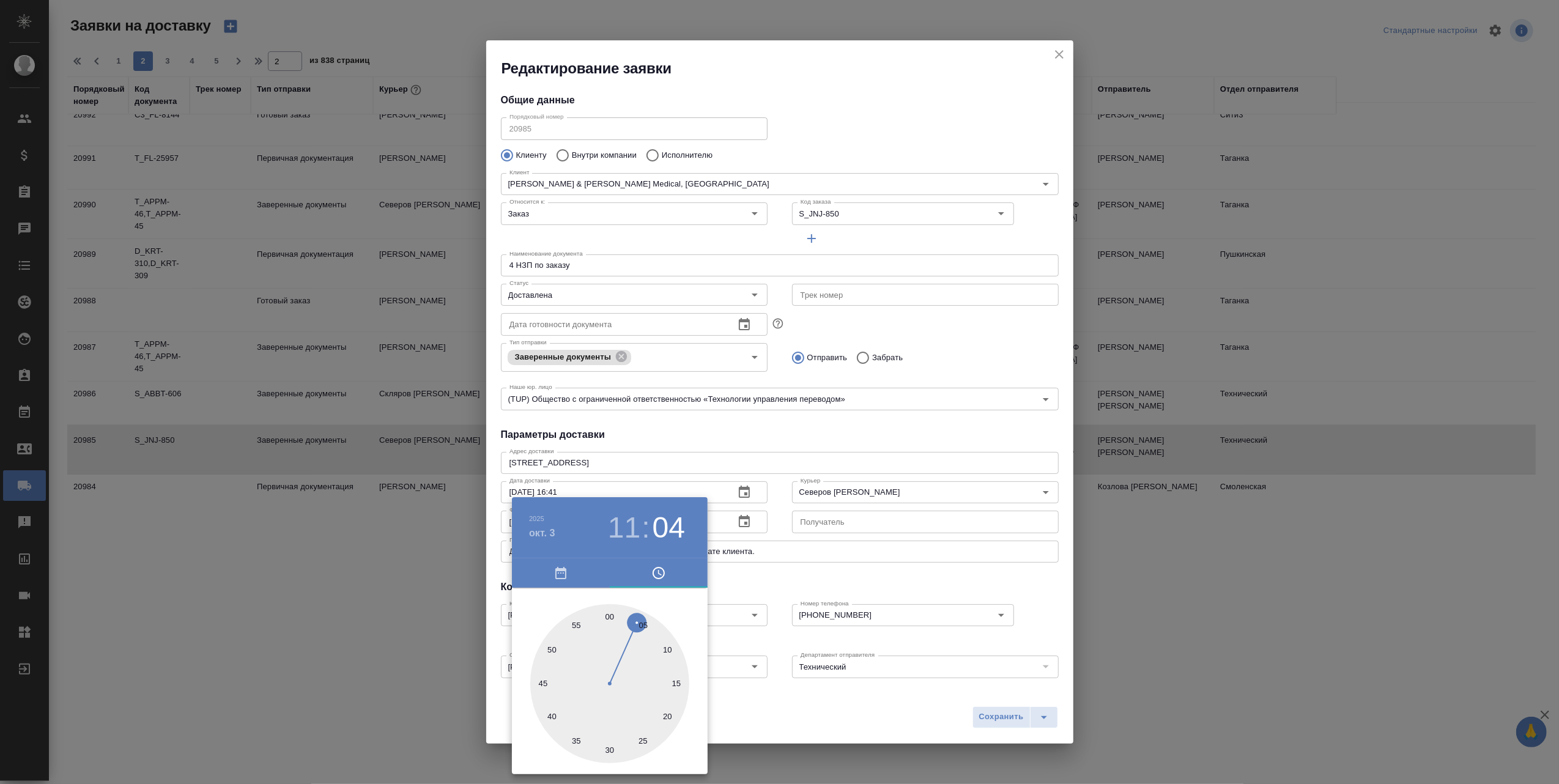
click at [1006, 719] on div at bounding box center [780, 392] width 1559 height 784
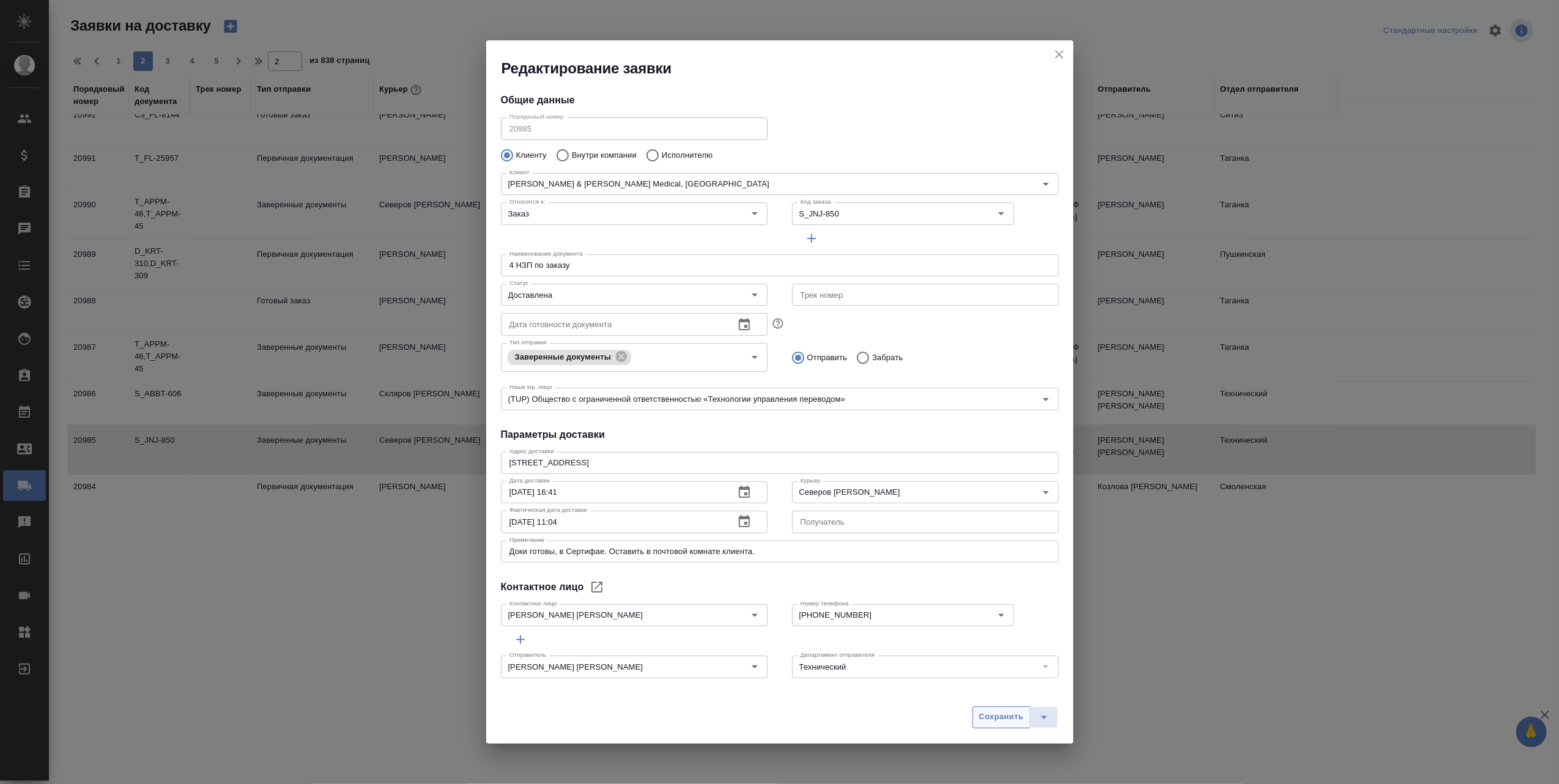
click at [999, 718] on span "Сохранить" at bounding box center [1001, 717] width 44 height 14
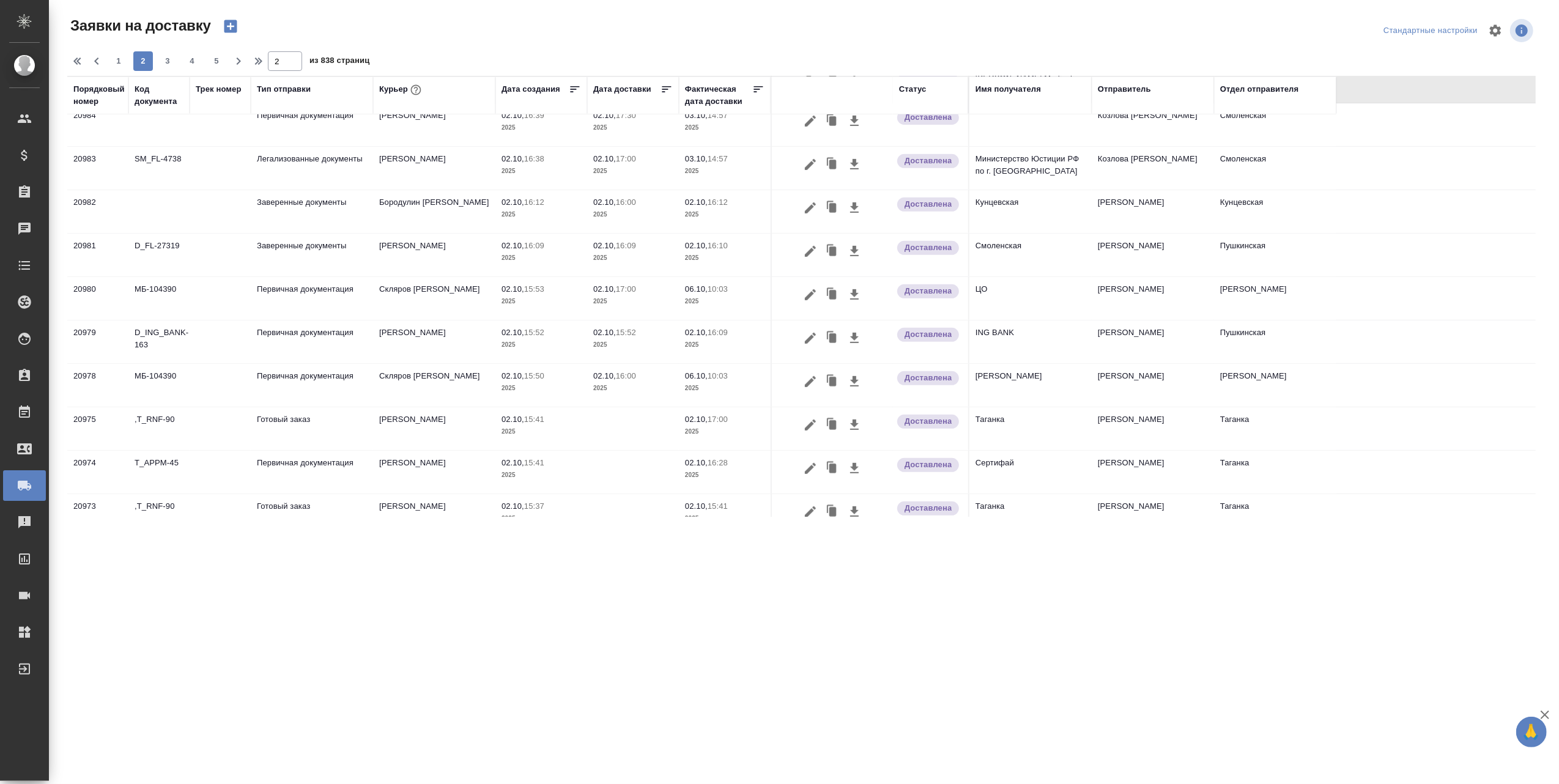
scroll to position [713, 0]
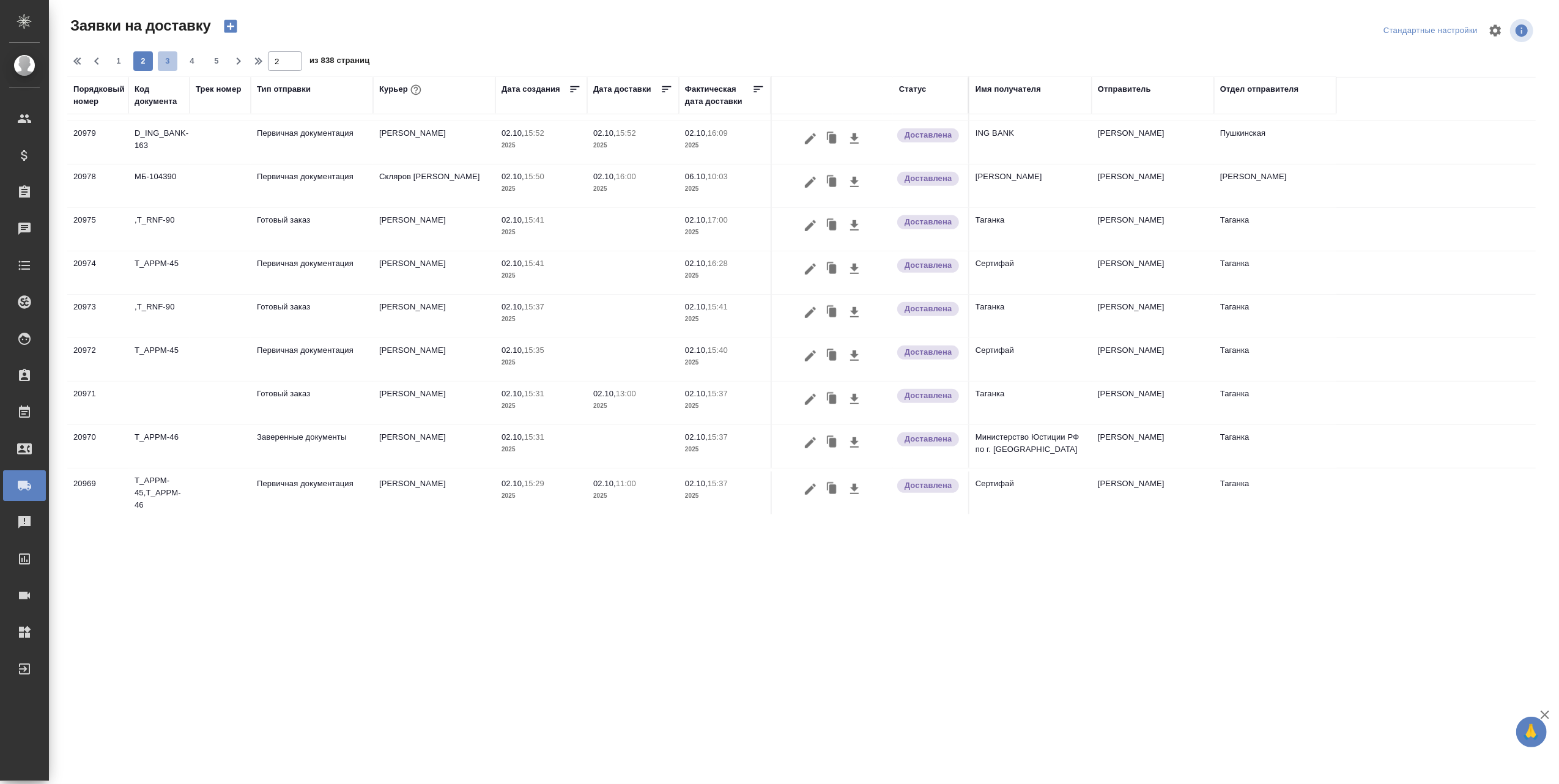
click at [164, 60] on span "3" at bounding box center [167, 61] width 20 height 12
type input "3"
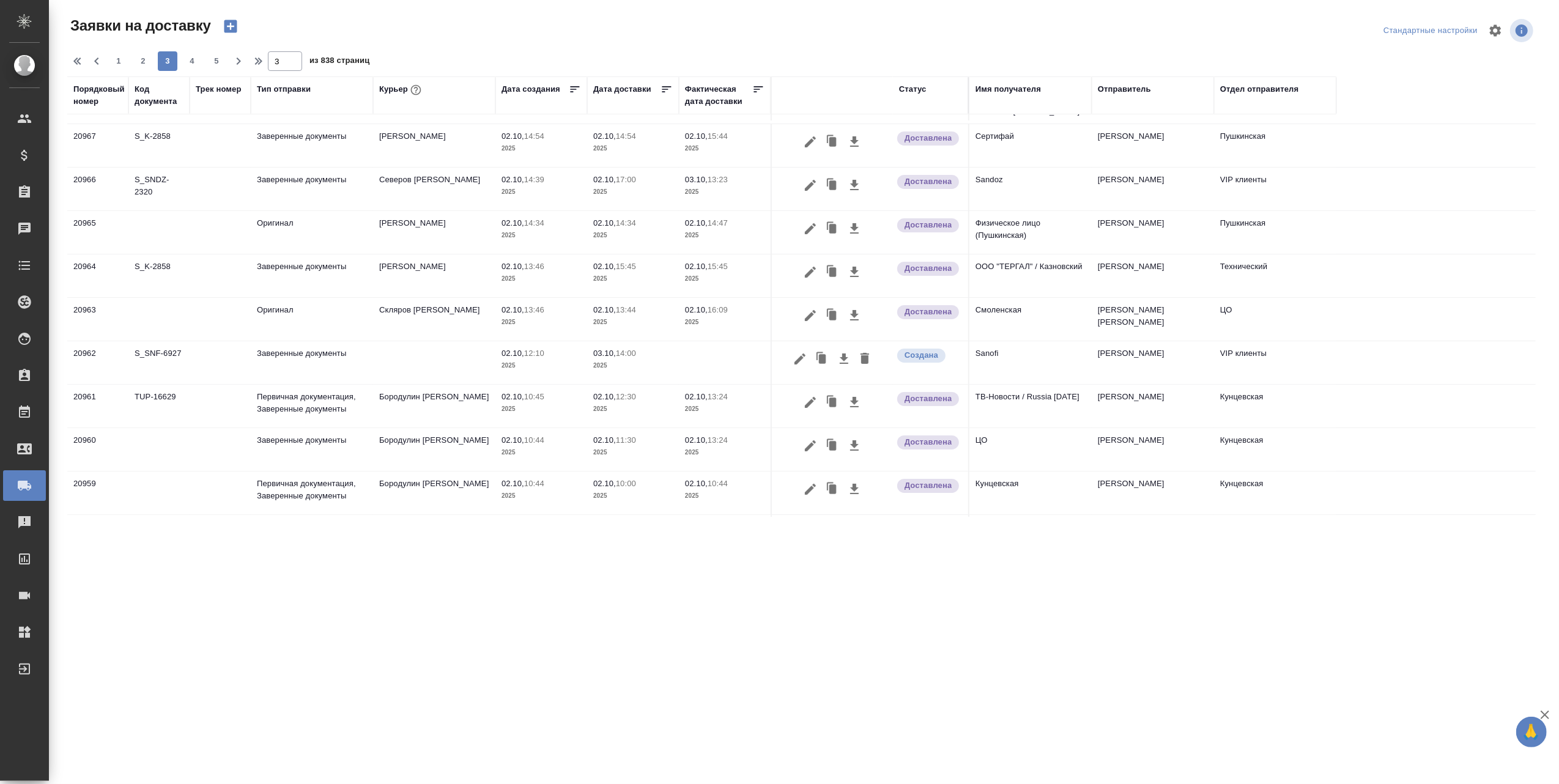
scroll to position [0, 0]
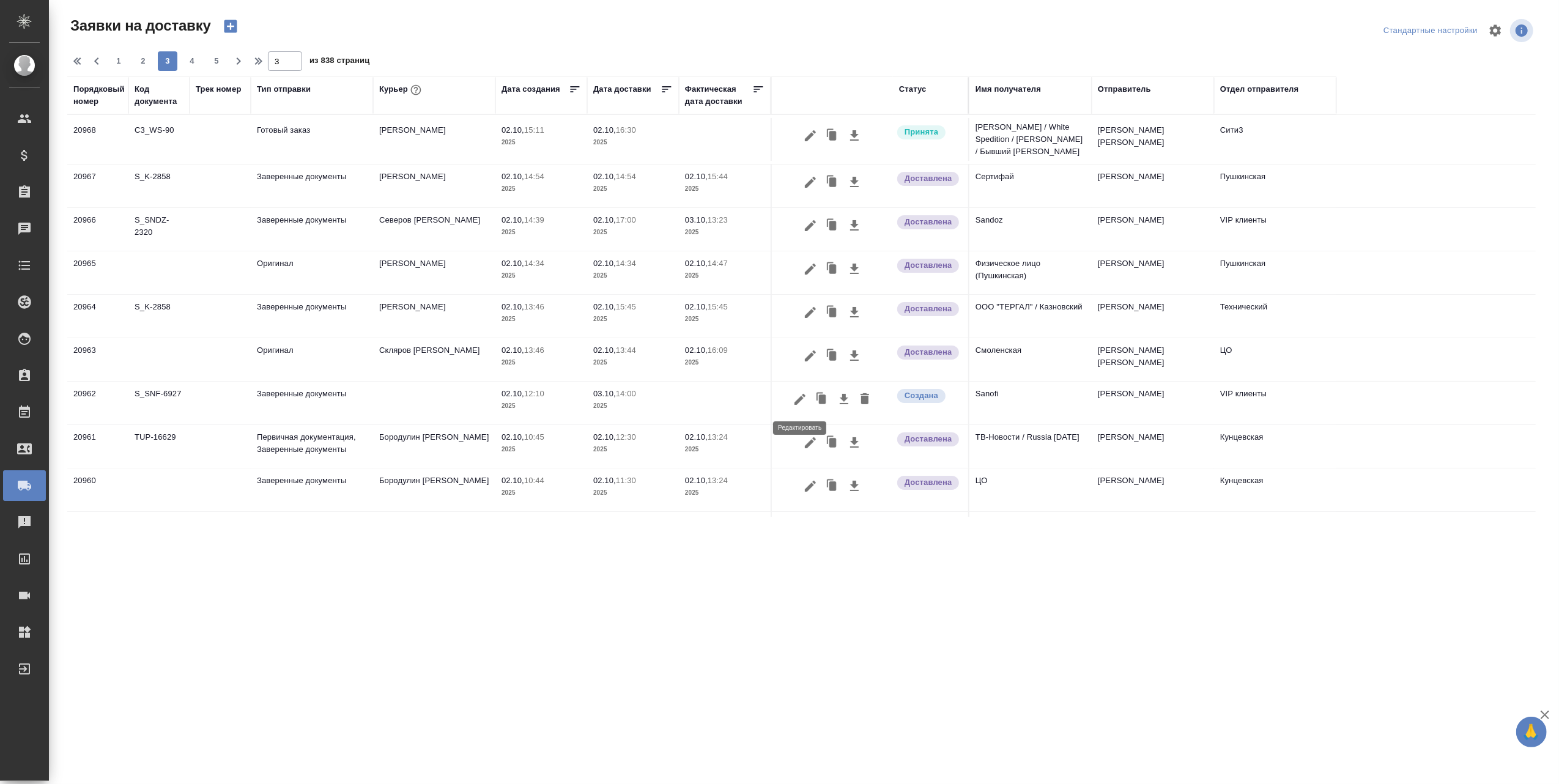
click at [801, 400] on icon "button" at bounding box center [800, 399] width 11 height 11
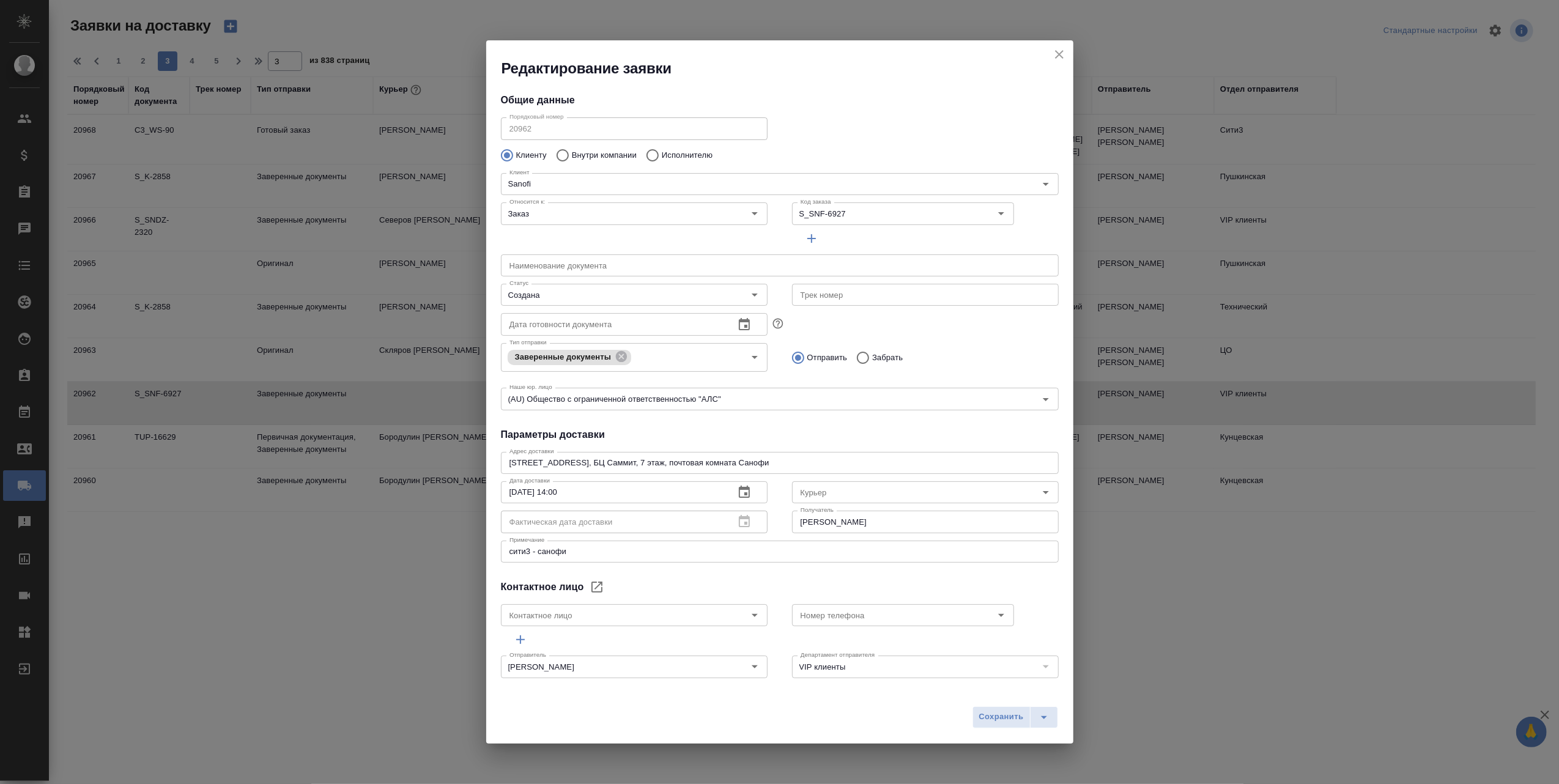
type input "[PERSON_NAME]"
click at [1058, 51] on icon "close" at bounding box center [1058, 54] width 14 height 14
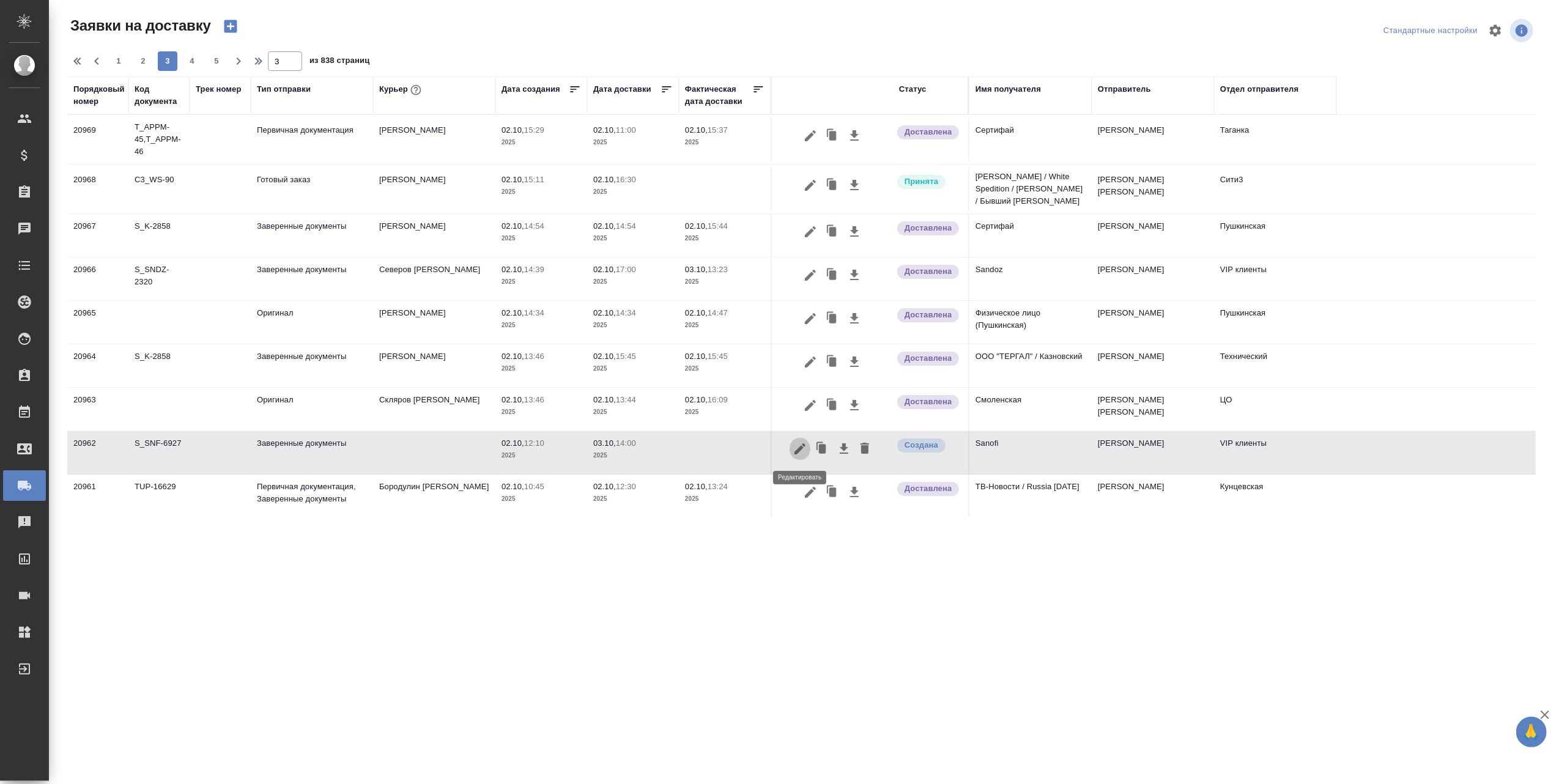
click at [798, 448] on icon "button" at bounding box center [799, 449] width 14 height 14
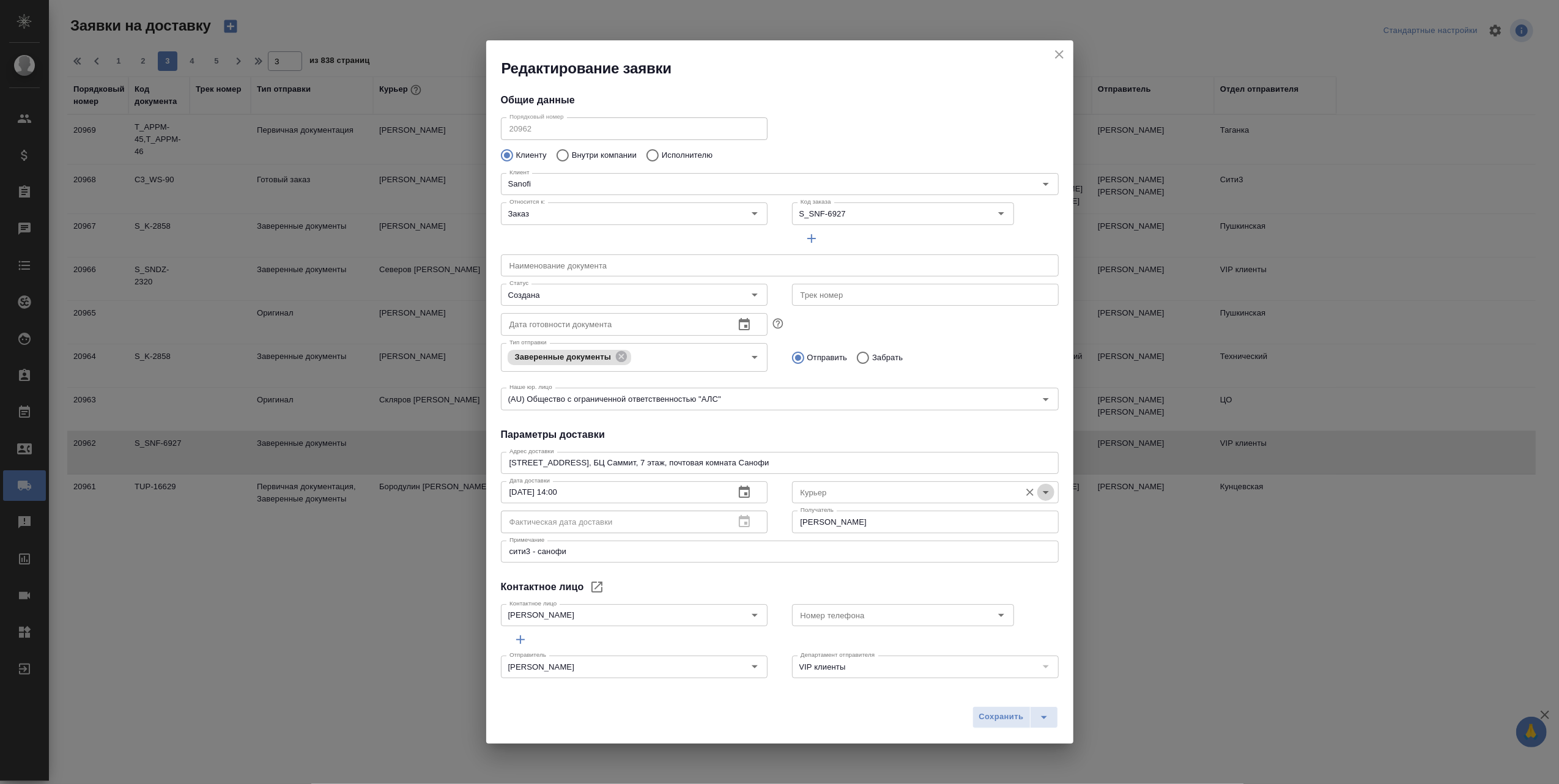
click at [1038, 491] on icon "Open" at bounding box center [1045, 492] width 14 height 14
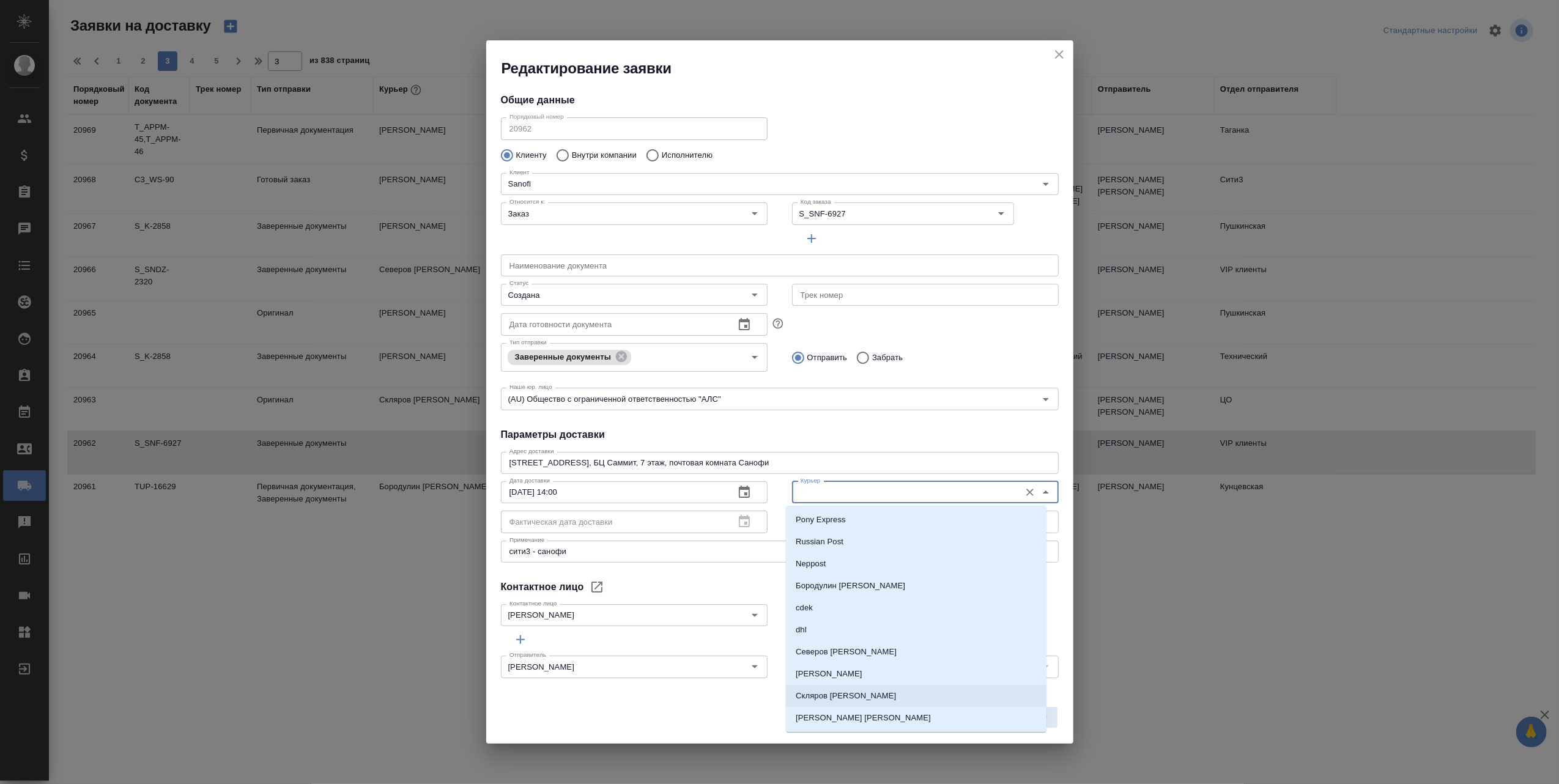
click at [862, 696] on p "Скляров [PERSON_NAME]" at bounding box center [845, 696] width 100 height 12
type input "Скляров [PERSON_NAME]"
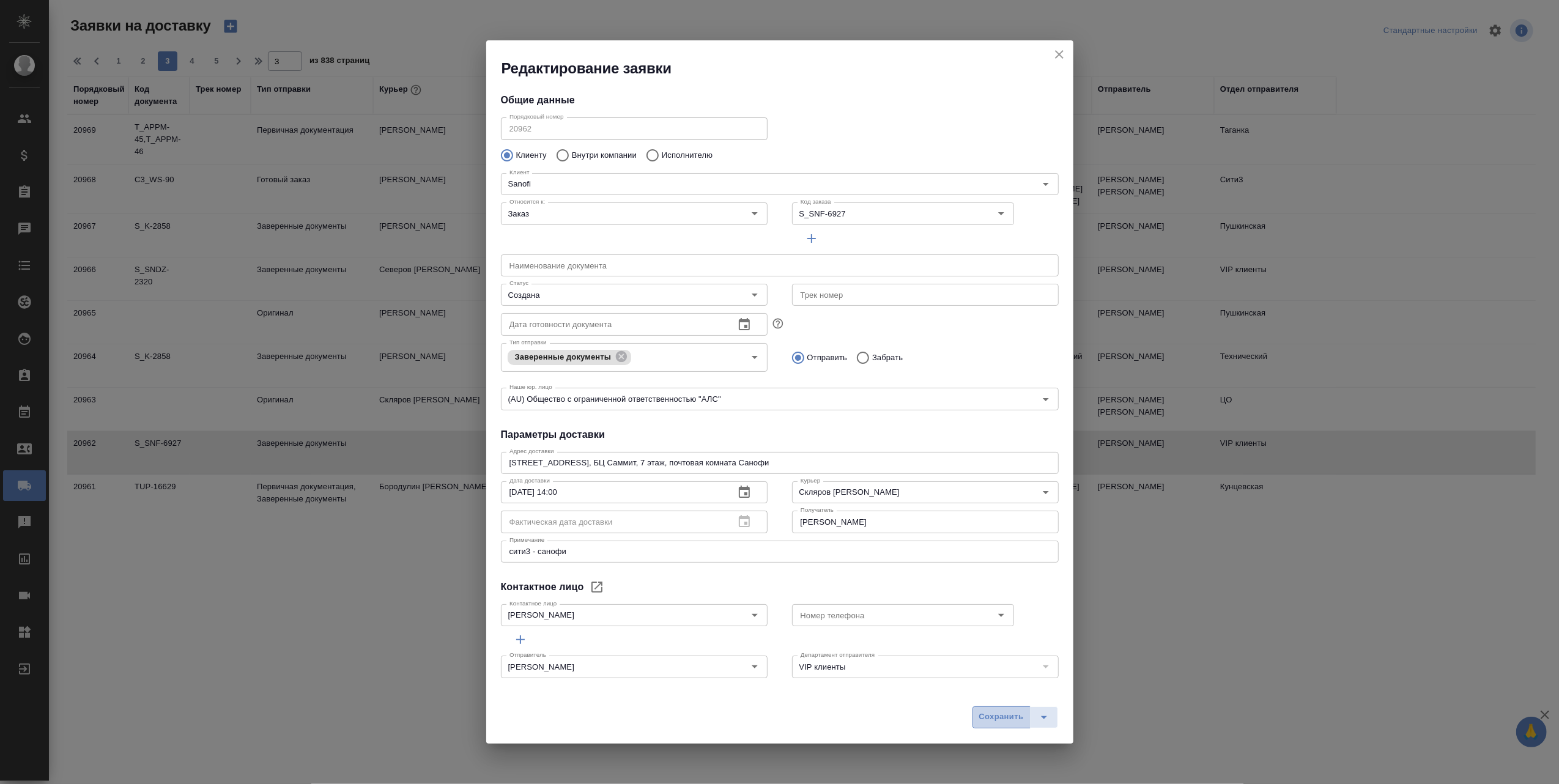
click at [993, 718] on span "Сохранить" at bounding box center [1001, 717] width 44 height 14
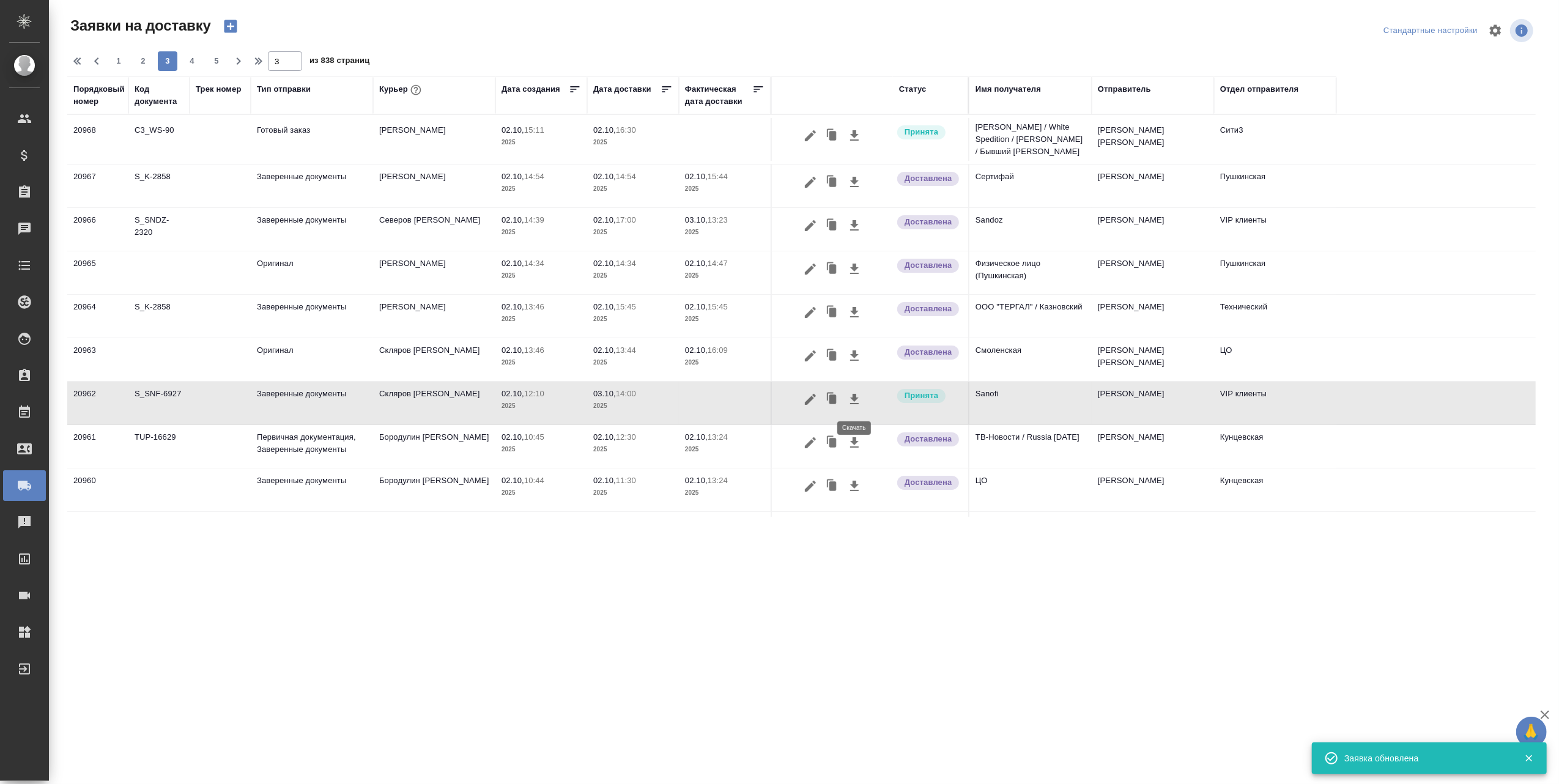
click at [854, 402] on icon "button" at bounding box center [854, 399] width 8 height 11
click at [118, 63] on span "1" at bounding box center [118, 61] width 20 height 12
type input "1"
